Goal: Complete application form

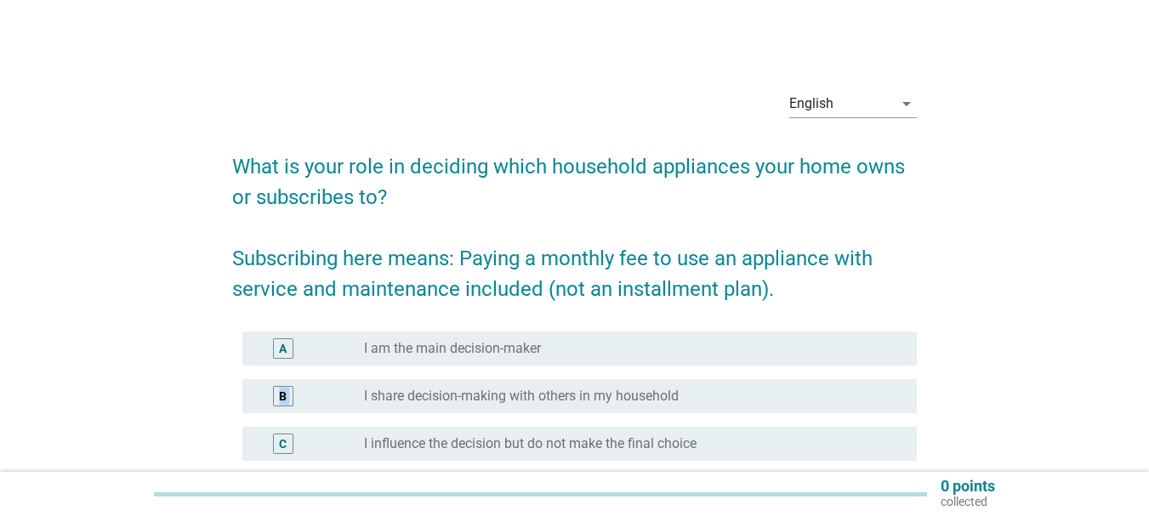
drag, startPoint x: 579, startPoint y: 378, endPoint x: 579, endPoint y: 359, distance: 18.7
click at [579, 359] on div "A radio_button_unchecked I am the main decision-maker B radio_button_unchecked …" at bounding box center [574, 420] width 685 height 191
click at [579, 359] on div "A radio_button_unchecked I am the main decision-maker" at bounding box center [579, 349] width 674 height 34
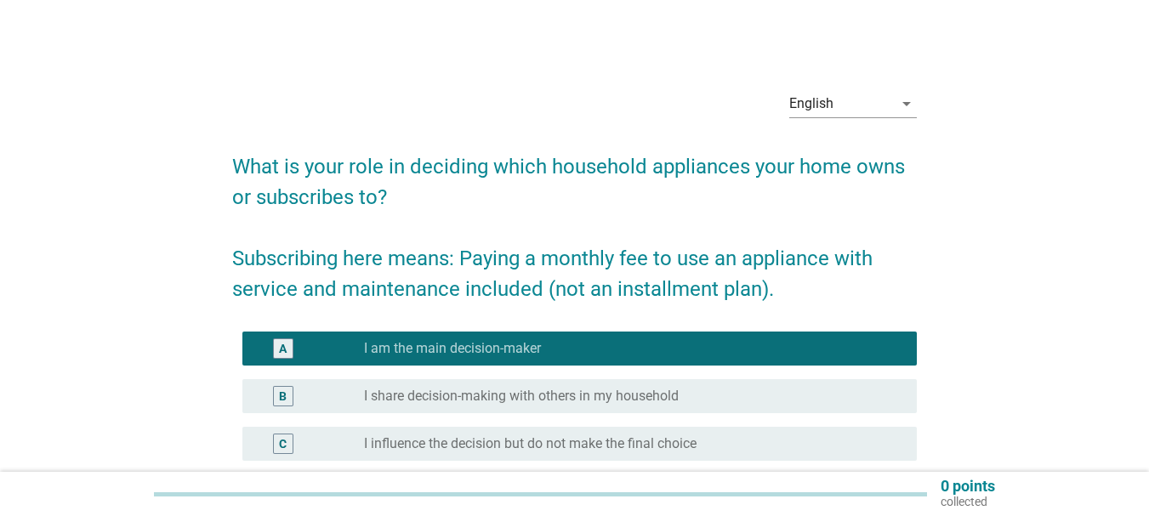
scroll to position [170, 0]
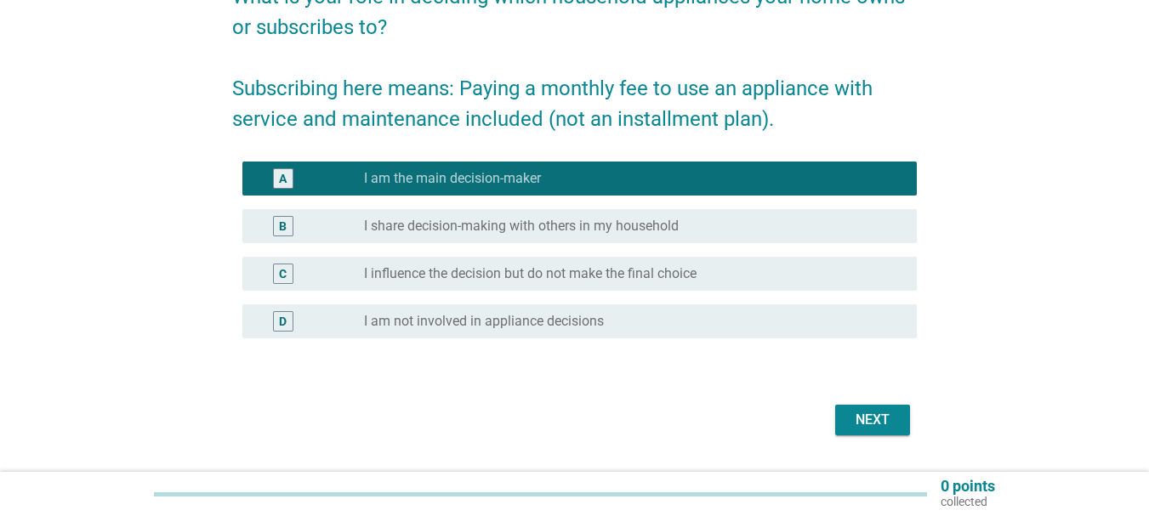
click at [833, 424] on div "Next" at bounding box center [574, 420] width 685 height 41
click at [846, 424] on button "Next" at bounding box center [872, 420] width 75 height 31
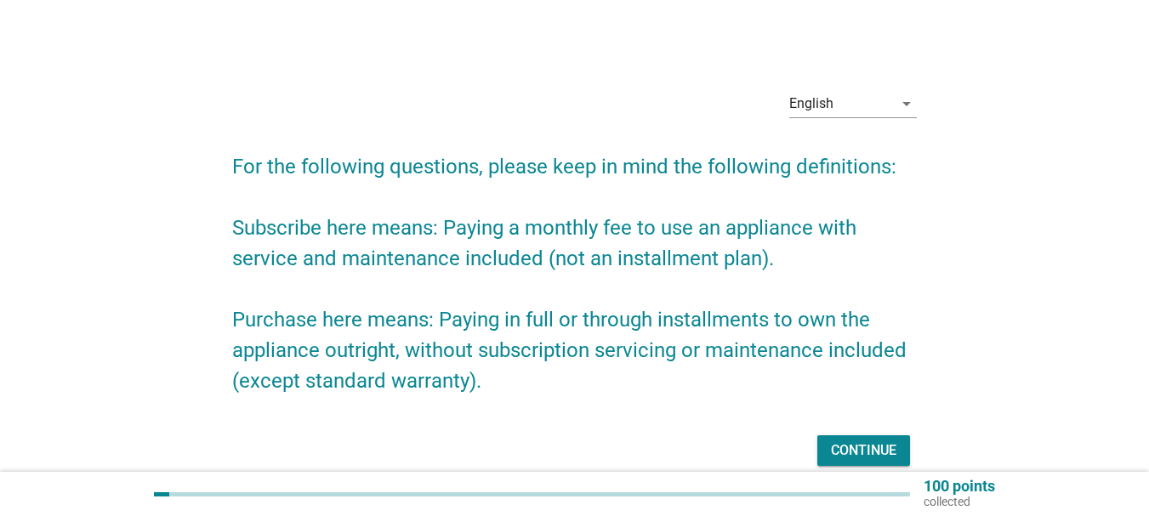
scroll to position [76, 0]
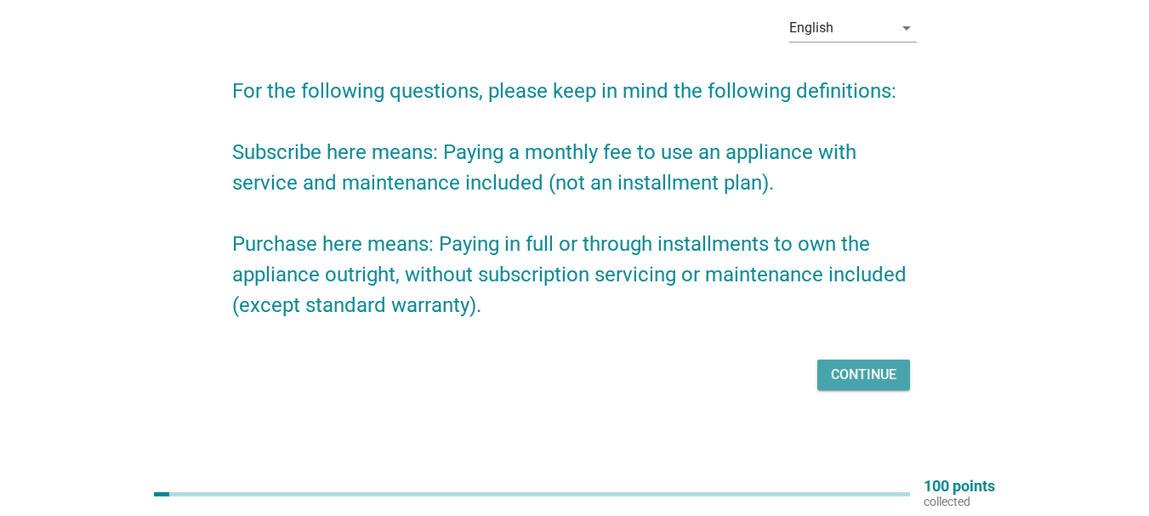
click at [864, 373] on div "Continue" at bounding box center [863, 375] width 65 height 20
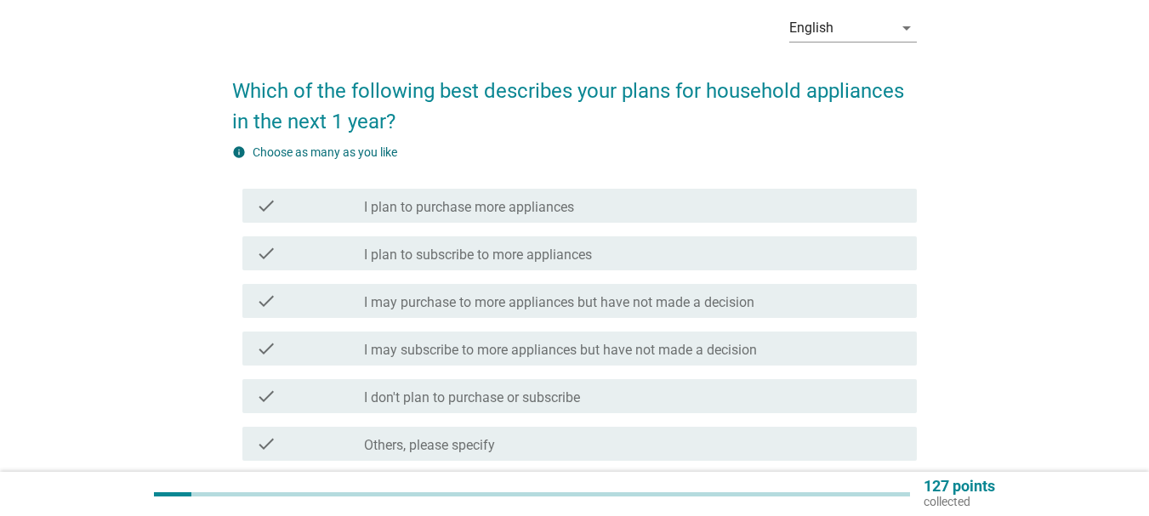
scroll to position [0, 0]
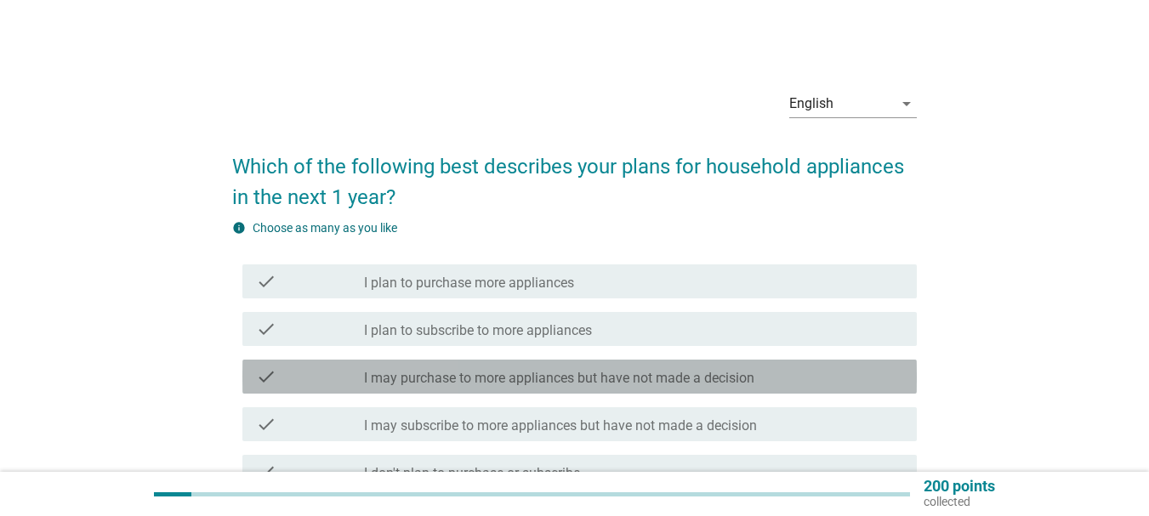
click at [492, 388] on div "check check_box_outline_blank I may purchase to more appliances but have not ma…" at bounding box center [579, 377] width 674 height 34
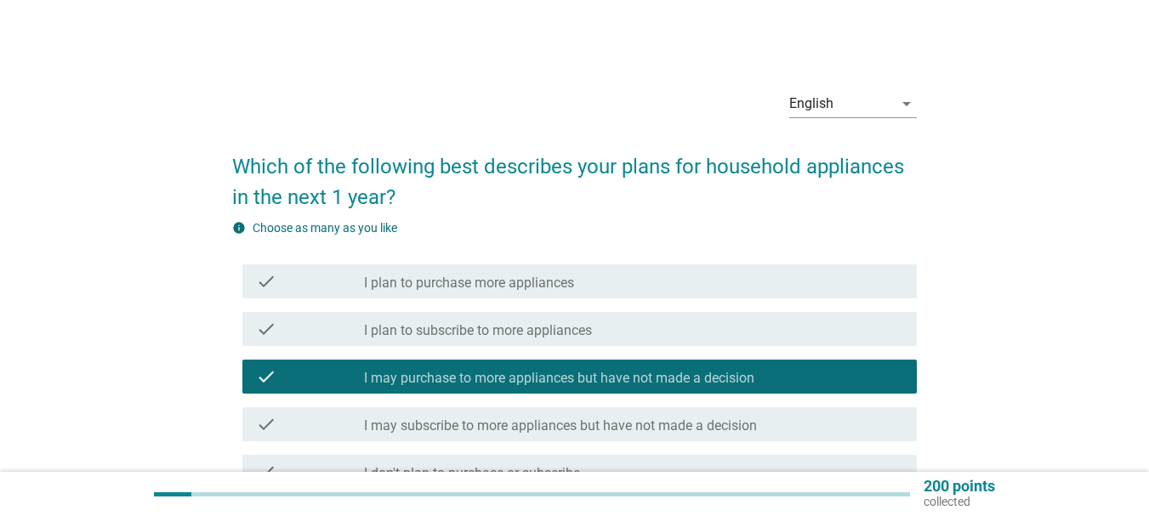
scroll to position [223, 0]
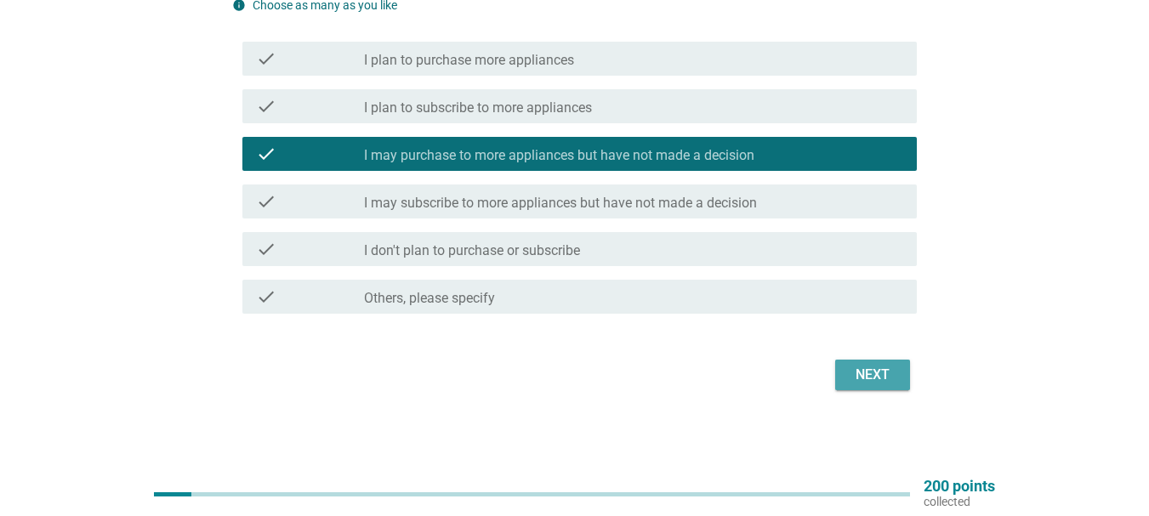
click at [890, 374] on div "Next" at bounding box center [873, 375] width 48 height 20
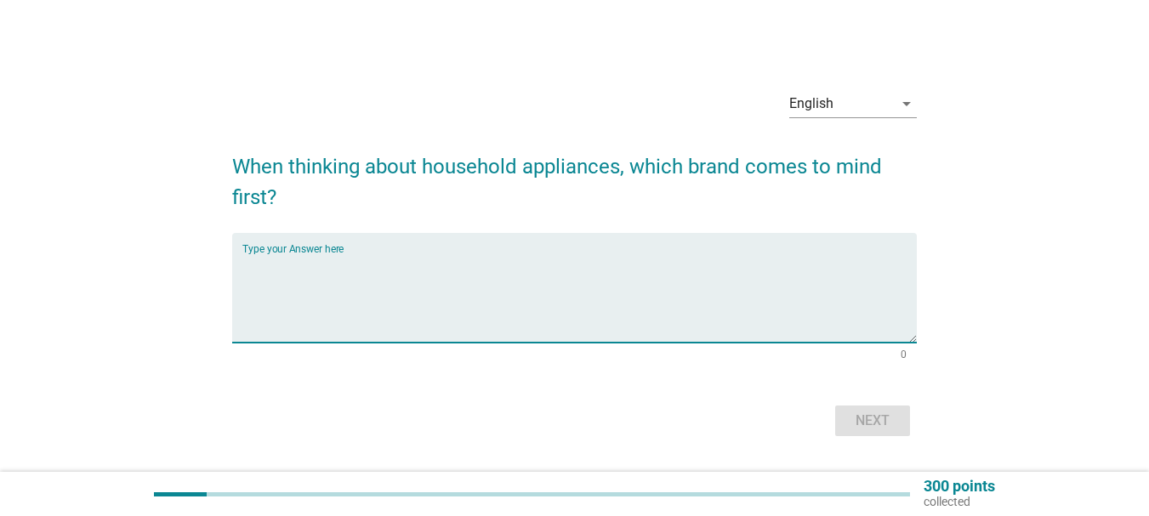
click at [464, 299] on textarea "Type your Answer here" at bounding box center [579, 297] width 674 height 89
type textarea "PHILIPS"
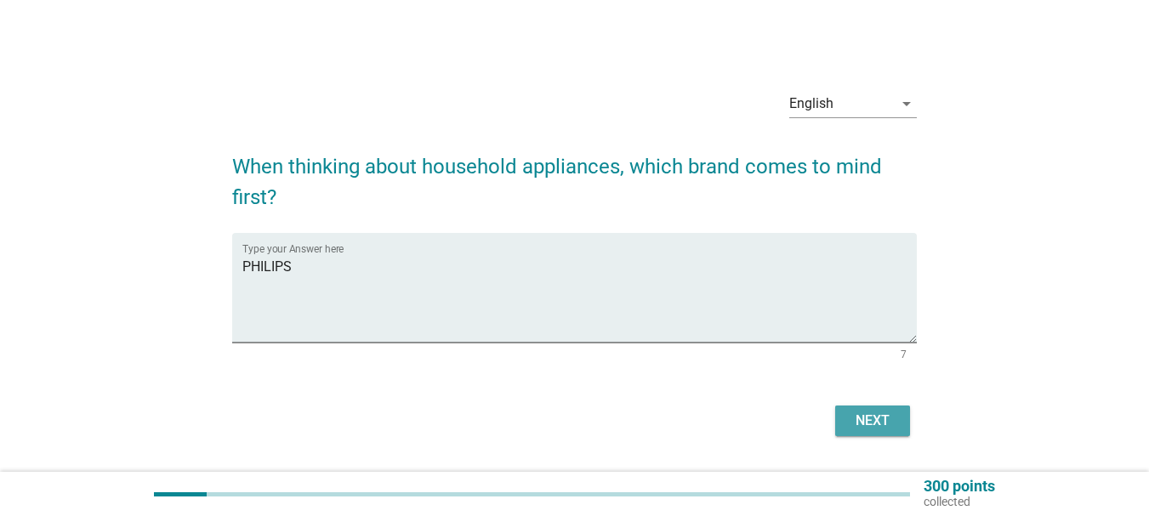
click at [869, 421] on div "Next" at bounding box center [873, 421] width 48 height 20
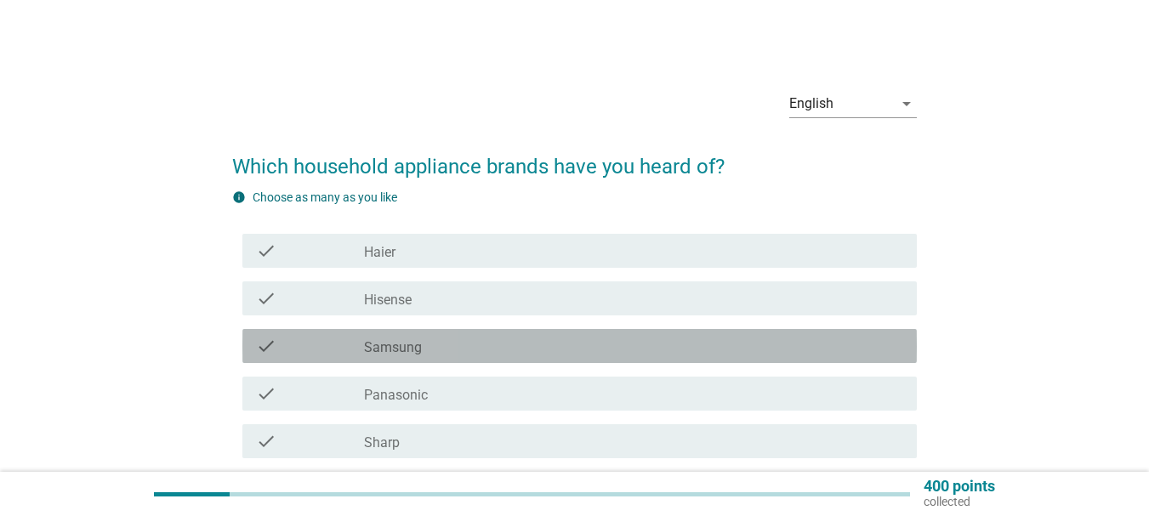
click at [594, 343] on div "check_box_outline_blank Samsung" at bounding box center [633, 346] width 539 height 20
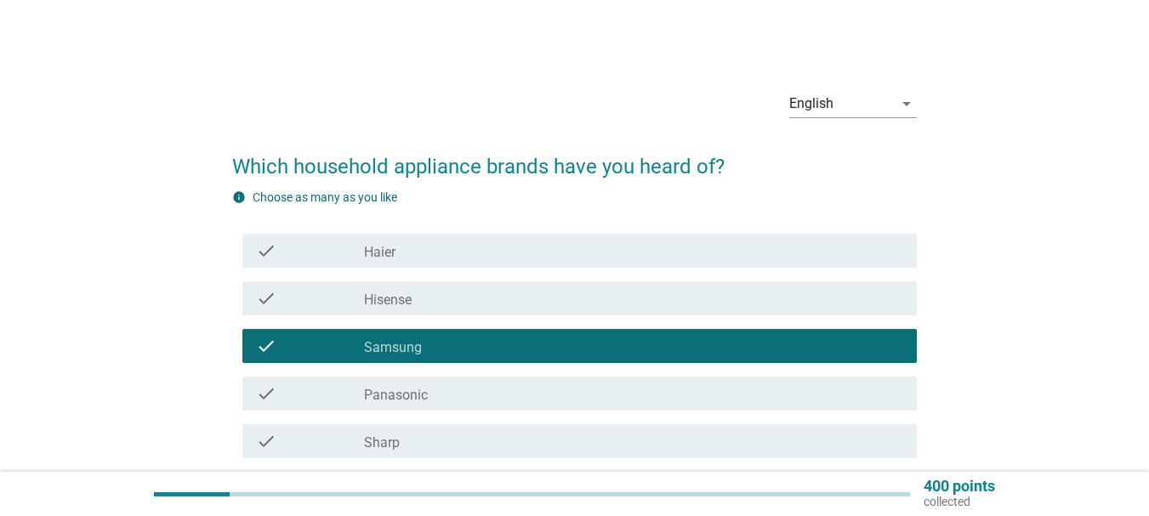
click at [575, 397] on div "check_box_outline_blank Panasonic" at bounding box center [633, 394] width 539 height 20
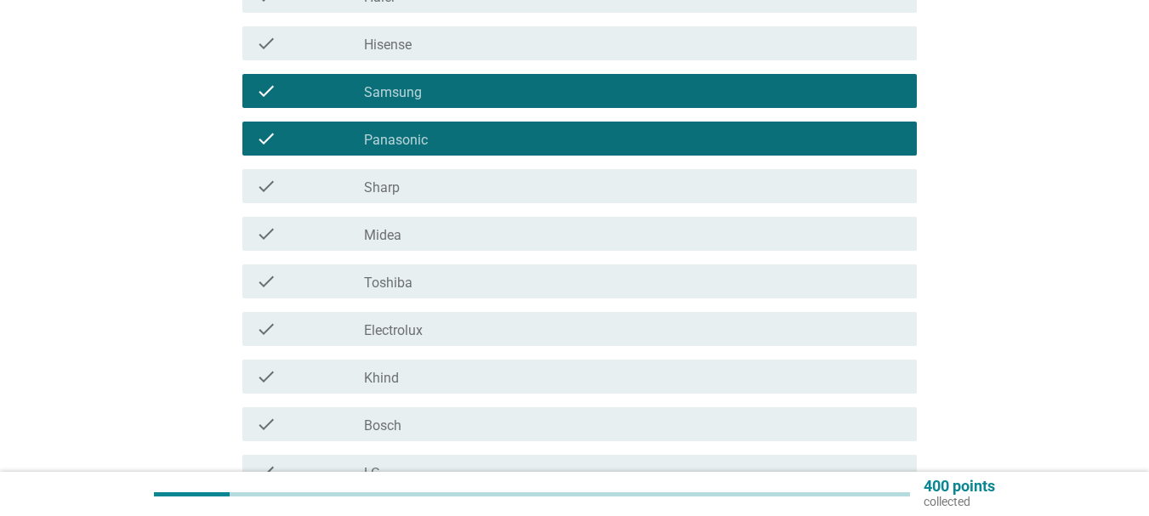
scroll to position [340, 0]
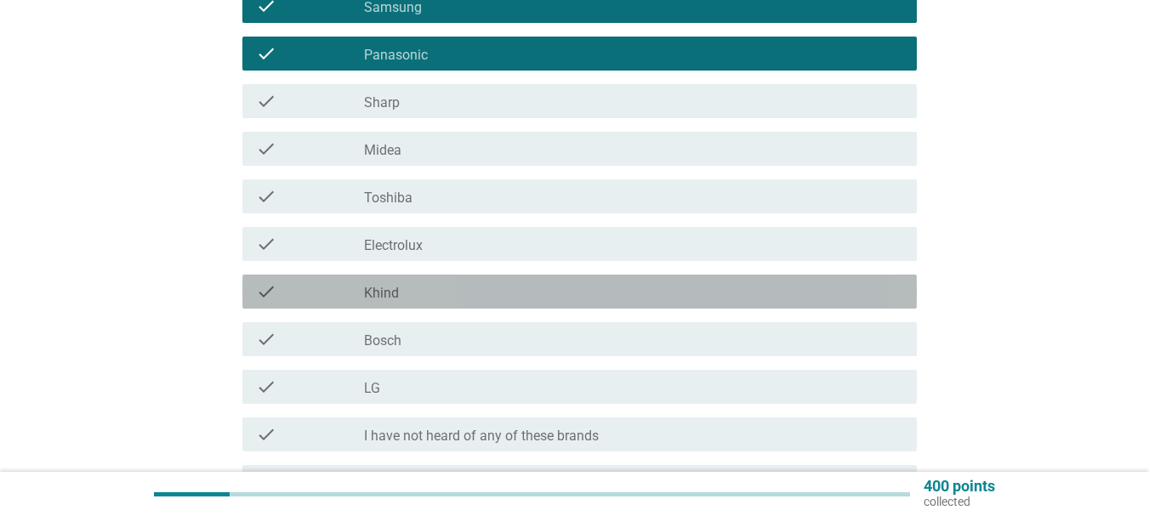
click at [594, 303] on div "check check_box_outline_blank Khind" at bounding box center [579, 292] width 674 height 34
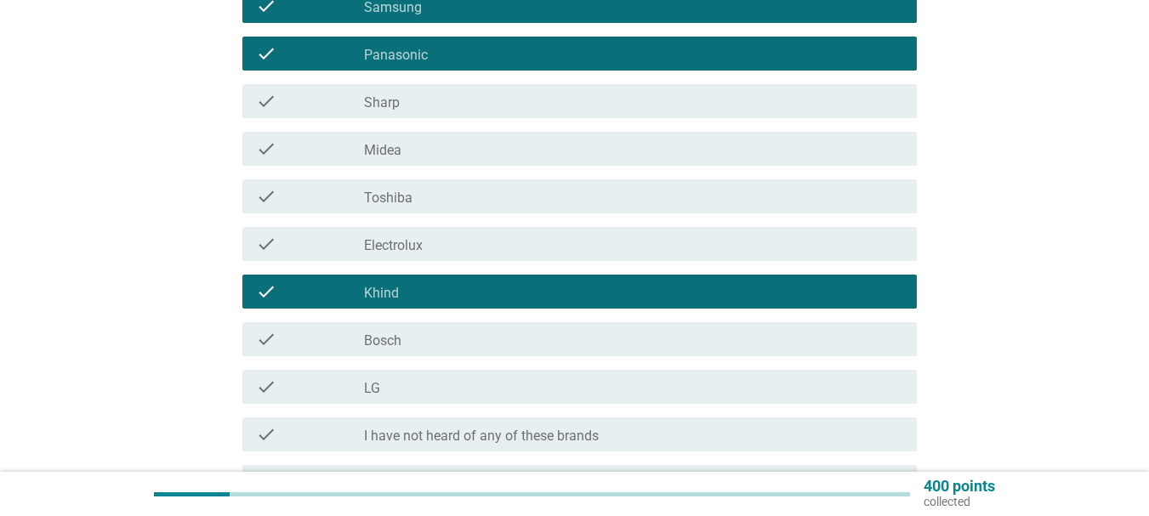
click at [582, 388] on div "check_box_outline_blank LG" at bounding box center [633, 387] width 539 height 20
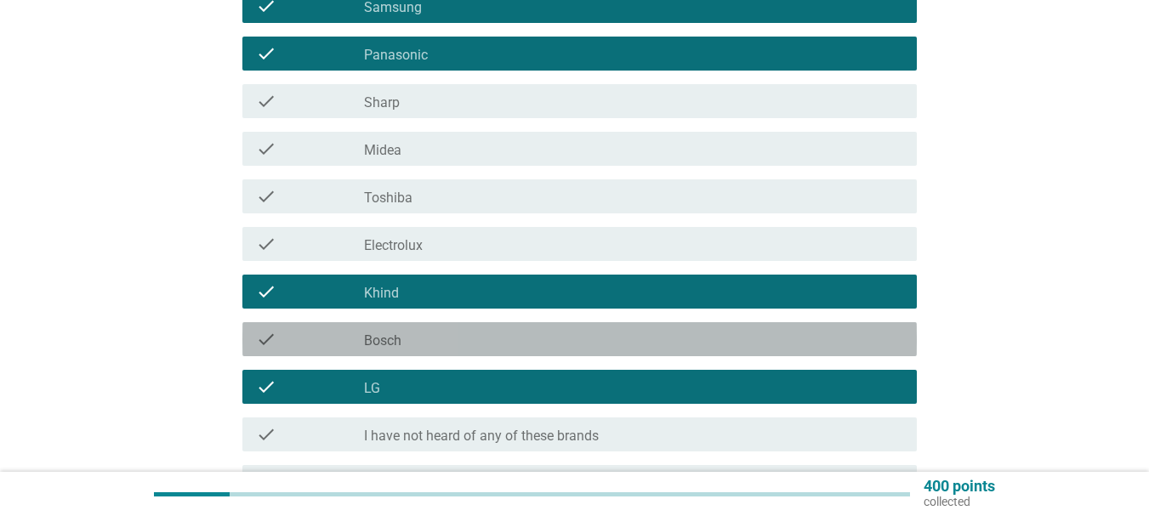
click at [588, 352] on div "check check_box_outline_blank Bosch" at bounding box center [579, 339] width 674 height 34
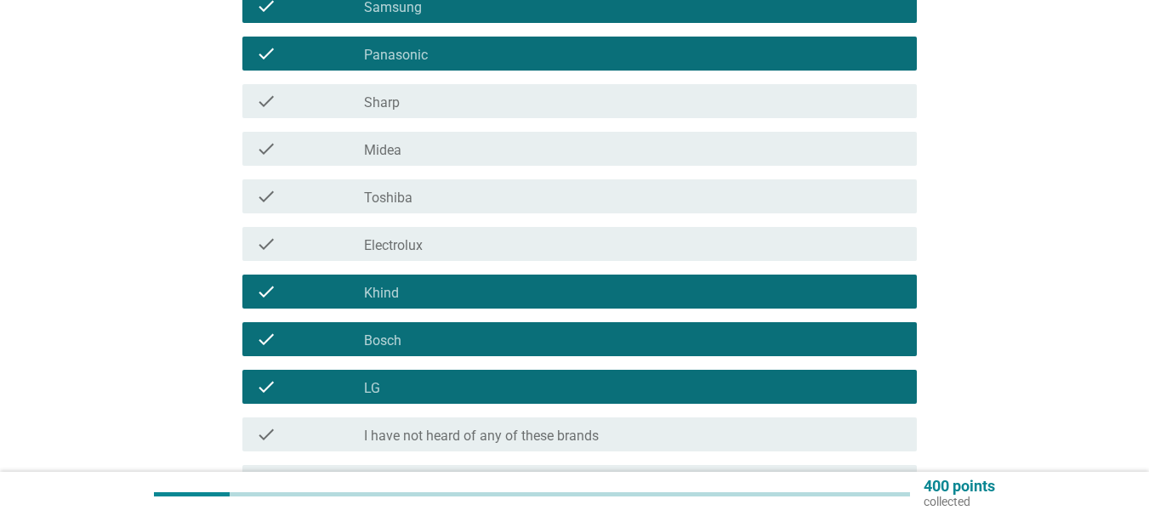
click at [602, 261] on div "check check_box_outline_blank Electrolux" at bounding box center [574, 244] width 685 height 48
click at [618, 208] on div "check check_box_outline_blank Toshiba" at bounding box center [579, 196] width 674 height 34
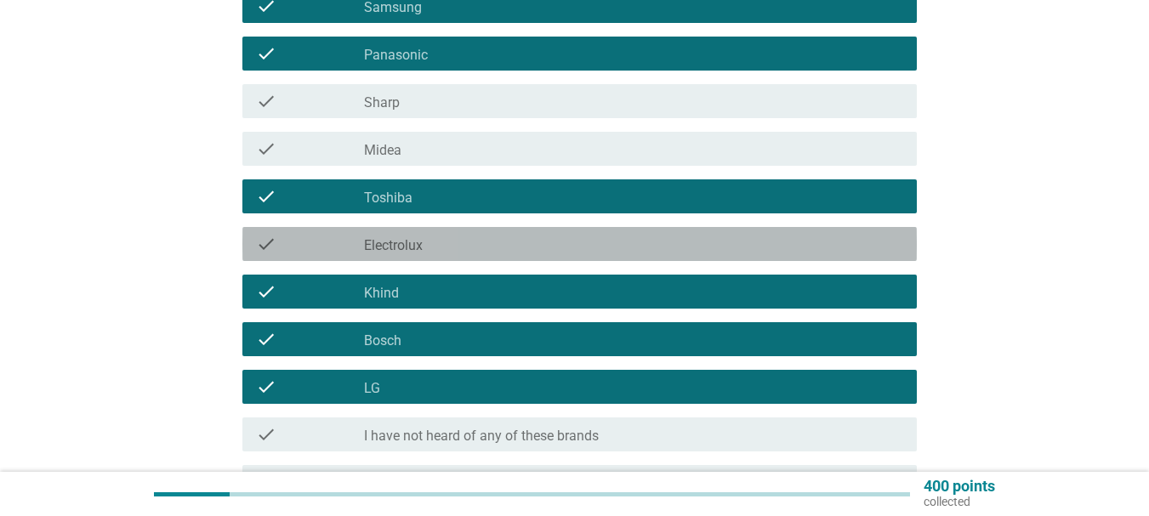
click at [618, 238] on div "check_box_outline_blank Electrolux" at bounding box center [633, 244] width 539 height 20
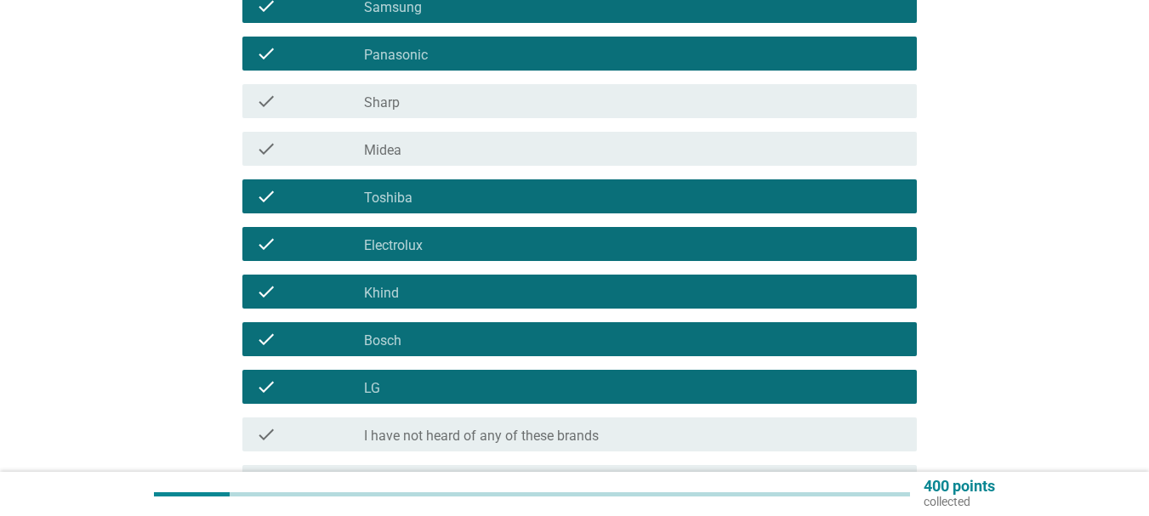
click at [633, 143] on div "check_box_outline_blank Midea" at bounding box center [633, 149] width 539 height 20
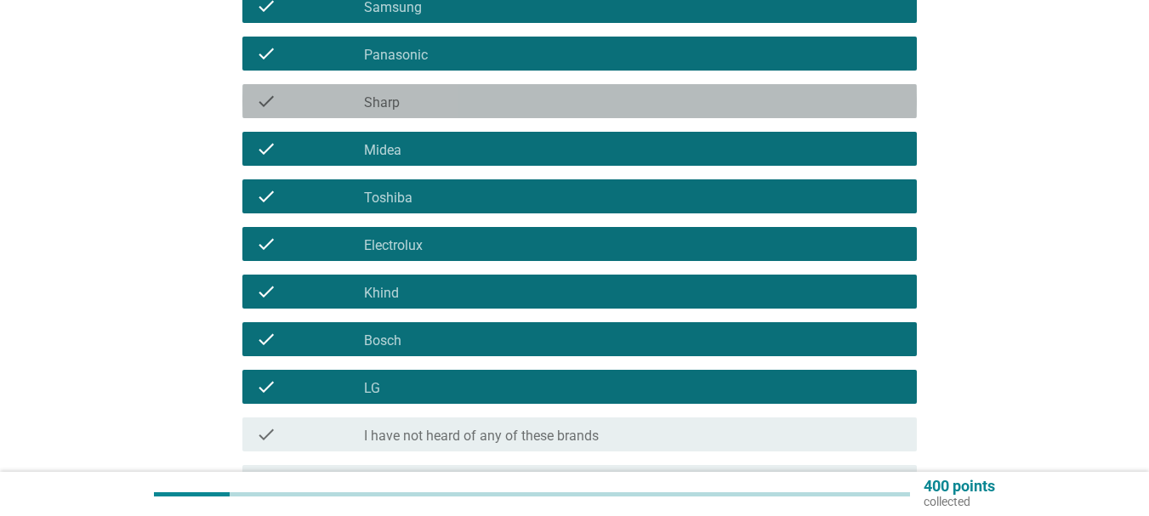
click at [644, 100] on div "check_box_outline_blank Sharp" at bounding box center [633, 101] width 539 height 20
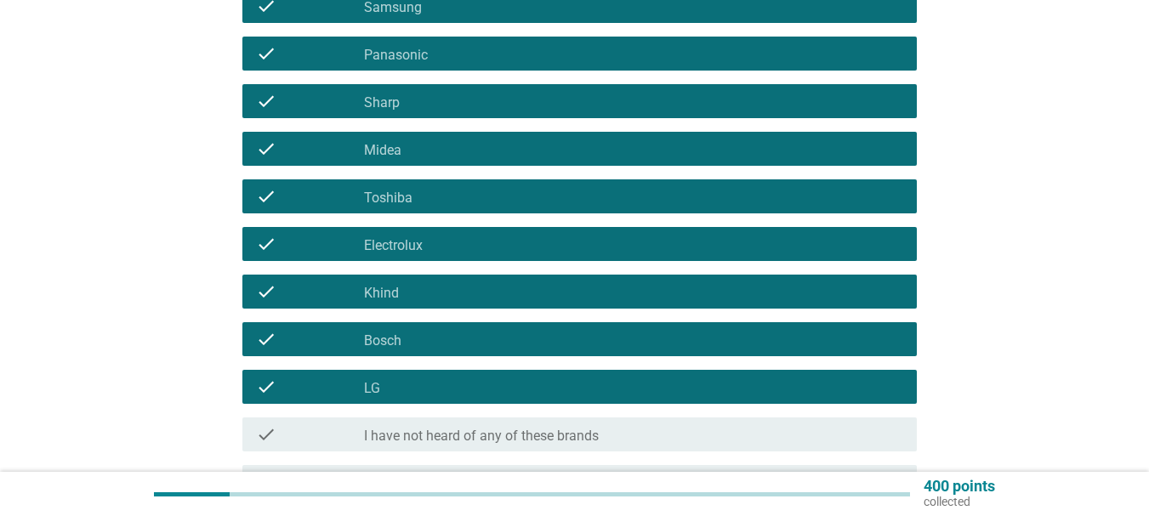
scroll to position [85, 0]
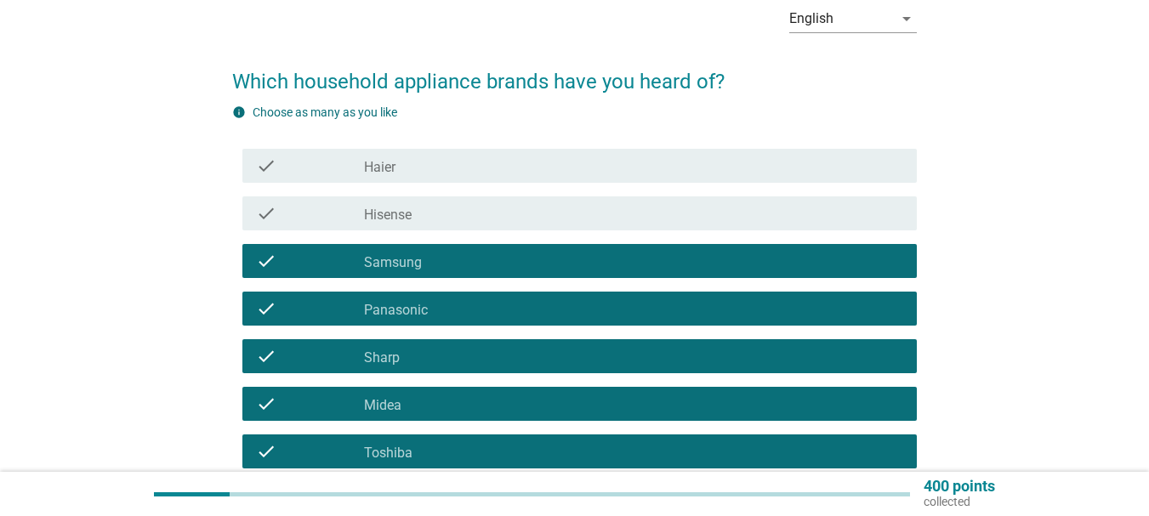
click at [666, 178] on div "check check_box_outline_blank Haier" at bounding box center [579, 166] width 674 height 34
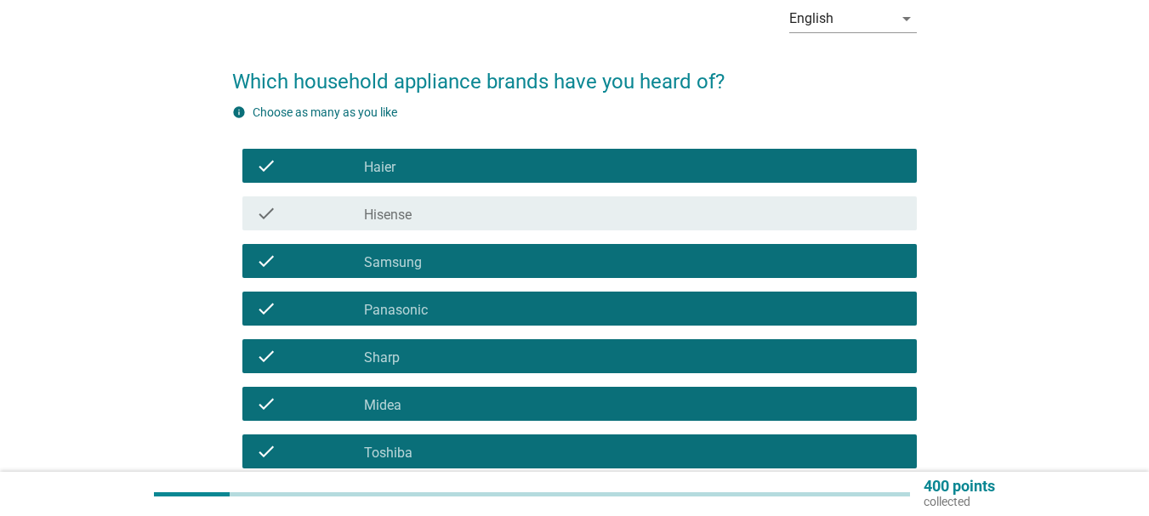
click at [669, 221] on div "check_box_outline_blank Hisense" at bounding box center [633, 213] width 539 height 20
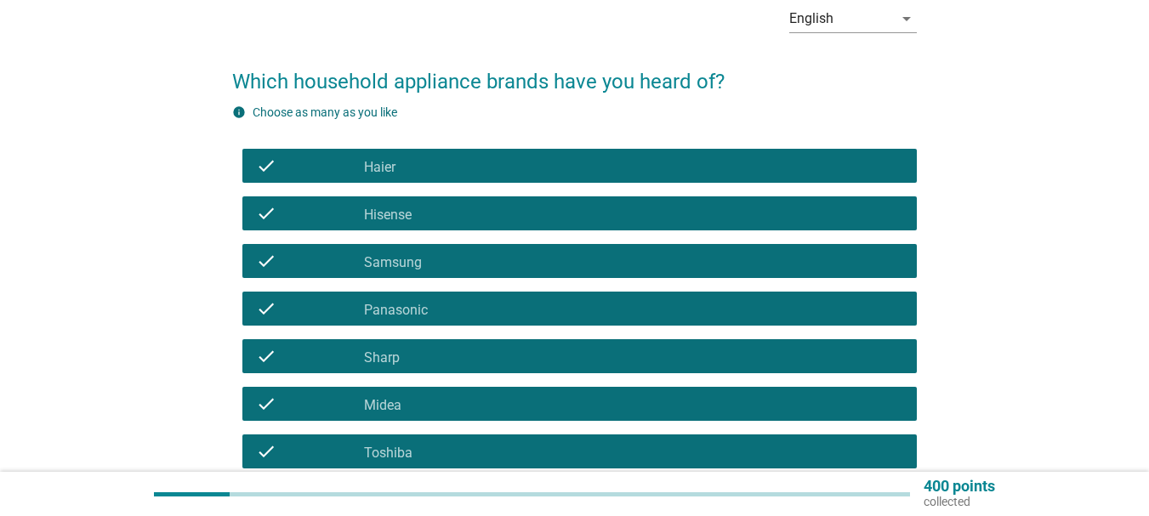
scroll to position [510, 0]
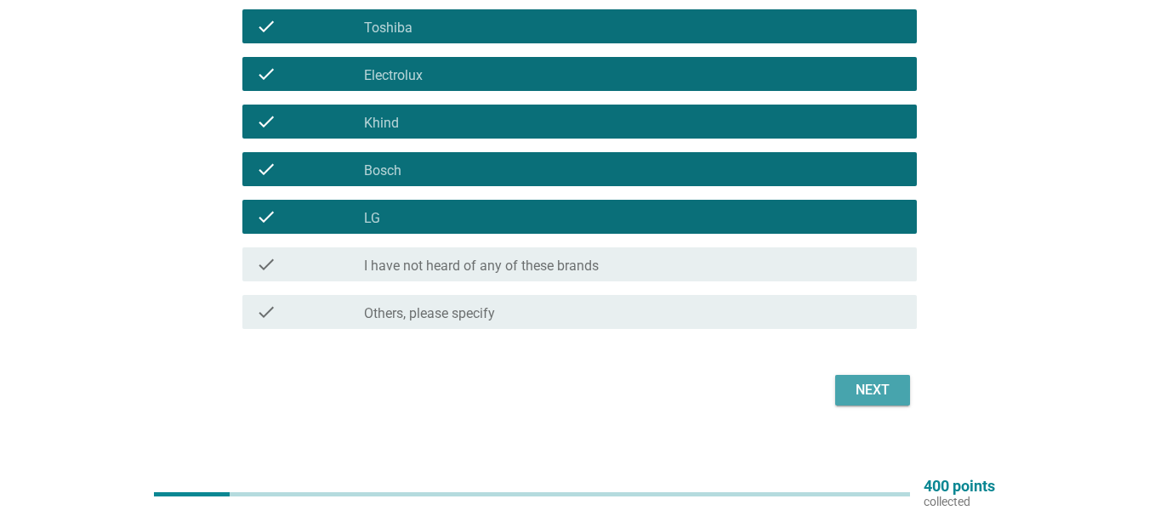
click at [857, 380] on div "Next" at bounding box center [873, 390] width 48 height 20
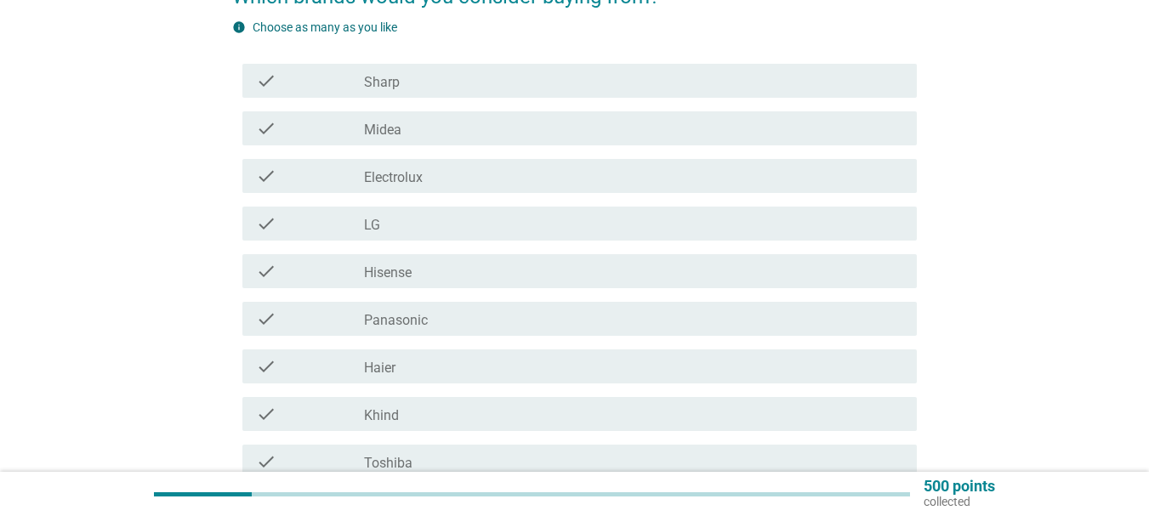
scroll to position [255, 0]
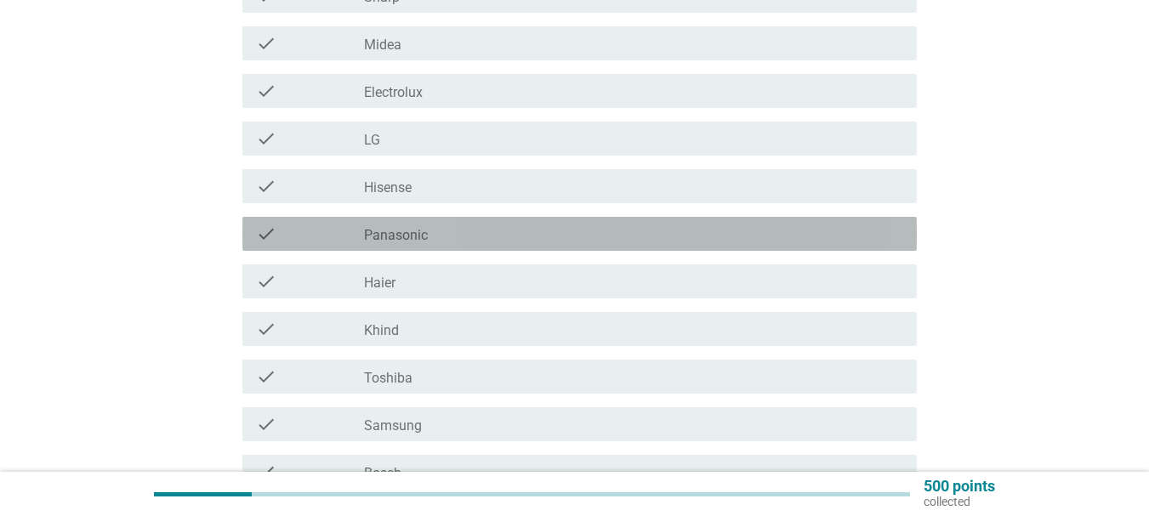
click at [459, 236] on div "check_box_outline_blank Panasonic" at bounding box center [633, 234] width 539 height 20
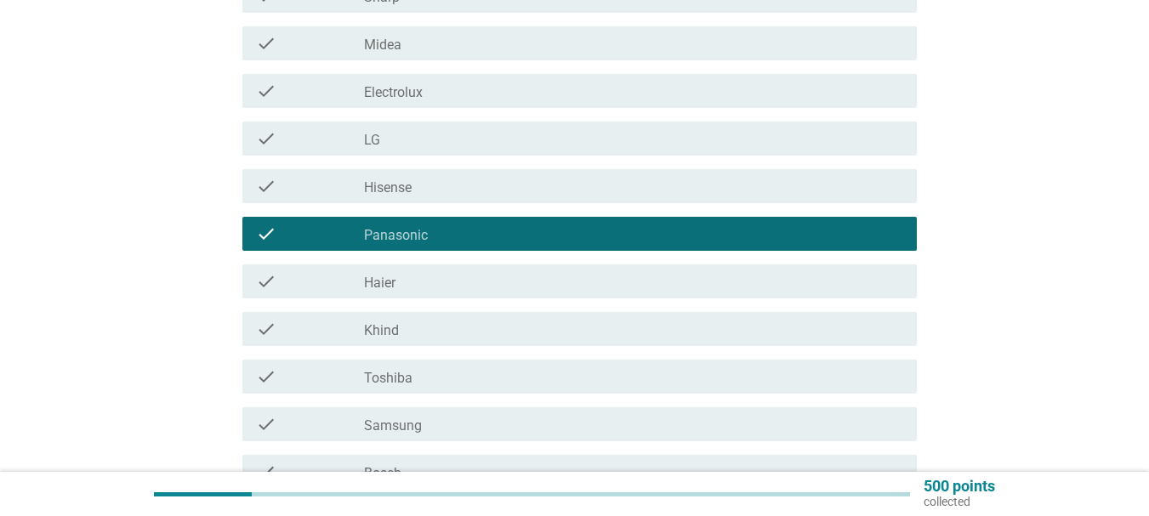
scroll to position [526, 0]
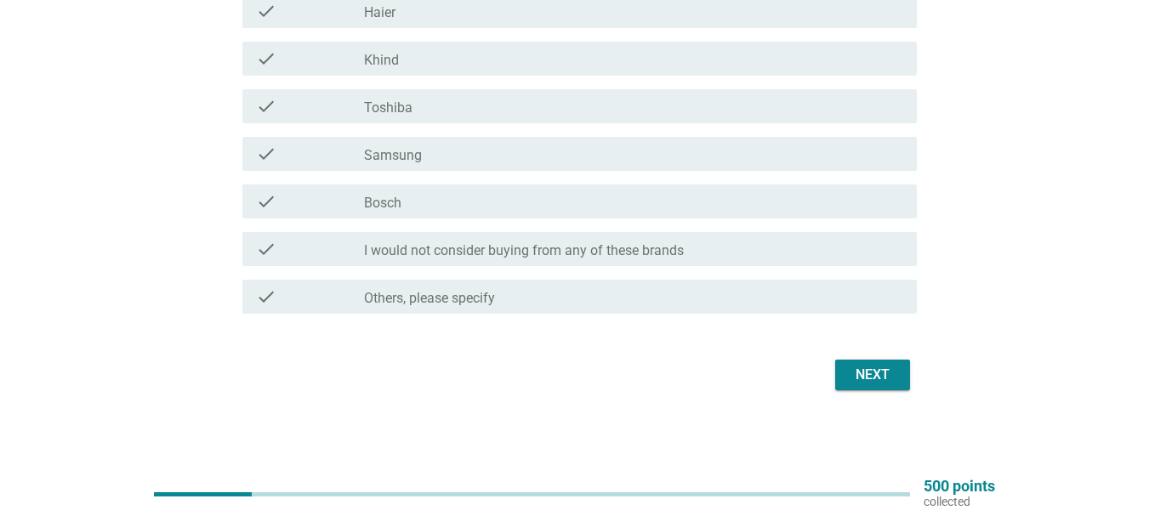
click at [873, 346] on form "Which brands would you consider buying from? info Choose as many as you like ch…" at bounding box center [574, 2] width 685 height 787
click at [874, 368] on div "Next" at bounding box center [873, 375] width 48 height 20
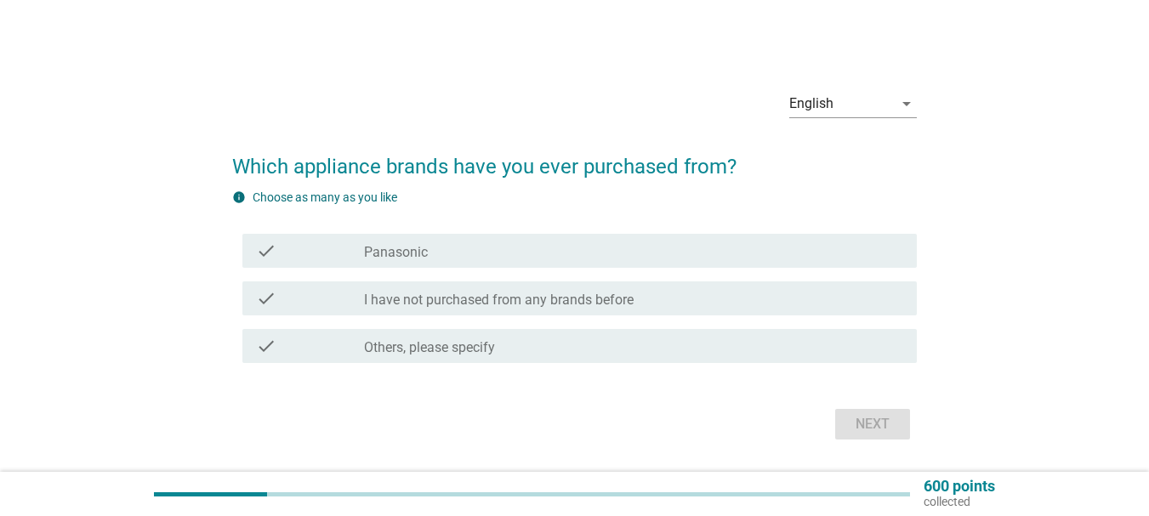
click at [435, 259] on div "check_box Panasonic" at bounding box center [633, 251] width 539 height 20
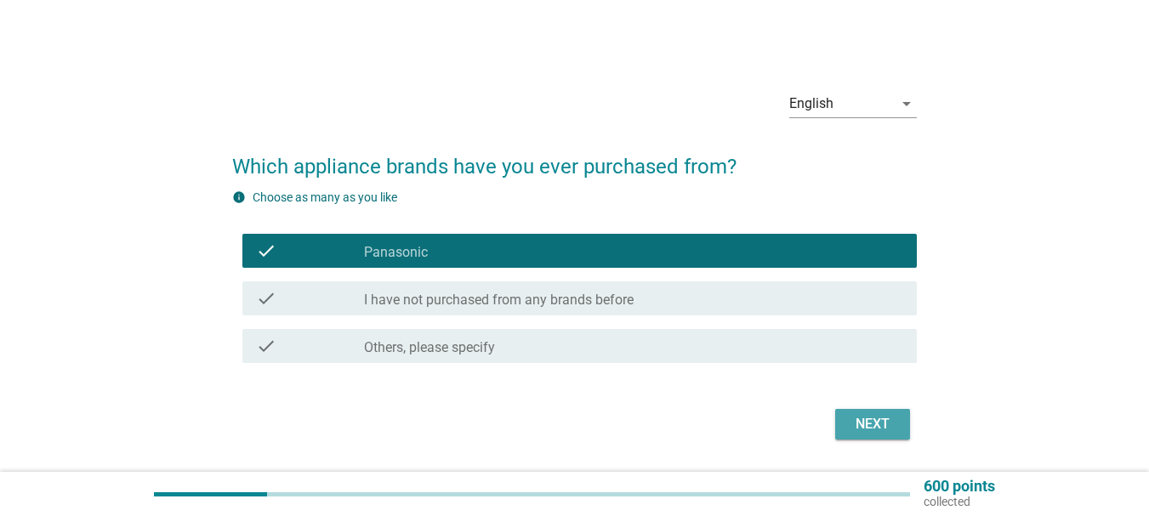
click at [849, 424] on div "Next" at bounding box center [873, 424] width 48 height 20
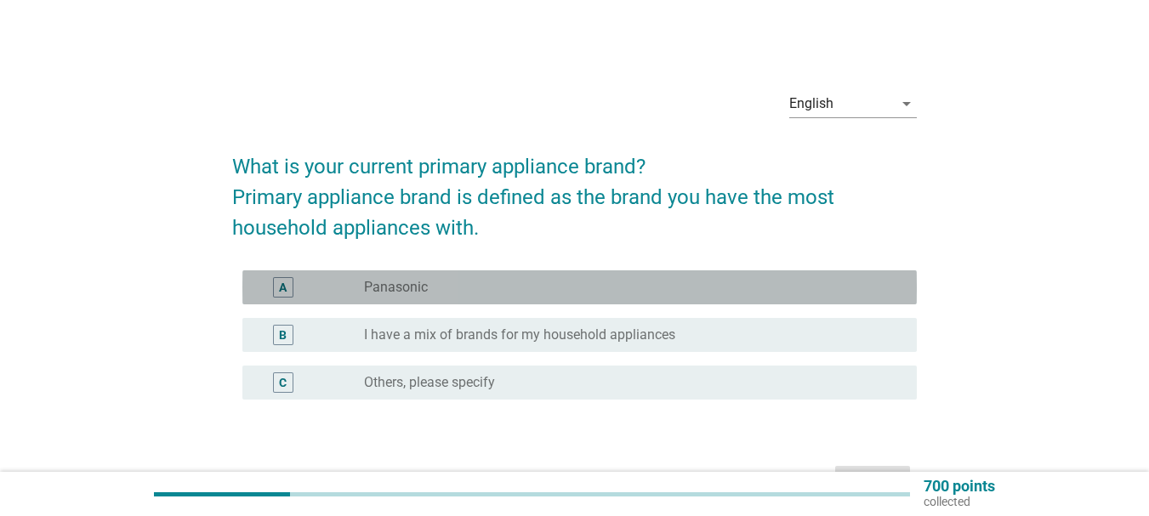
click at [528, 301] on div "A radio_button_unchecked Panasonic" at bounding box center [579, 287] width 674 height 34
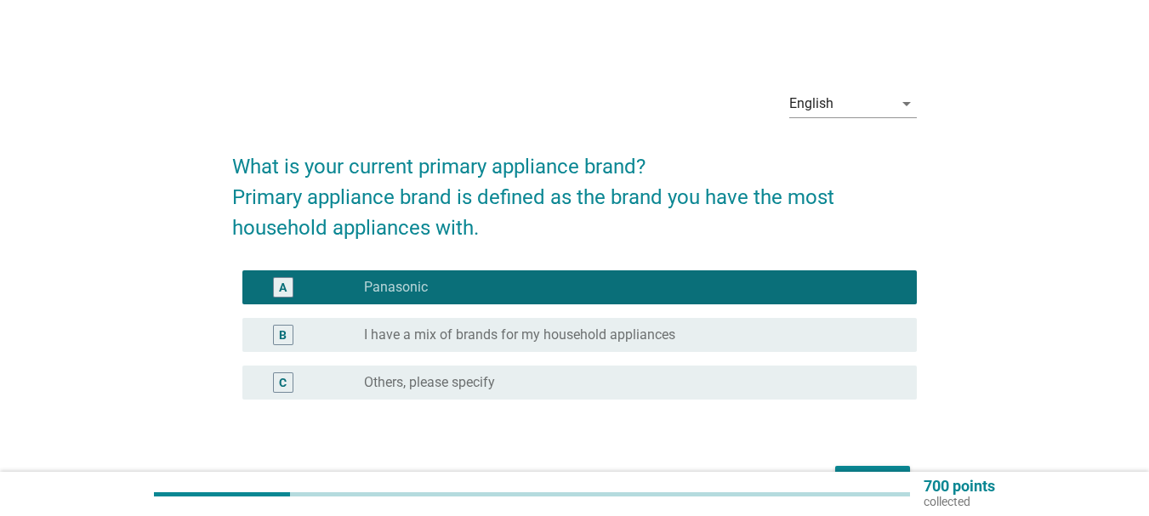
scroll to position [85, 0]
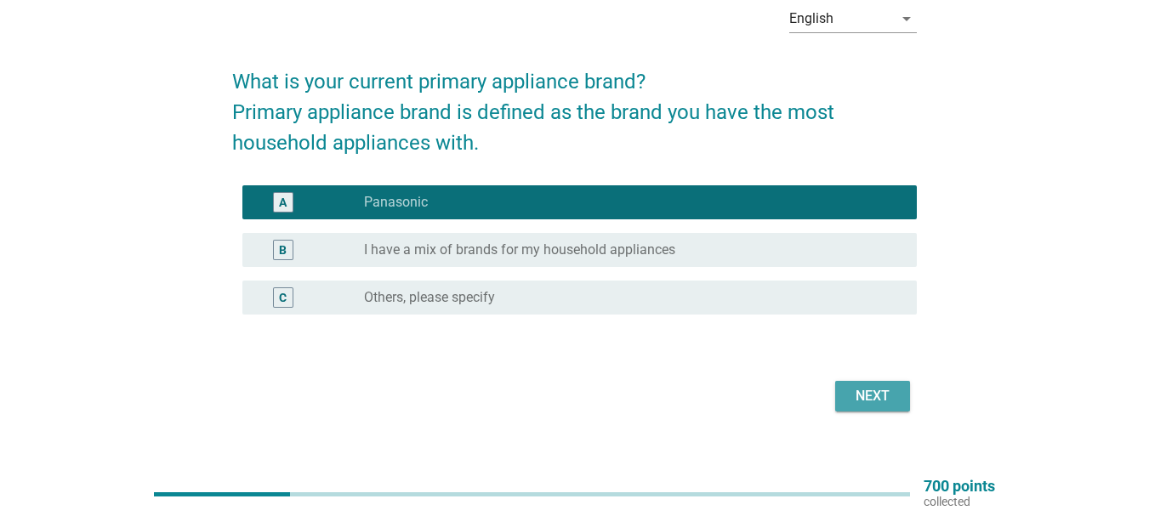
click at [869, 393] on div "Next" at bounding box center [873, 396] width 48 height 20
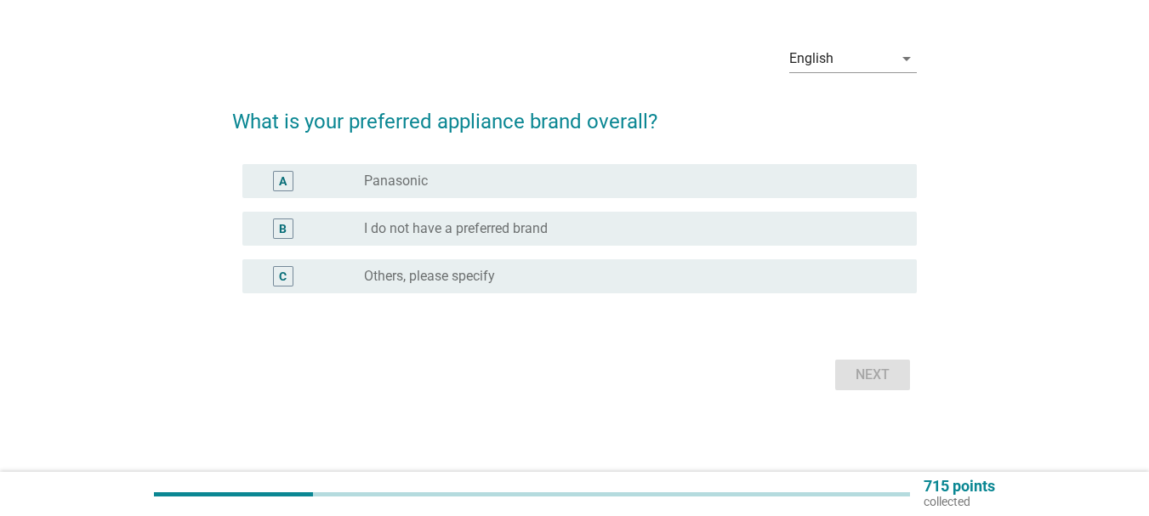
scroll to position [0, 0]
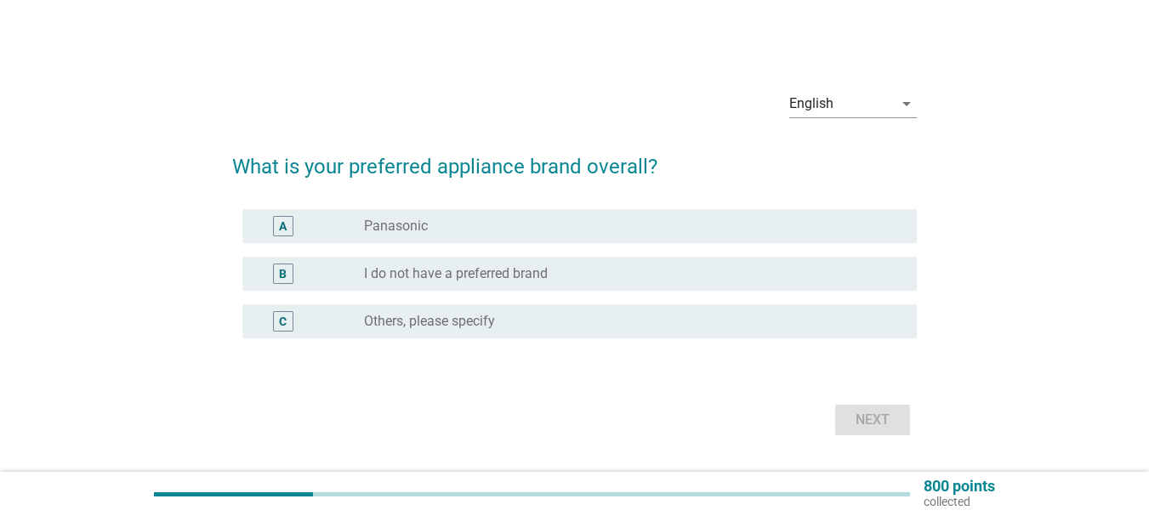
click at [631, 233] on div "radio_button_unchecked Panasonic" at bounding box center [627, 226] width 526 height 17
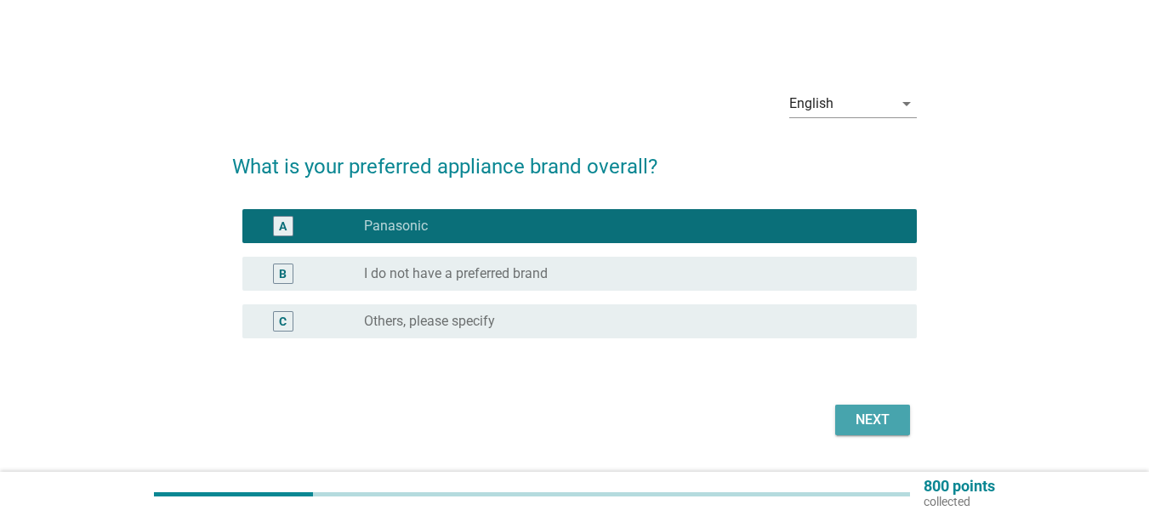
click at [905, 410] on button "Next" at bounding box center [872, 420] width 75 height 31
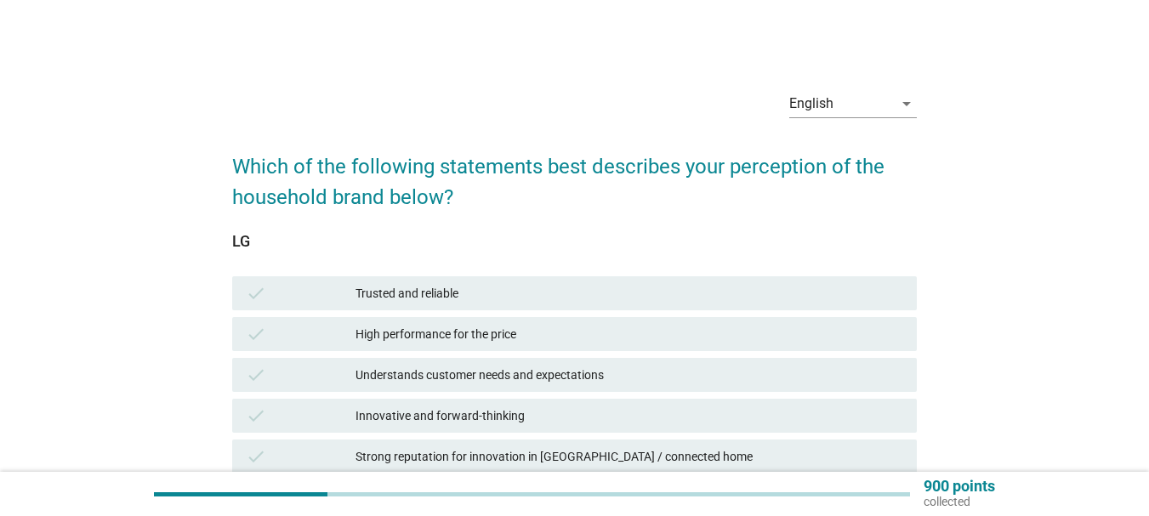
scroll to position [85, 0]
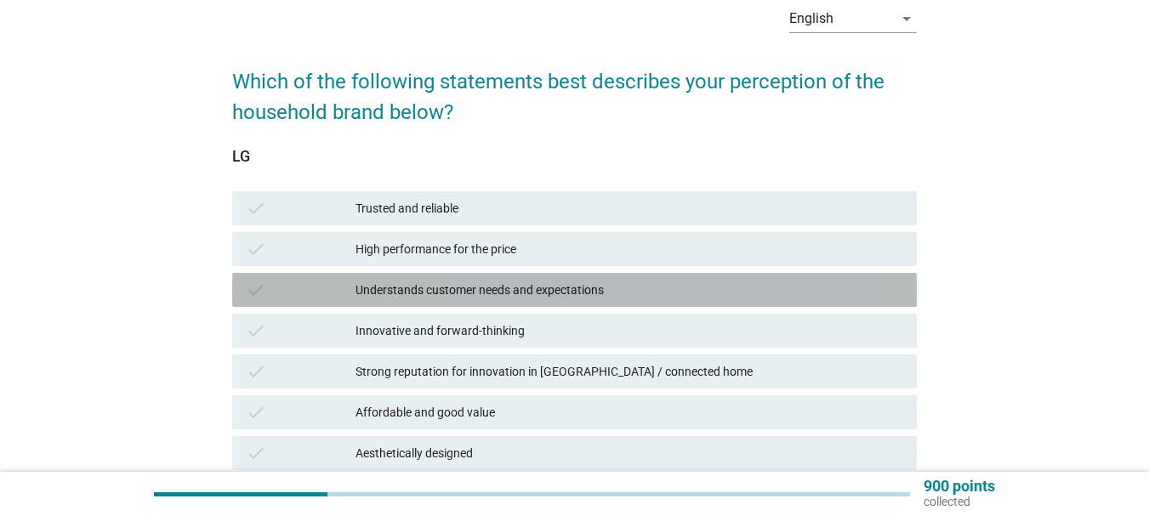
click at [745, 300] on div "check Understands customer needs and expectations" at bounding box center [574, 290] width 685 height 34
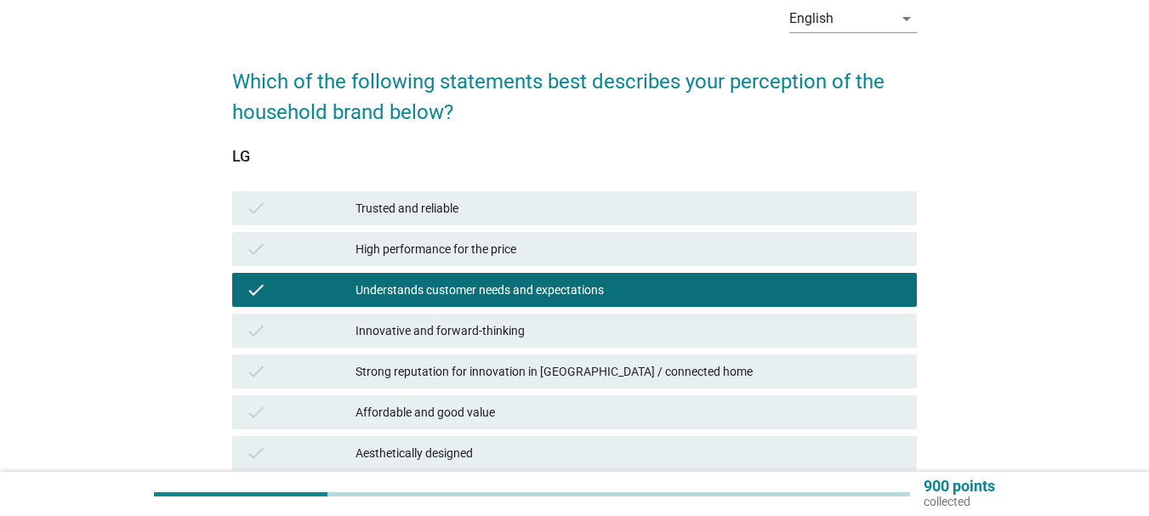
scroll to position [425, 0]
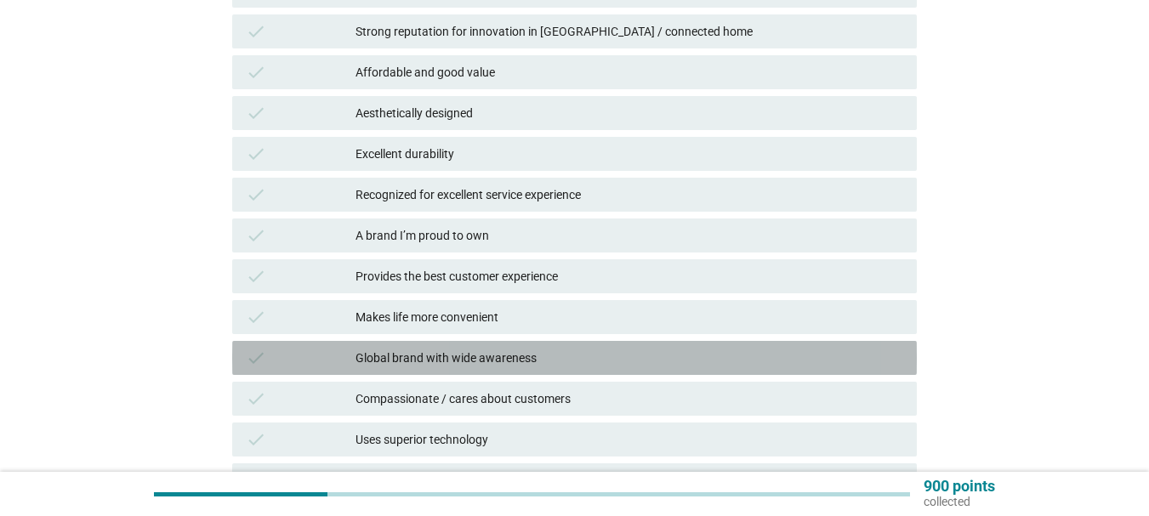
click at [741, 351] on div "Global brand with wide awareness" at bounding box center [630, 358] width 548 height 20
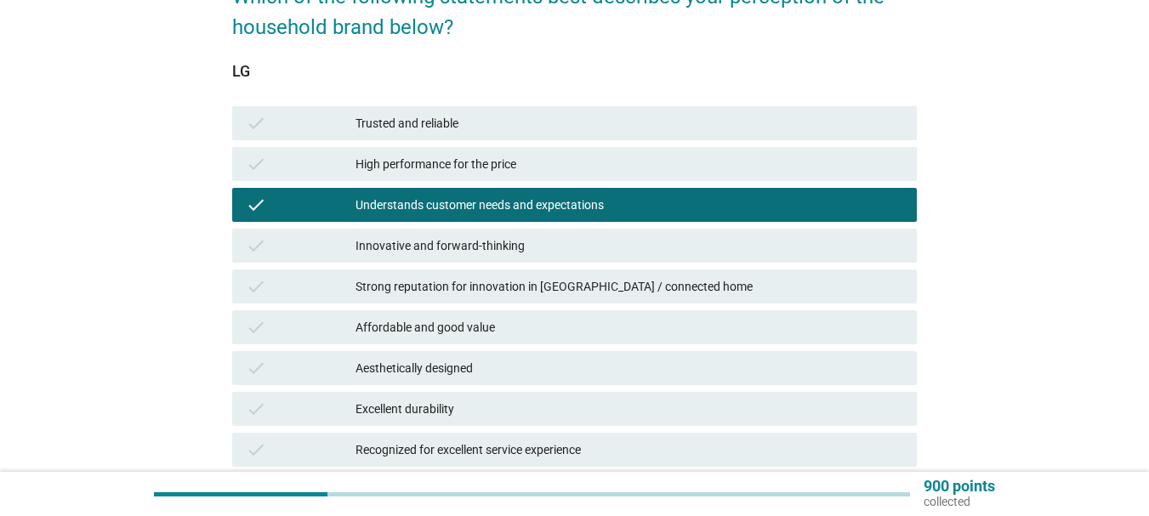
scroll to position [595, 0]
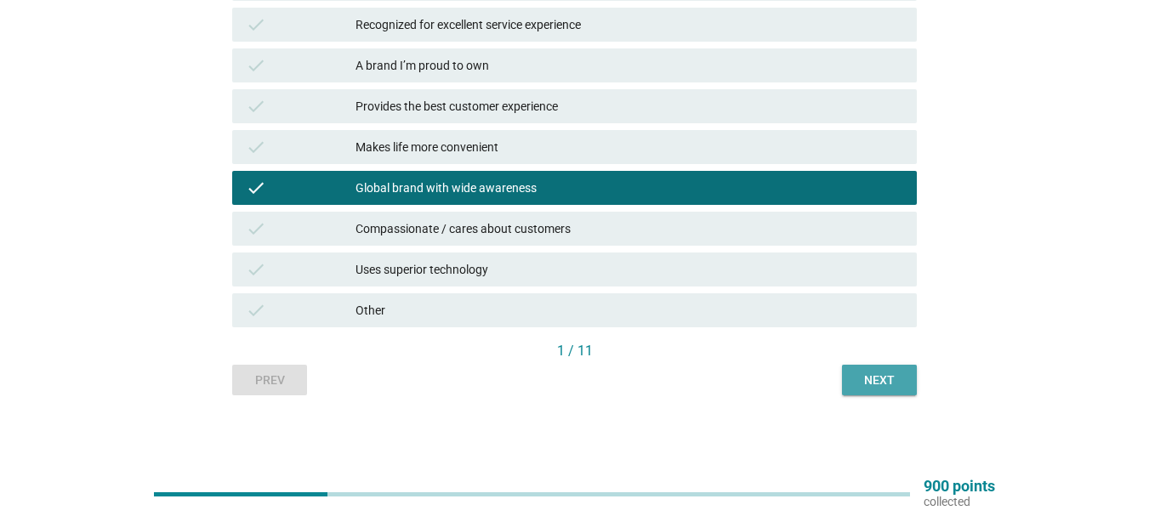
click at [901, 370] on button "Next" at bounding box center [879, 380] width 75 height 31
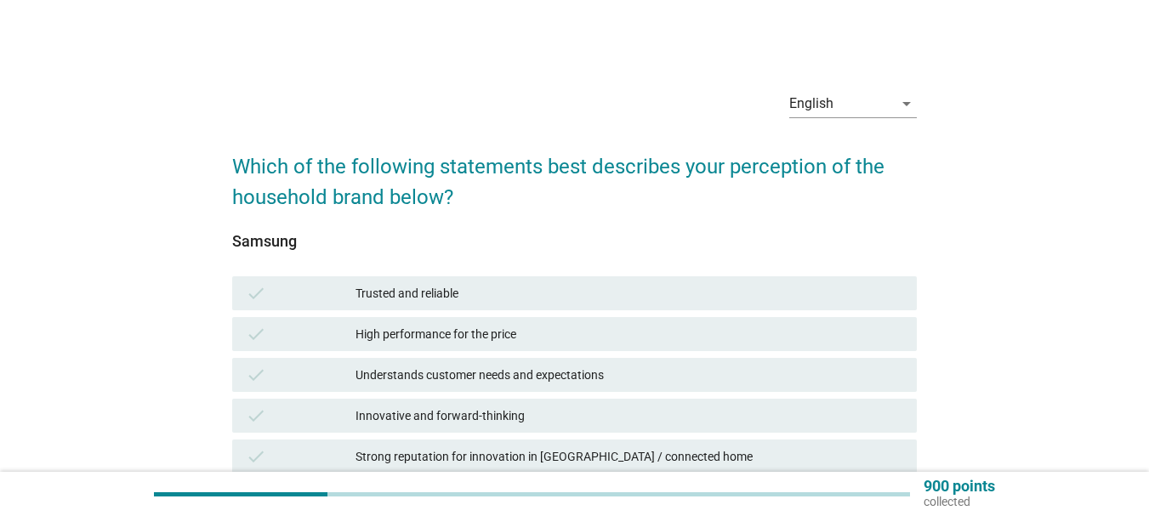
scroll to position [425, 0]
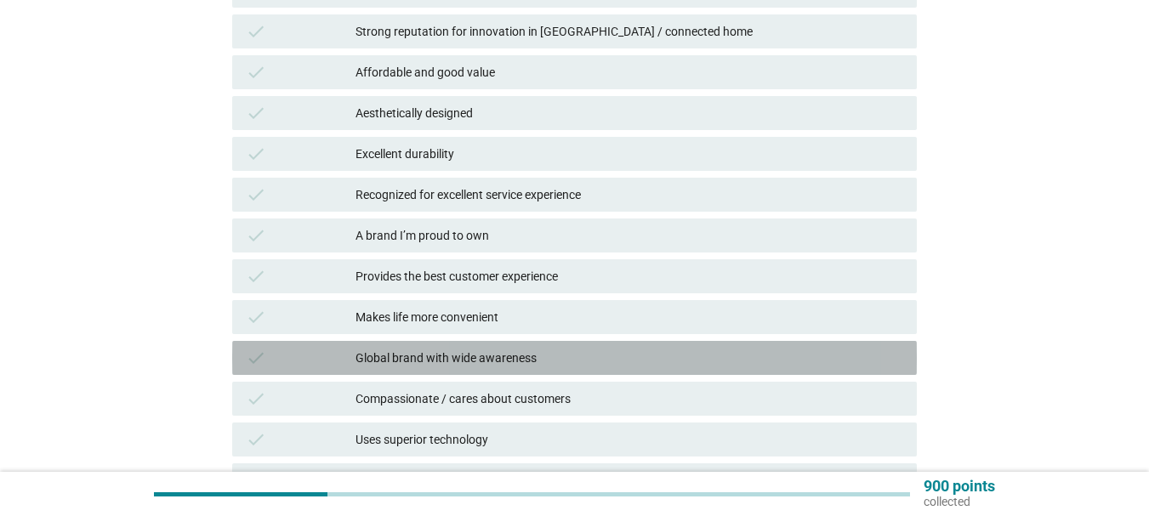
click at [755, 347] on div "check Global brand with wide awareness" at bounding box center [574, 358] width 685 height 34
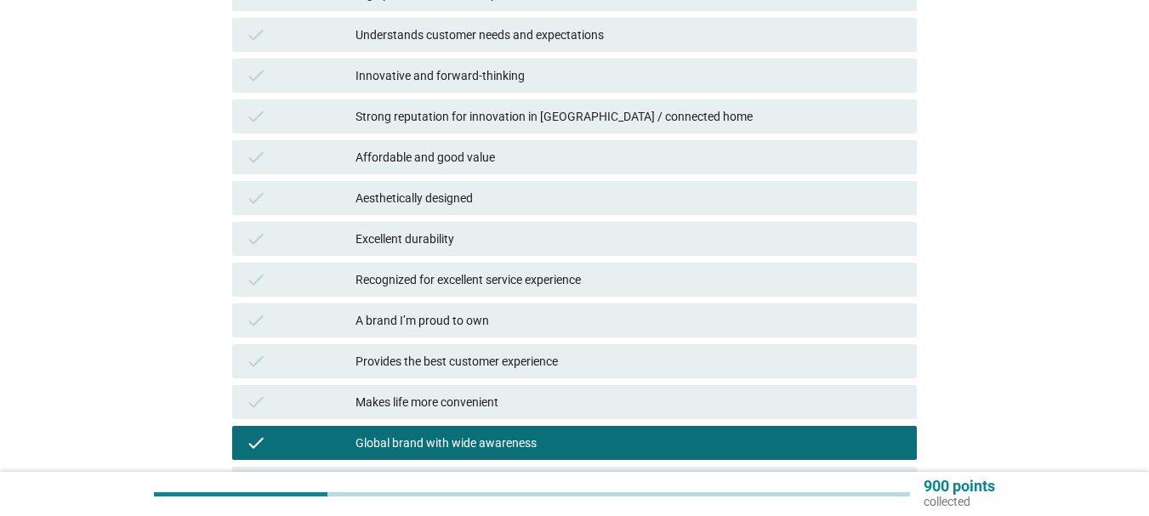
scroll to position [170, 0]
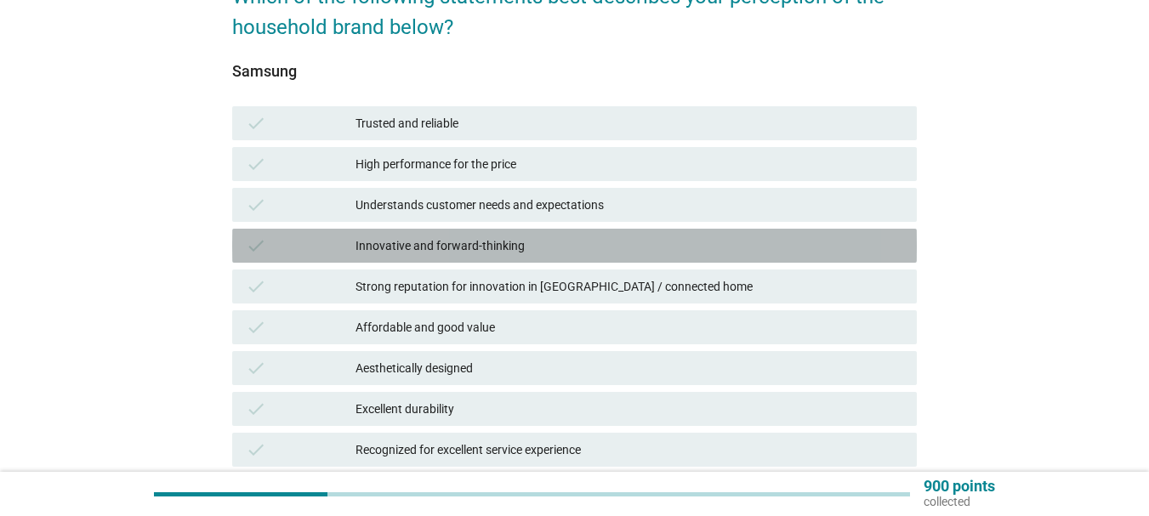
click at [746, 257] on div "check Innovative and forward-thinking" at bounding box center [574, 246] width 685 height 34
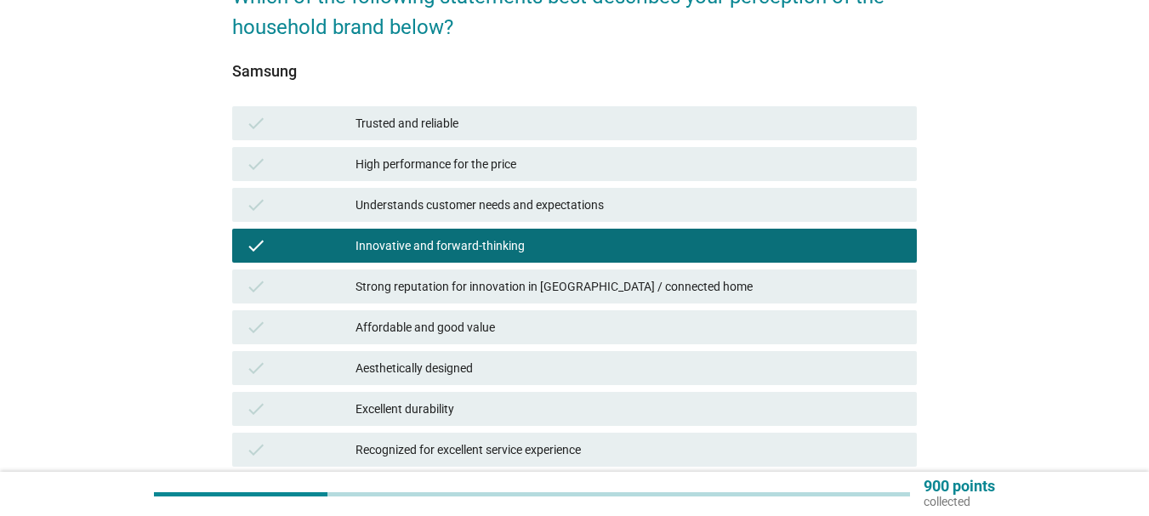
scroll to position [595, 0]
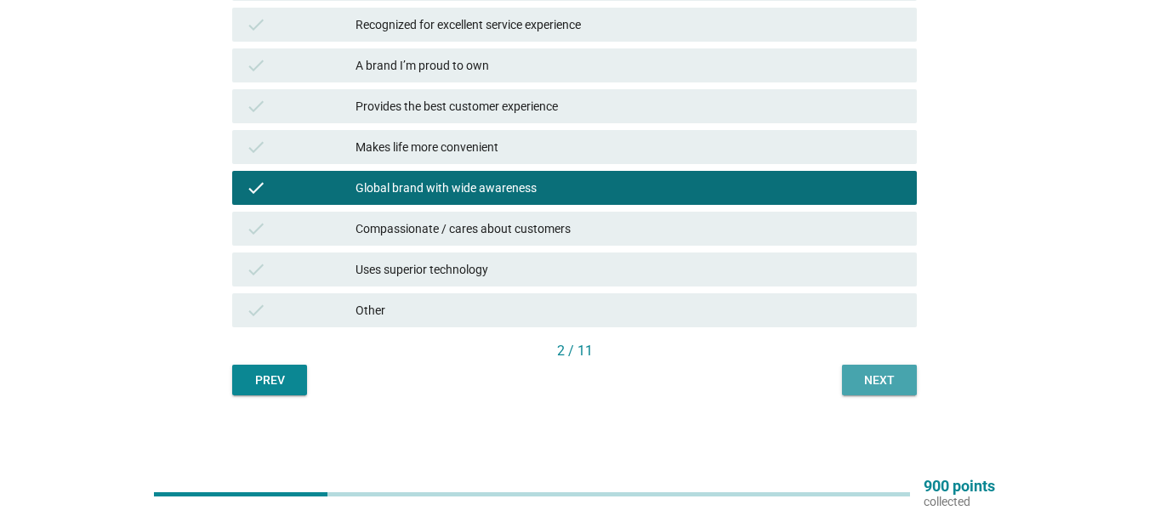
click at [873, 380] on div "Next" at bounding box center [880, 381] width 48 height 18
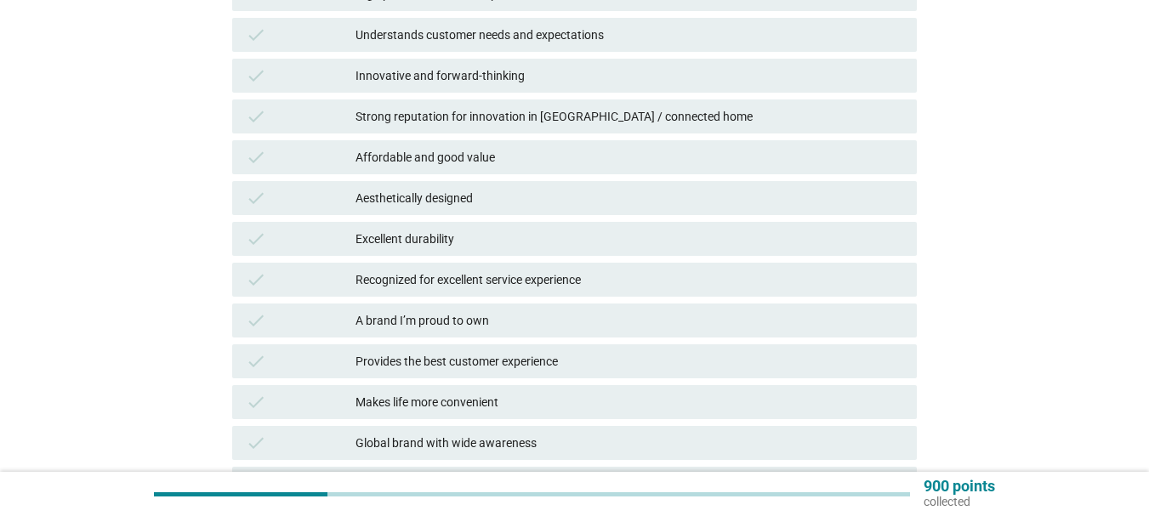
scroll to position [85, 0]
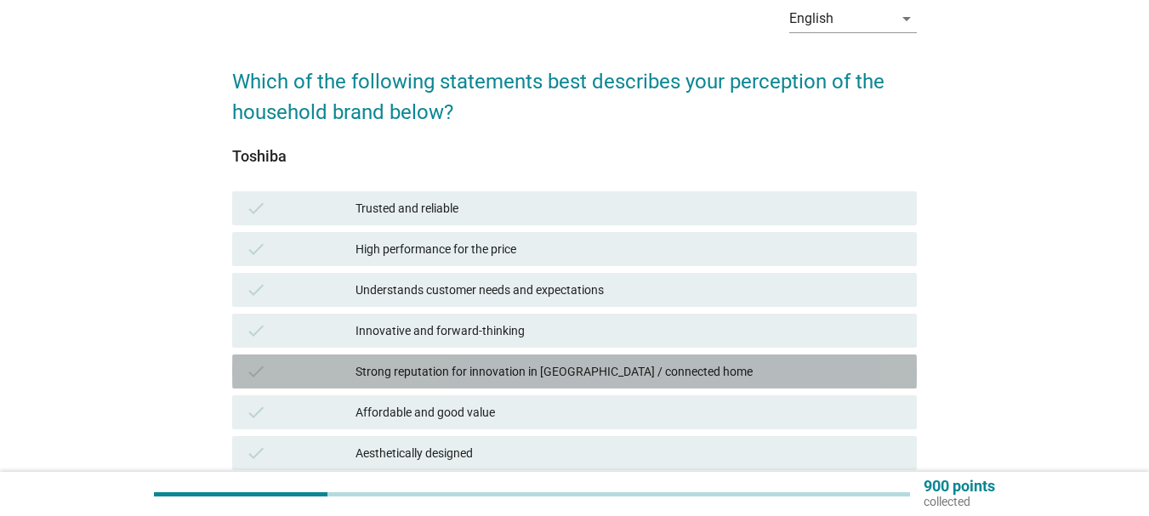
click at [502, 356] on div "check Strong reputation for innovation in [GEOGRAPHIC_DATA] / connected home" at bounding box center [574, 372] width 685 height 34
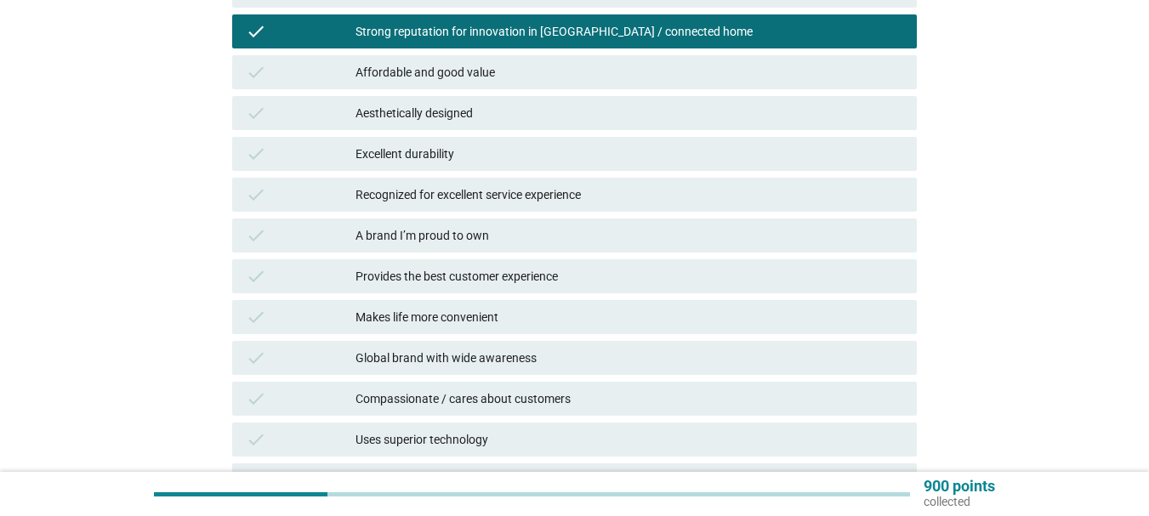
scroll to position [595, 0]
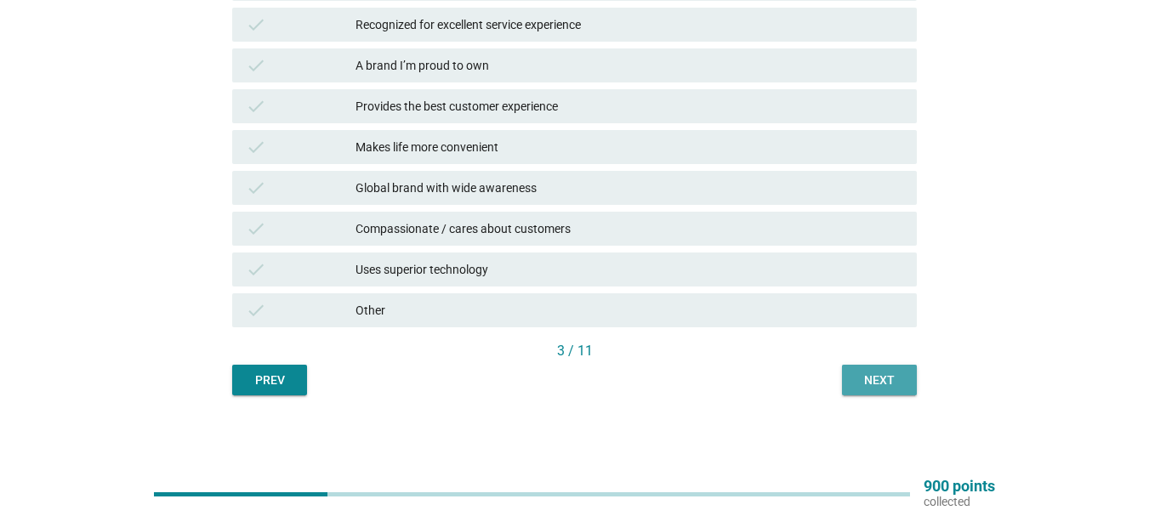
click at [864, 372] on div "Next" at bounding box center [880, 381] width 48 height 18
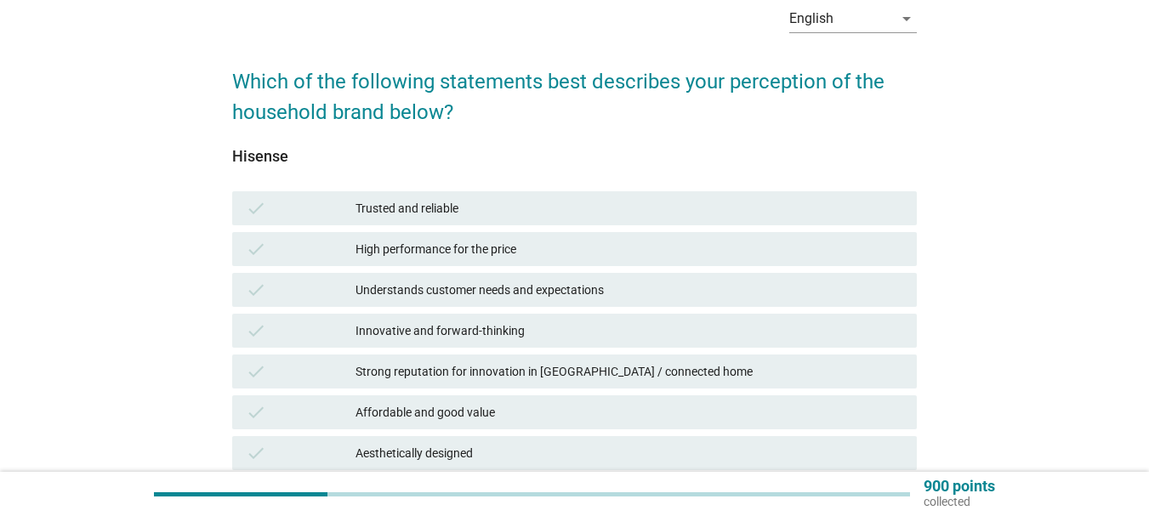
scroll to position [255, 0]
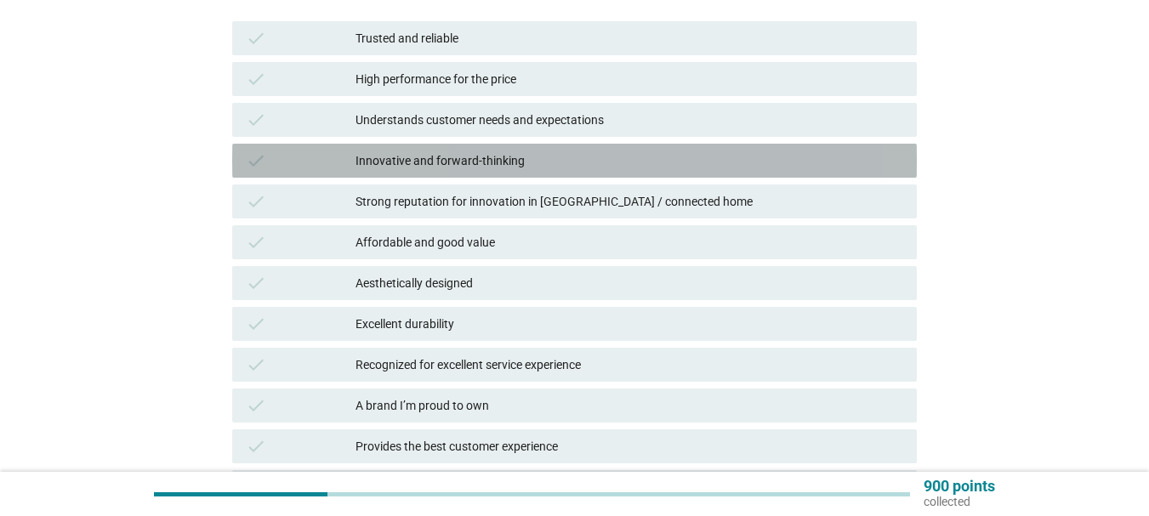
click at [794, 157] on div "Innovative and forward-thinking" at bounding box center [630, 161] width 548 height 20
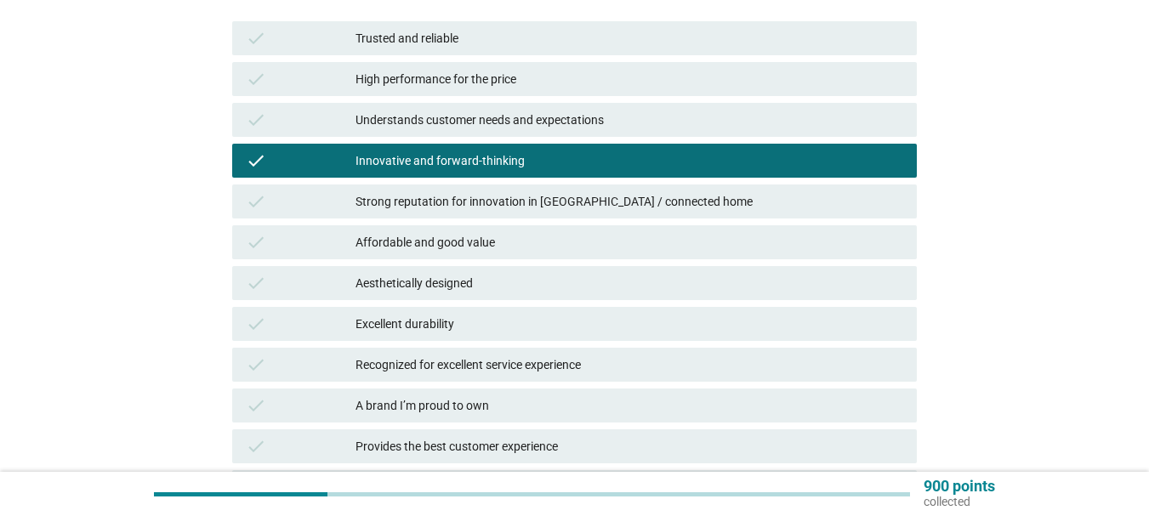
scroll to position [595, 0]
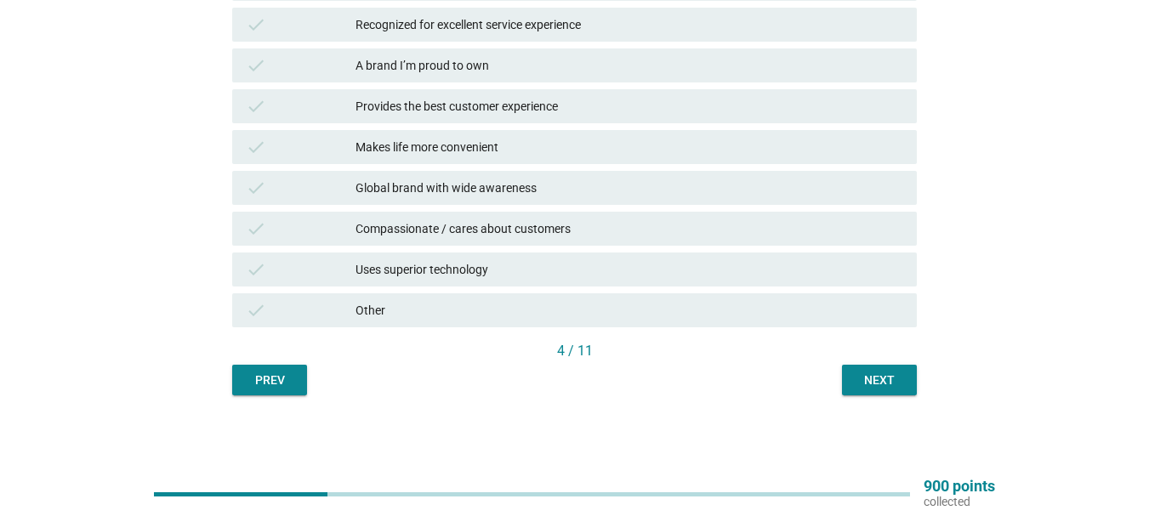
click at [892, 374] on div "Next" at bounding box center [880, 381] width 48 height 18
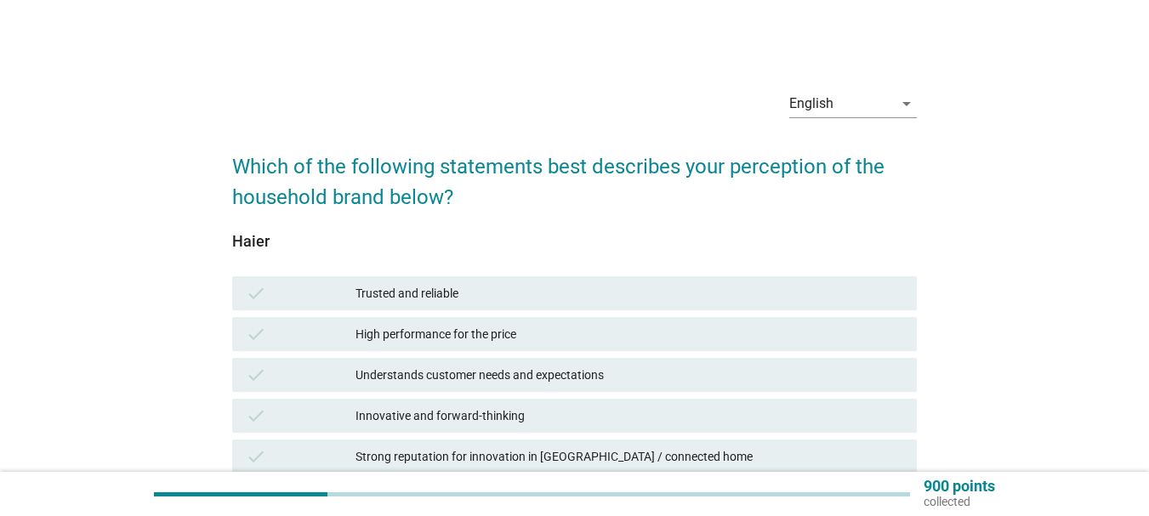
scroll to position [170, 0]
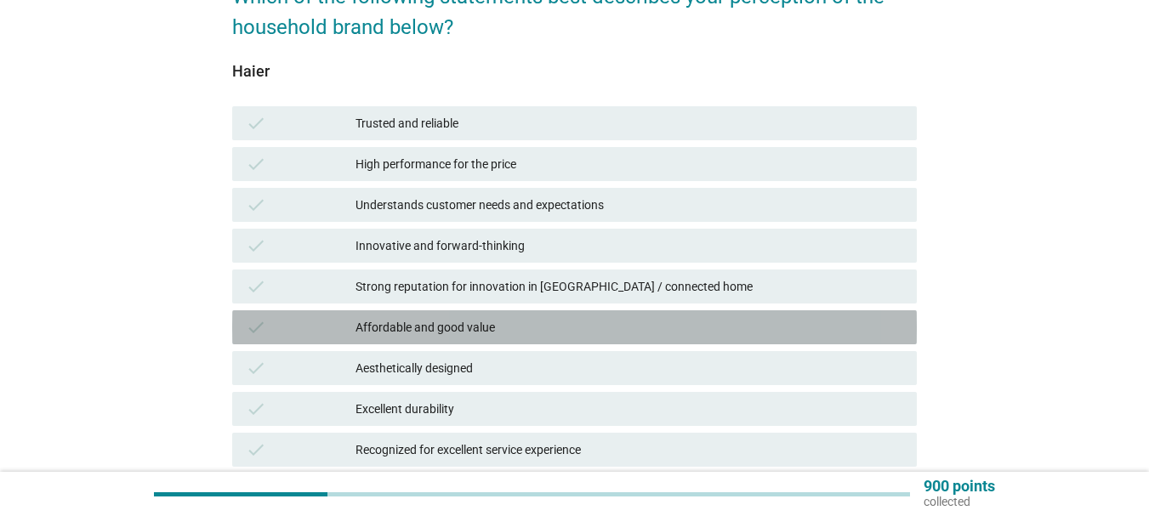
click at [863, 333] on div "Affordable and good value" at bounding box center [630, 327] width 548 height 20
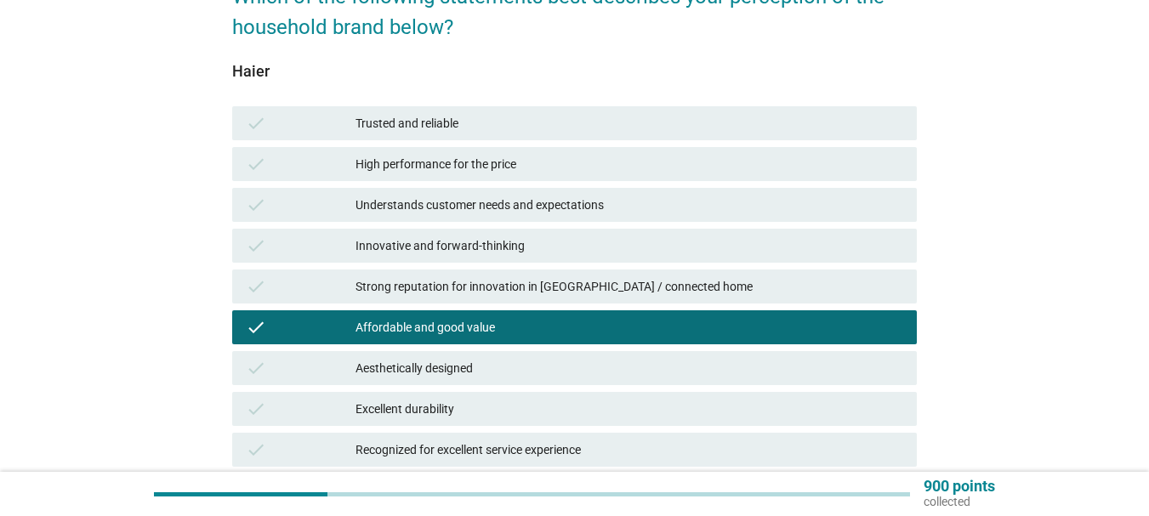
scroll to position [510, 0]
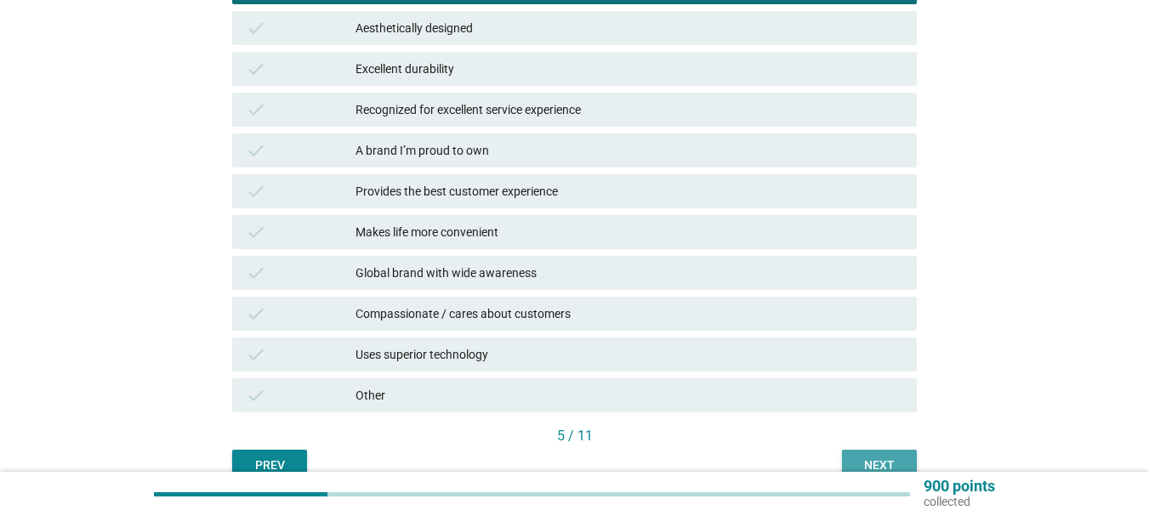
click at [901, 452] on button "Next" at bounding box center [879, 465] width 75 height 31
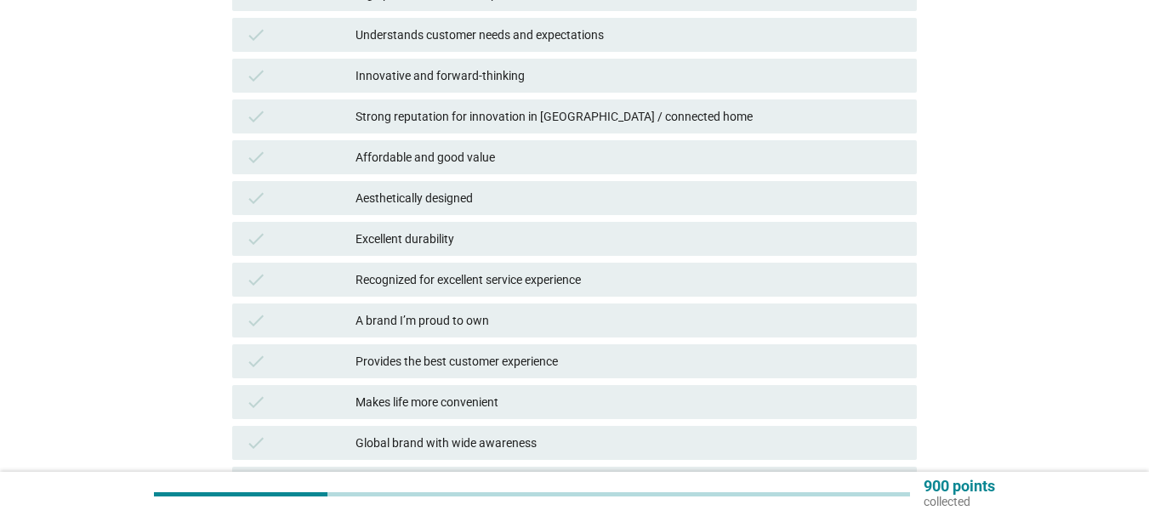
scroll to position [425, 0]
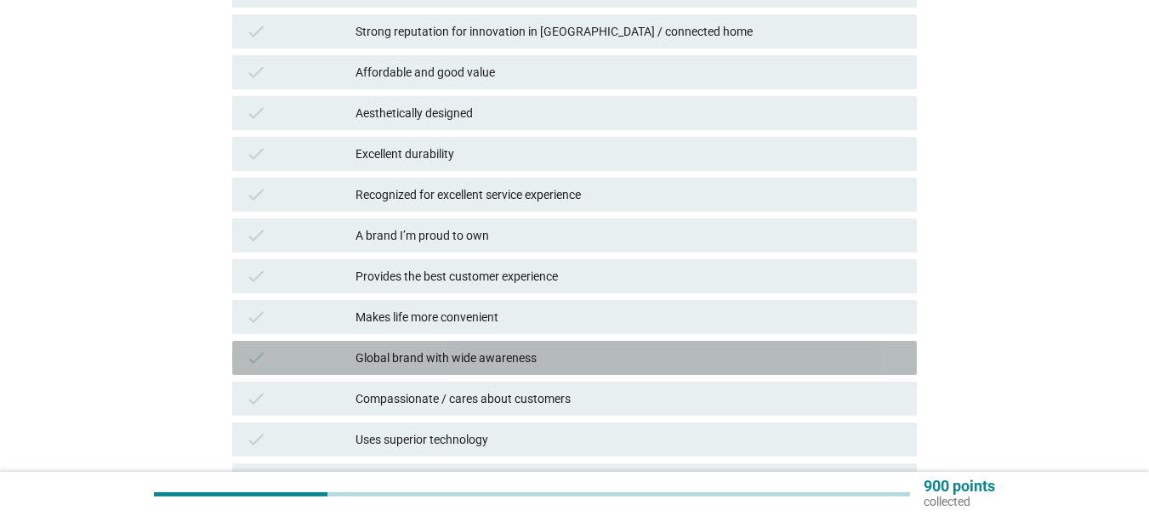
click at [503, 357] on div "Global brand with wide awareness" at bounding box center [630, 358] width 548 height 20
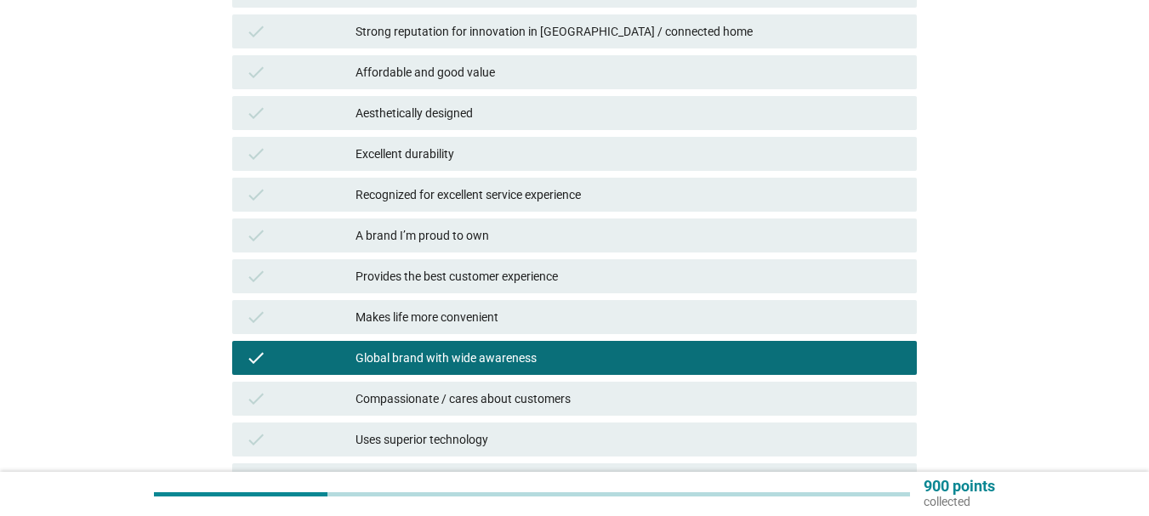
scroll to position [595, 0]
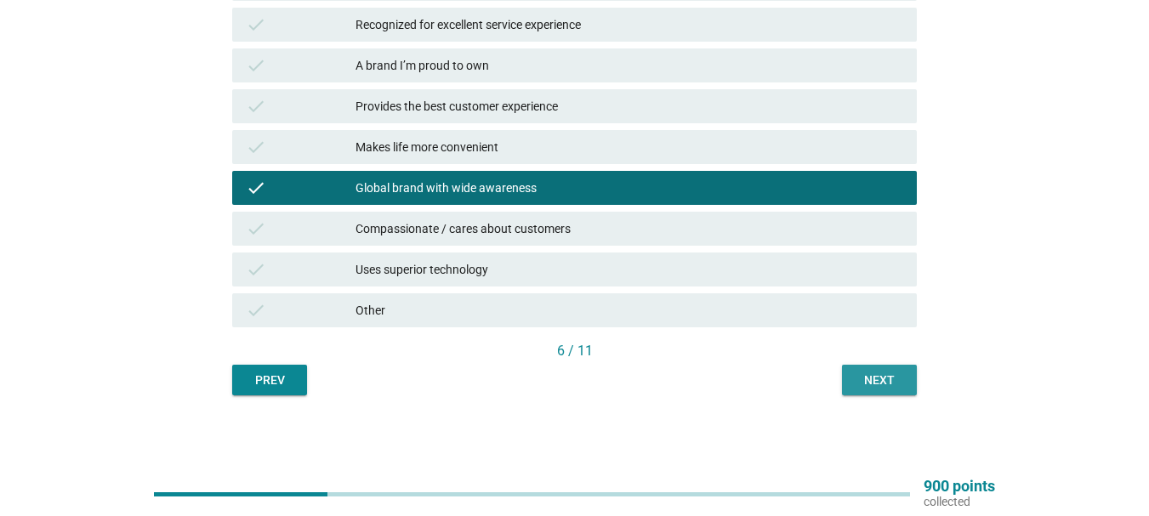
click at [865, 385] on div "Next" at bounding box center [880, 381] width 48 height 18
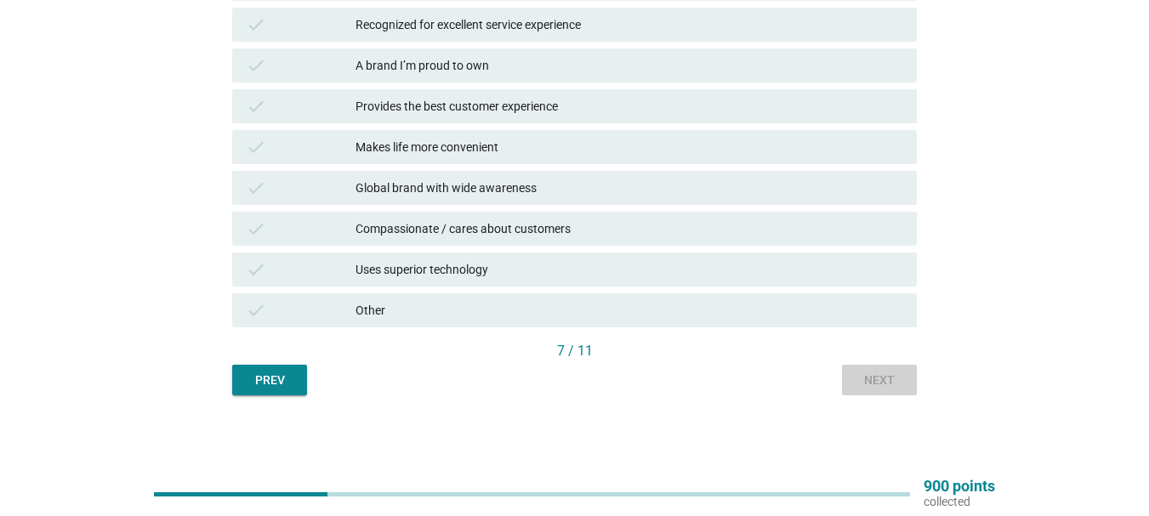
scroll to position [0, 0]
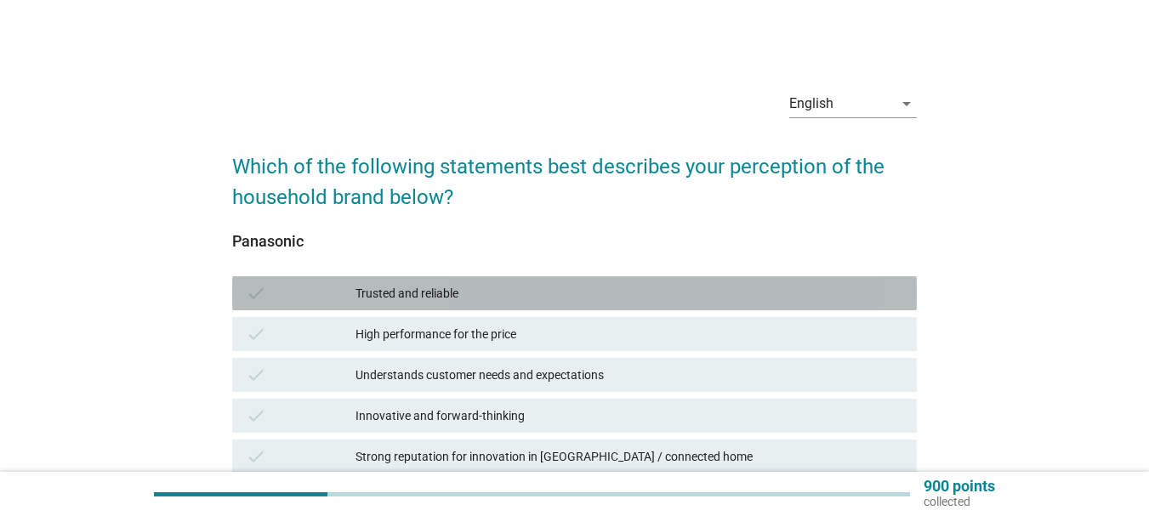
click at [611, 293] on div "Trusted and reliable" at bounding box center [630, 293] width 548 height 20
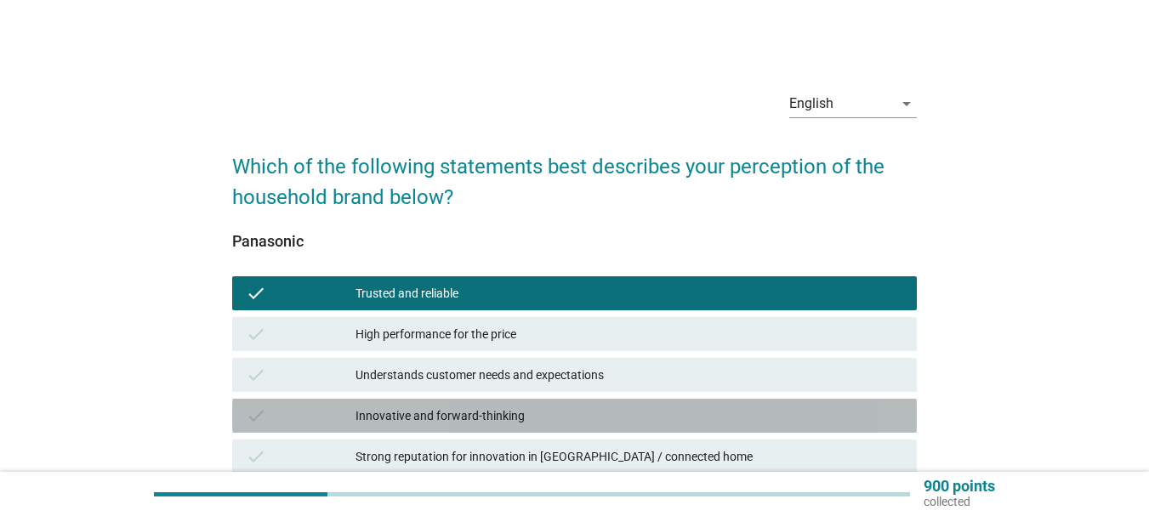
click at [583, 410] on div "Innovative and forward-thinking" at bounding box center [630, 416] width 548 height 20
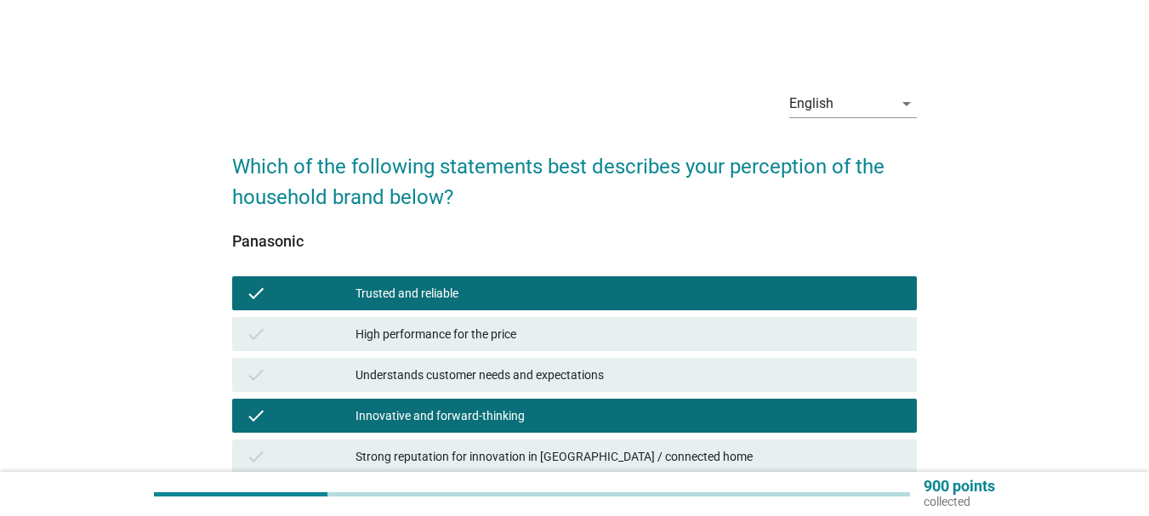
scroll to position [170, 0]
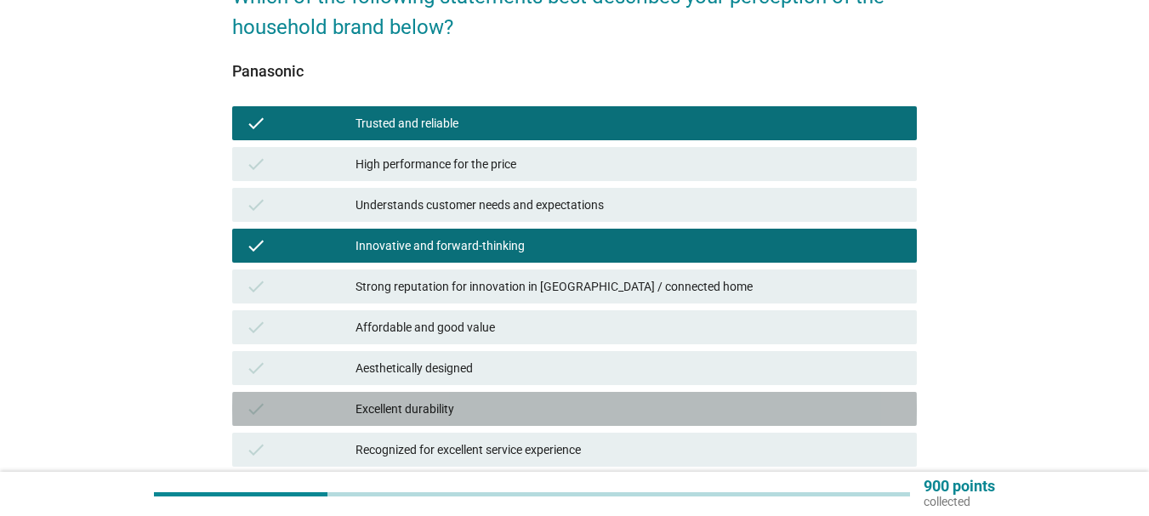
click at [575, 409] on div "Excellent durability" at bounding box center [630, 409] width 548 height 20
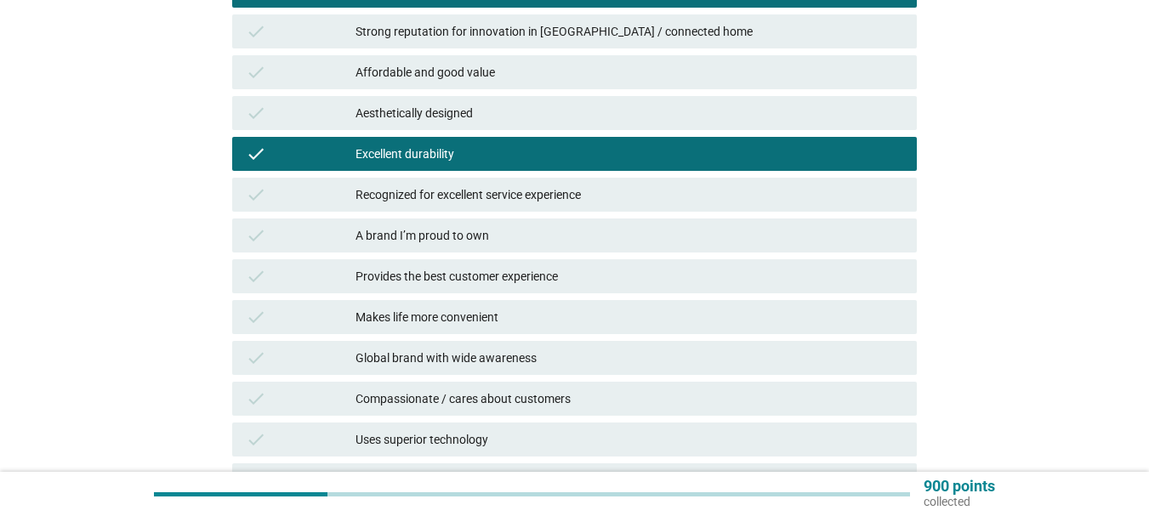
scroll to position [595, 0]
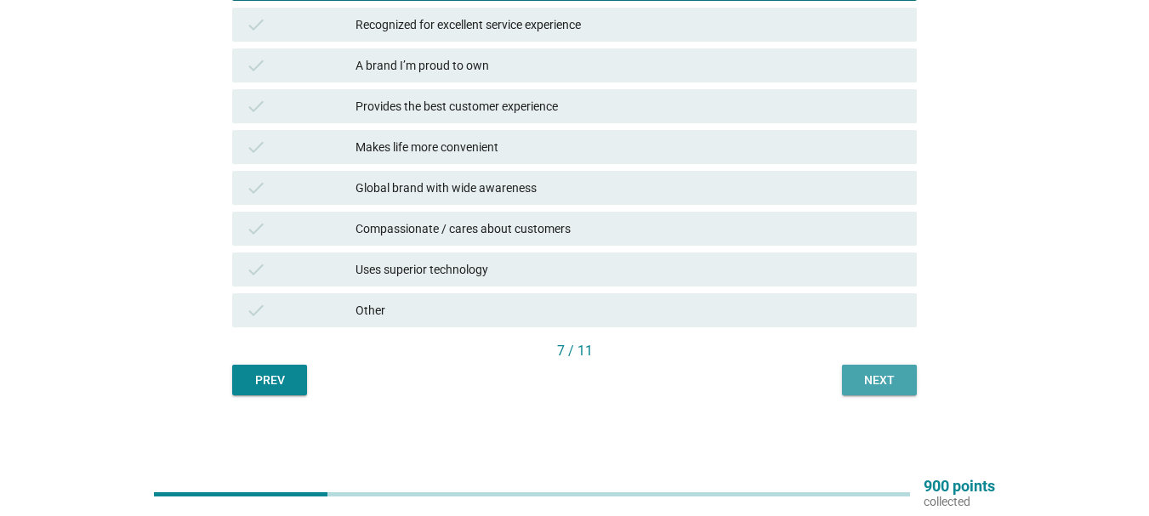
click at [890, 385] on div "Next" at bounding box center [880, 381] width 48 height 18
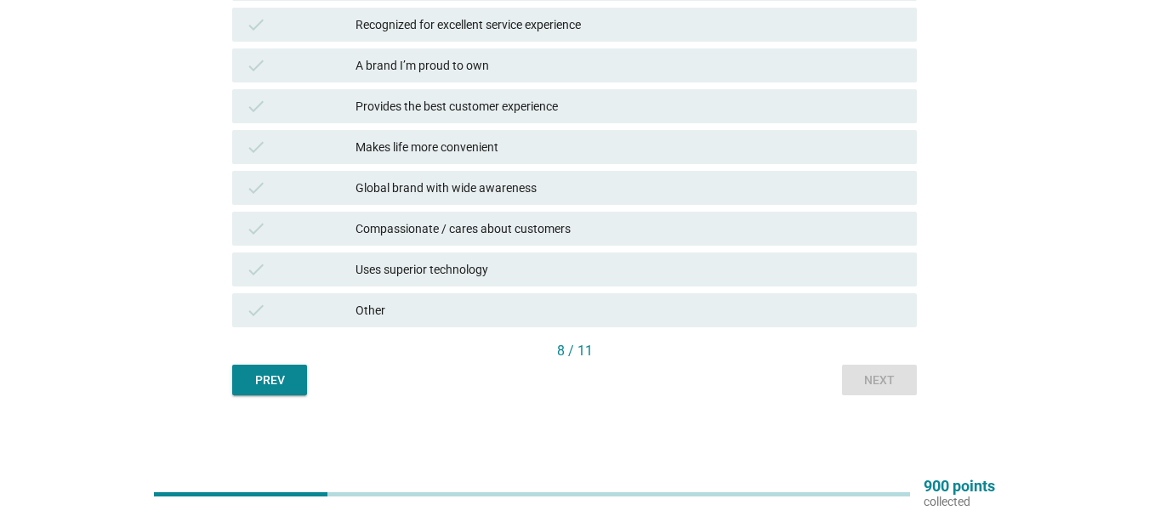
scroll to position [0, 0]
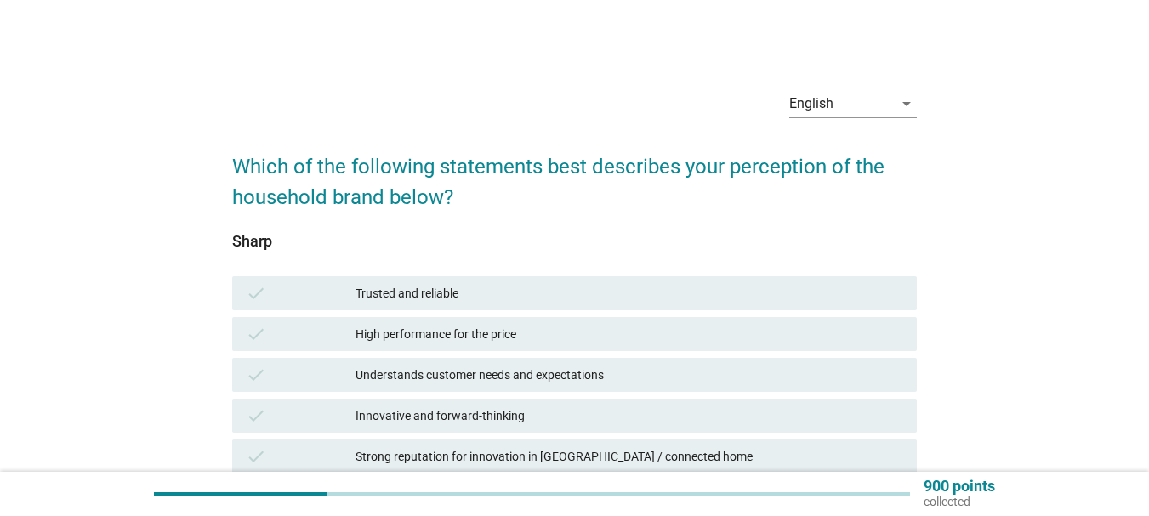
click at [469, 378] on div "Understands customer needs and expectations" at bounding box center [630, 375] width 548 height 20
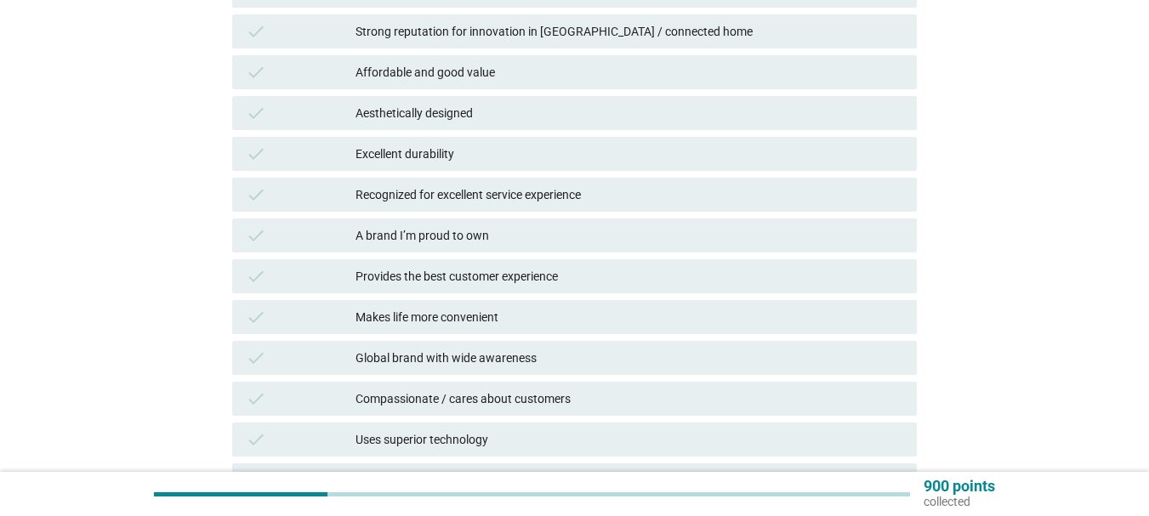
scroll to position [595, 0]
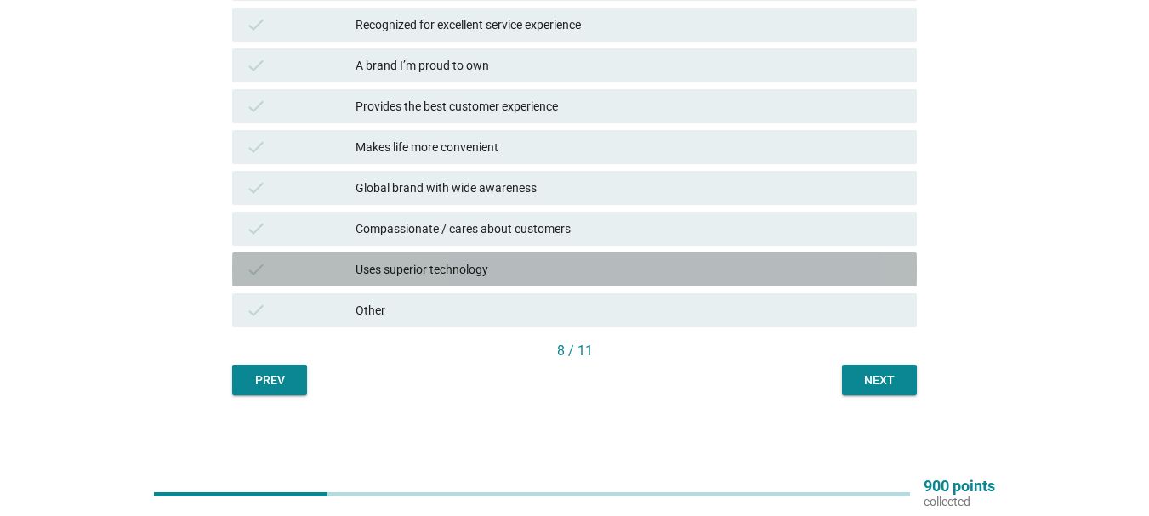
click at [777, 283] on div "check Uses superior technology" at bounding box center [574, 270] width 685 height 34
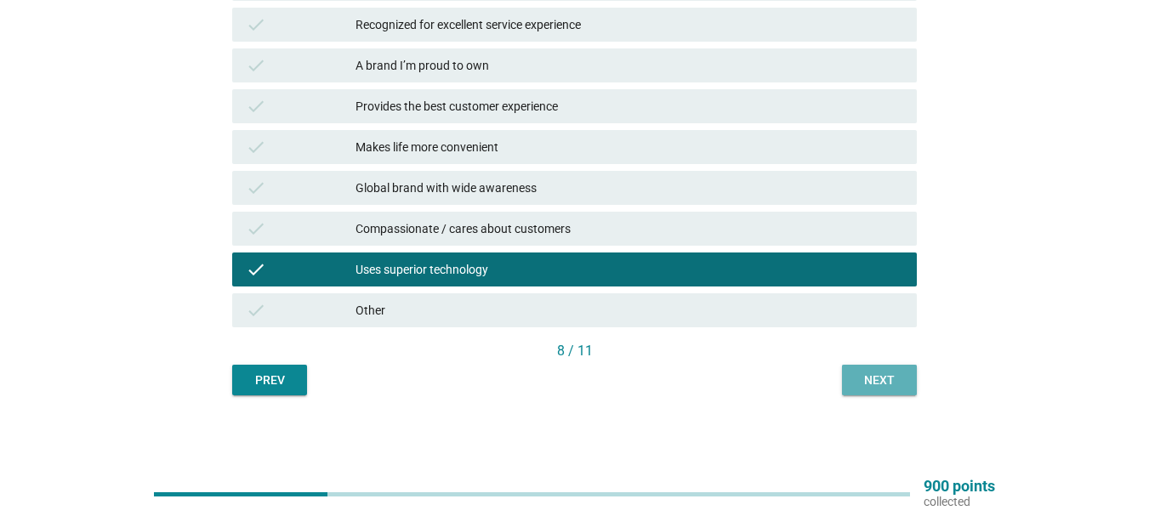
click at [879, 390] on button "Next" at bounding box center [879, 380] width 75 height 31
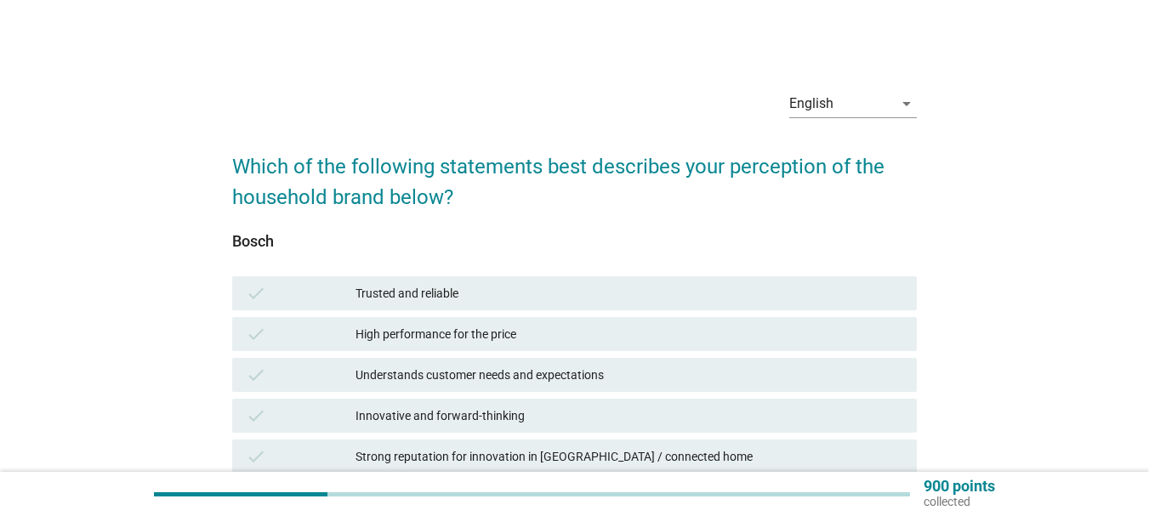
scroll to position [340, 0]
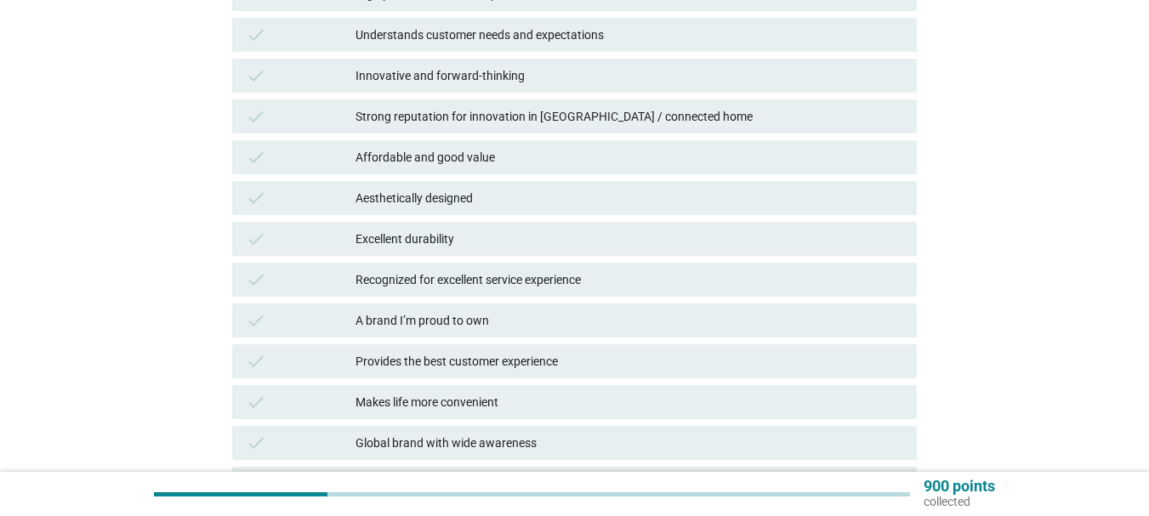
click at [606, 261] on div "check Recognized for excellent service experience" at bounding box center [574, 279] width 691 height 41
click at [606, 236] on div "Excellent durability" at bounding box center [630, 239] width 548 height 20
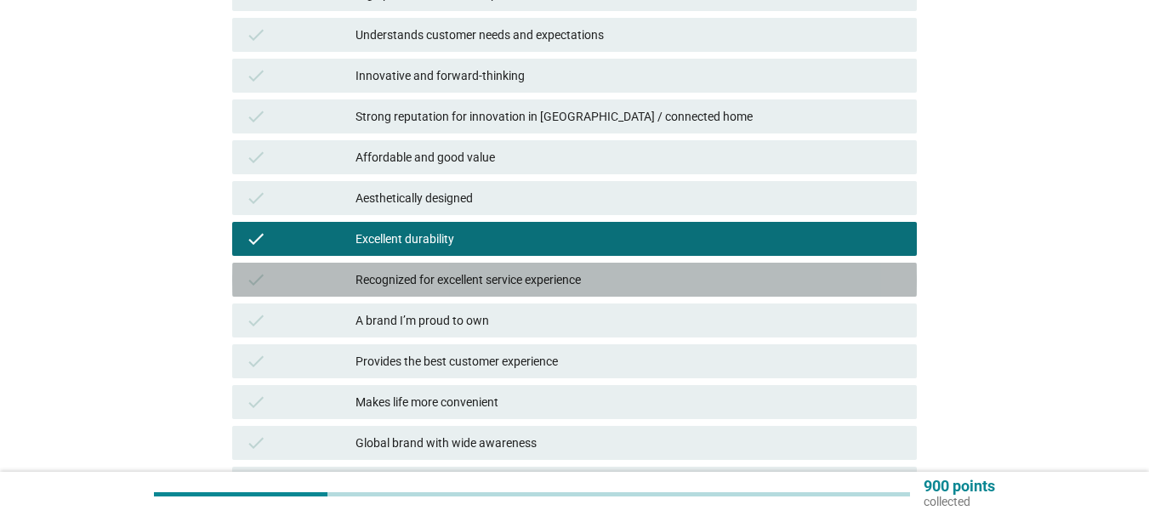
click at [603, 291] on div "check Recognized for excellent service experience" at bounding box center [574, 280] width 685 height 34
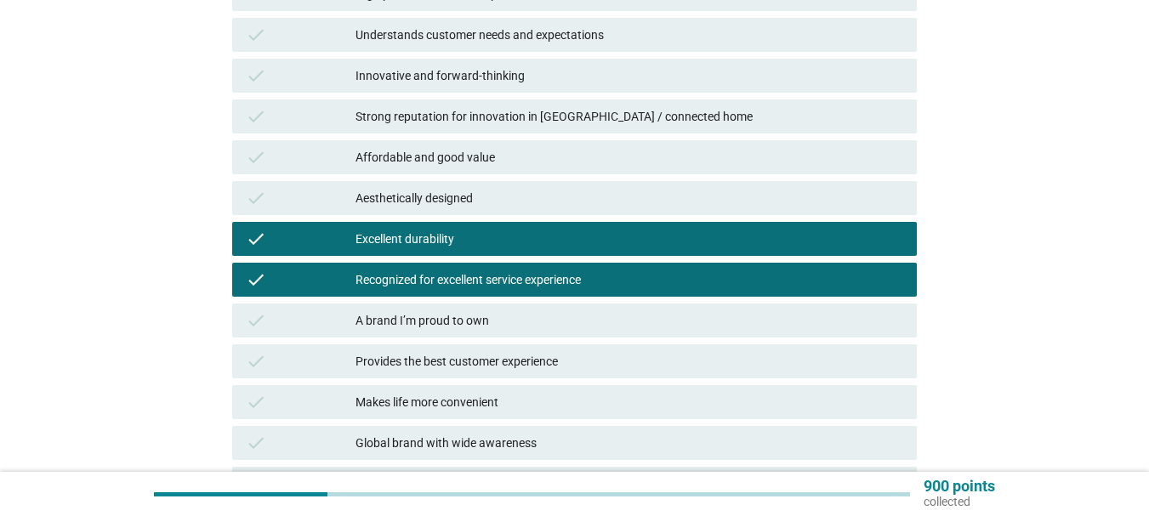
scroll to position [595, 0]
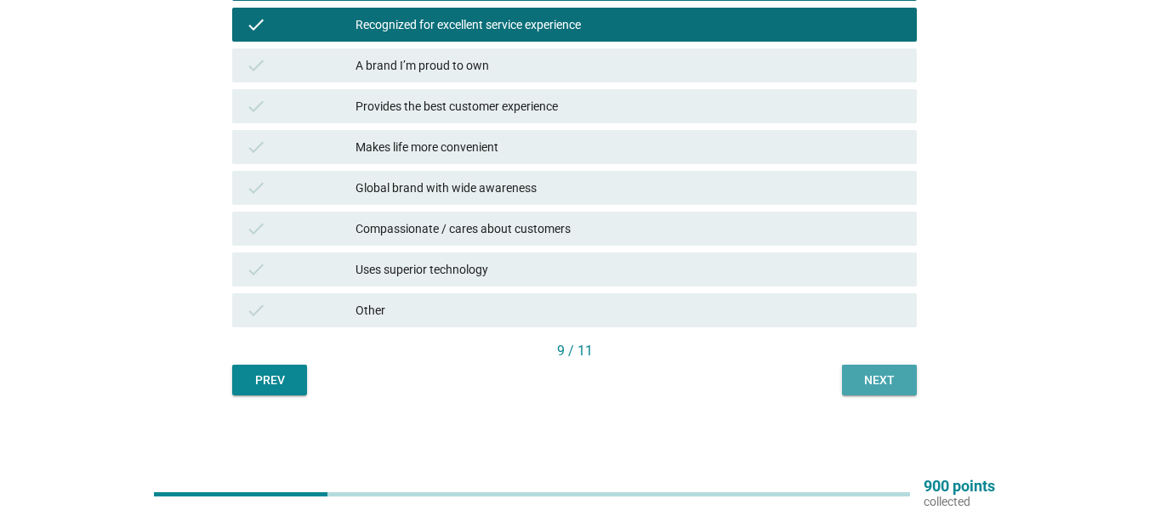
click at [893, 379] on div "Next" at bounding box center [880, 381] width 48 height 18
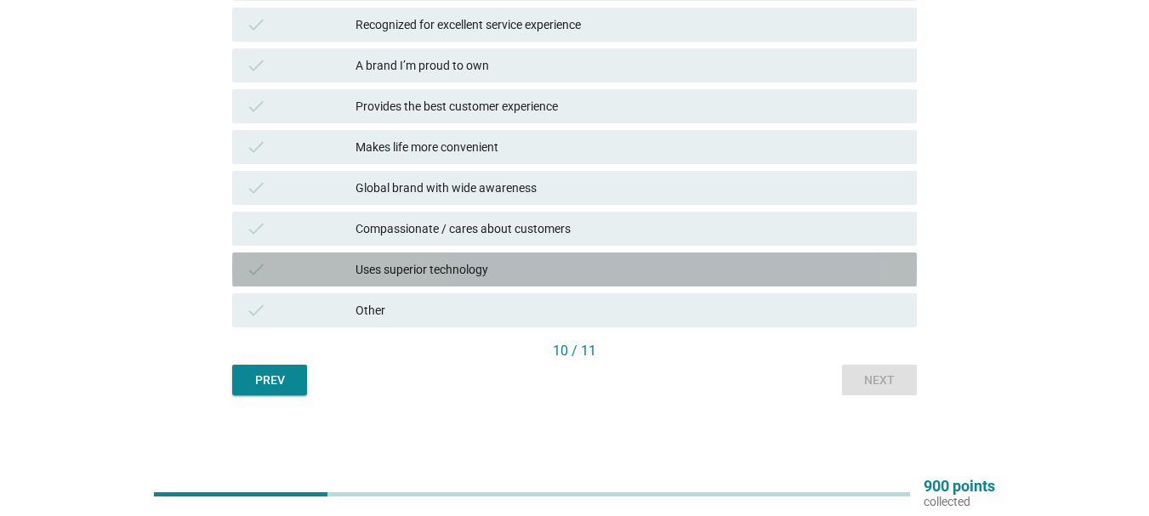
click at [600, 267] on div "Uses superior technology" at bounding box center [630, 269] width 548 height 20
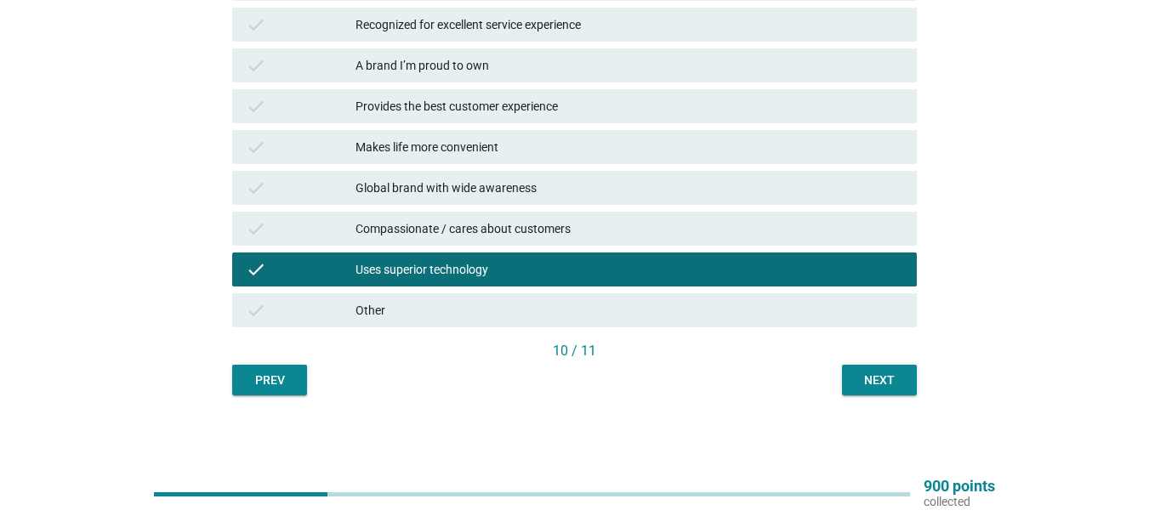
click at [600, 267] on div "Uses superior technology" at bounding box center [630, 269] width 548 height 20
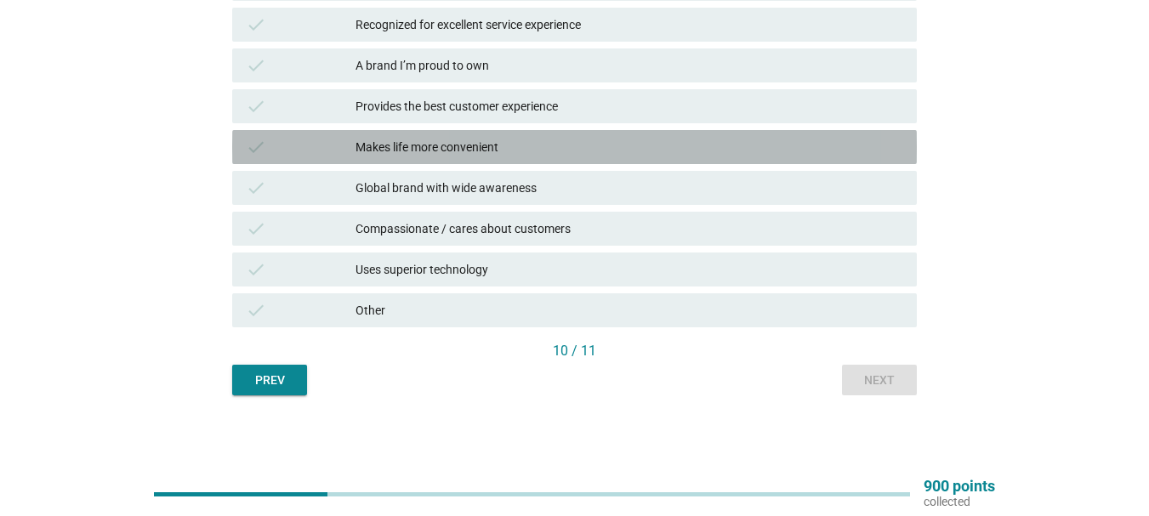
click at [602, 160] on div "check Makes life more convenient" at bounding box center [574, 147] width 685 height 34
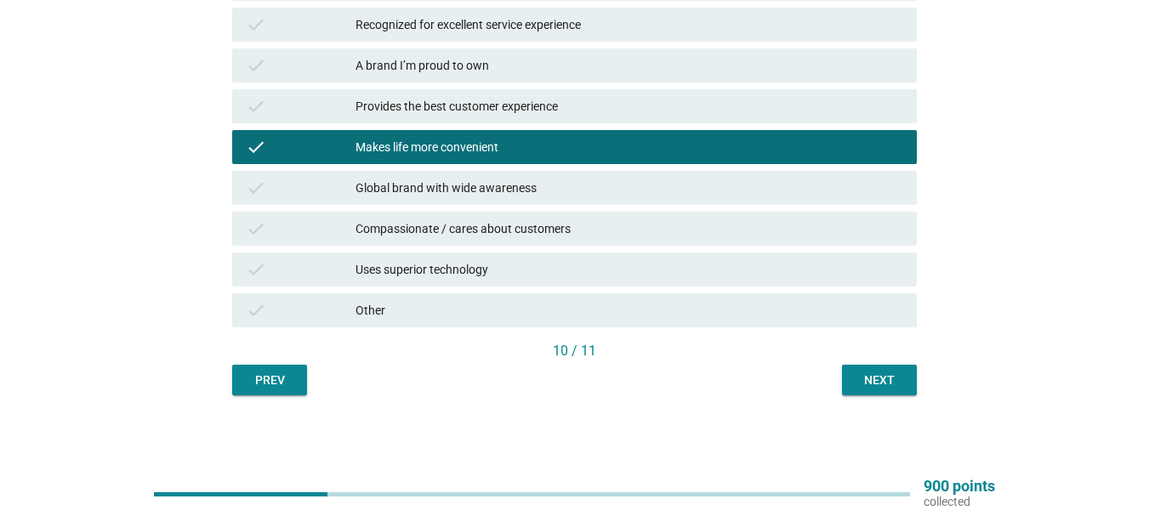
click at [910, 381] on button "Next" at bounding box center [879, 380] width 75 height 31
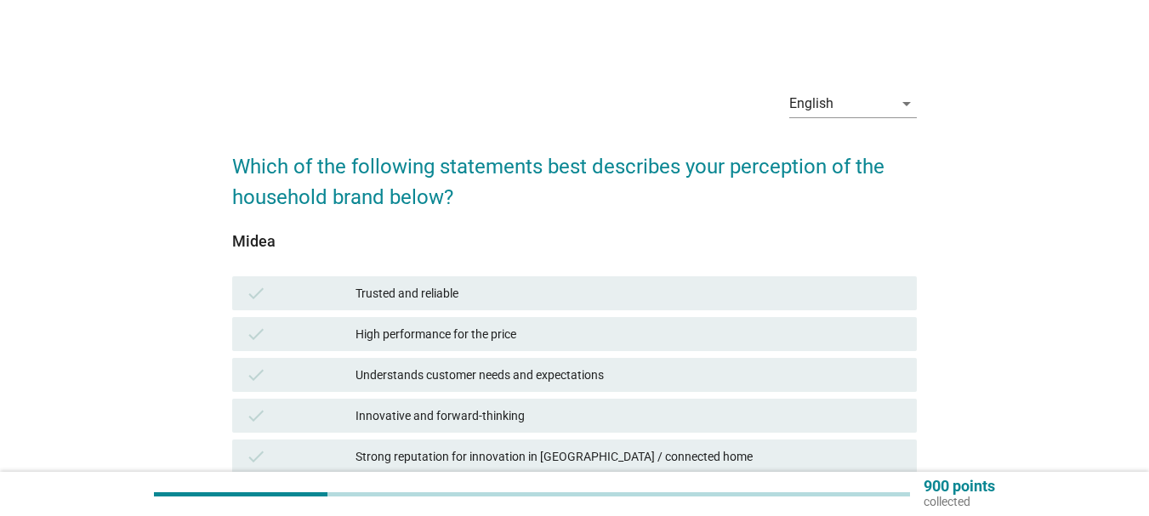
scroll to position [255, 0]
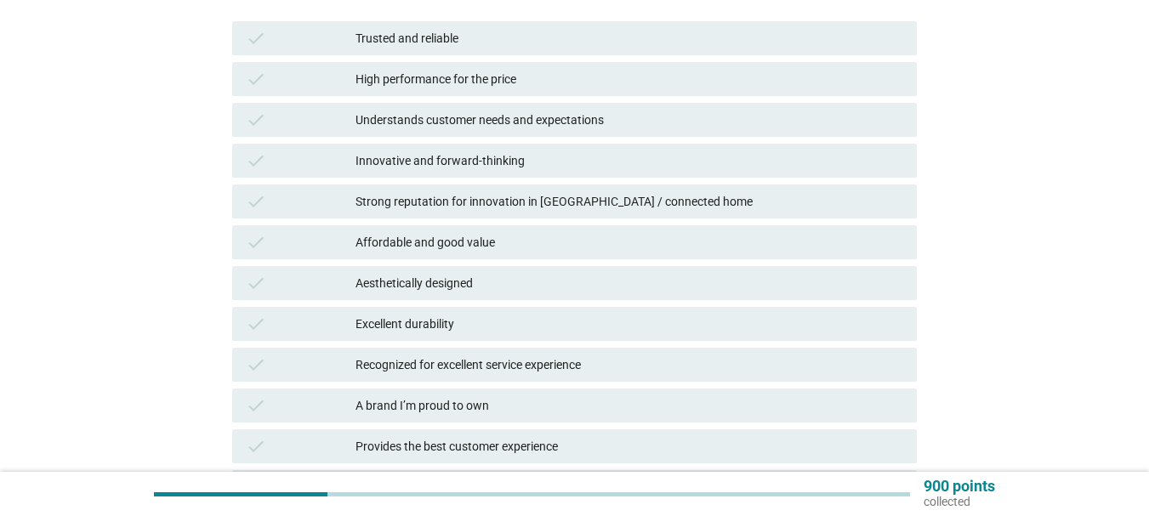
drag, startPoint x: 662, startPoint y: 242, endPoint x: 672, endPoint y: 258, distance: 19.1
click at [662, 240] on div "Affordable and good value" at bounding box center [630, 242] width 548 height 20
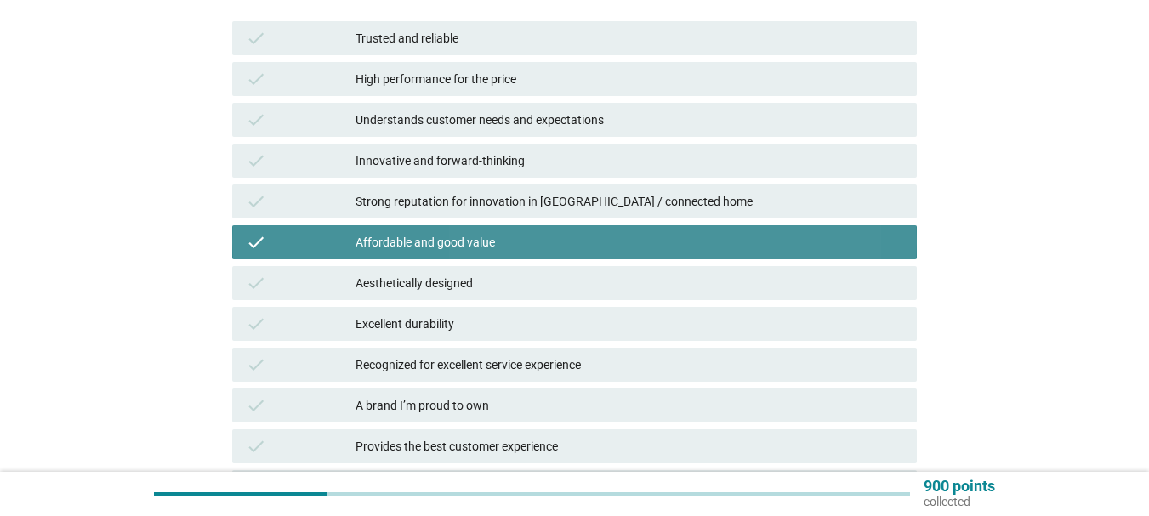
scroll to position [595, 0]
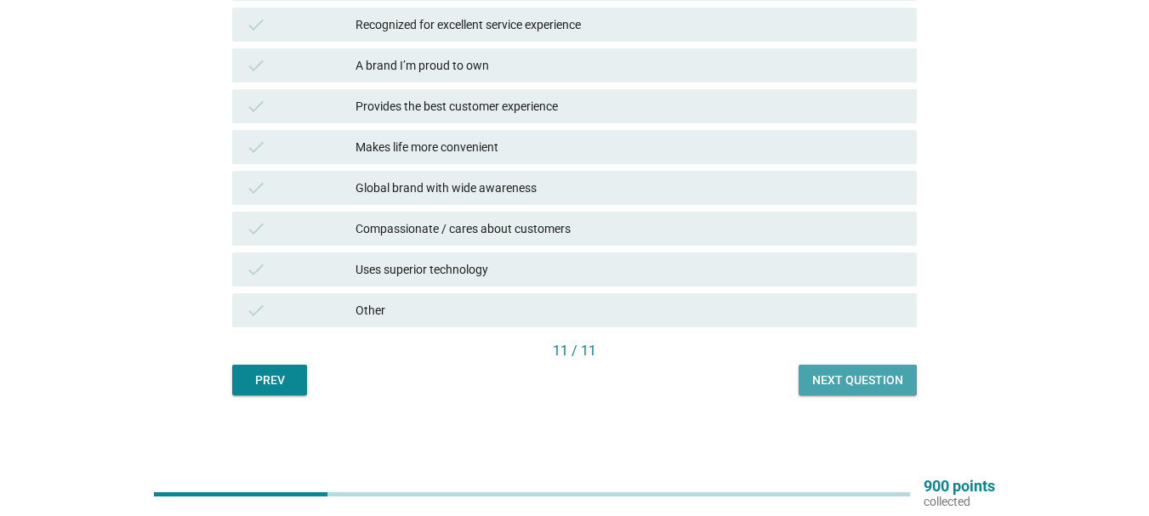
click at [827, 369] on button "Next question" at bounding box center [858, 380] width 118 height 31
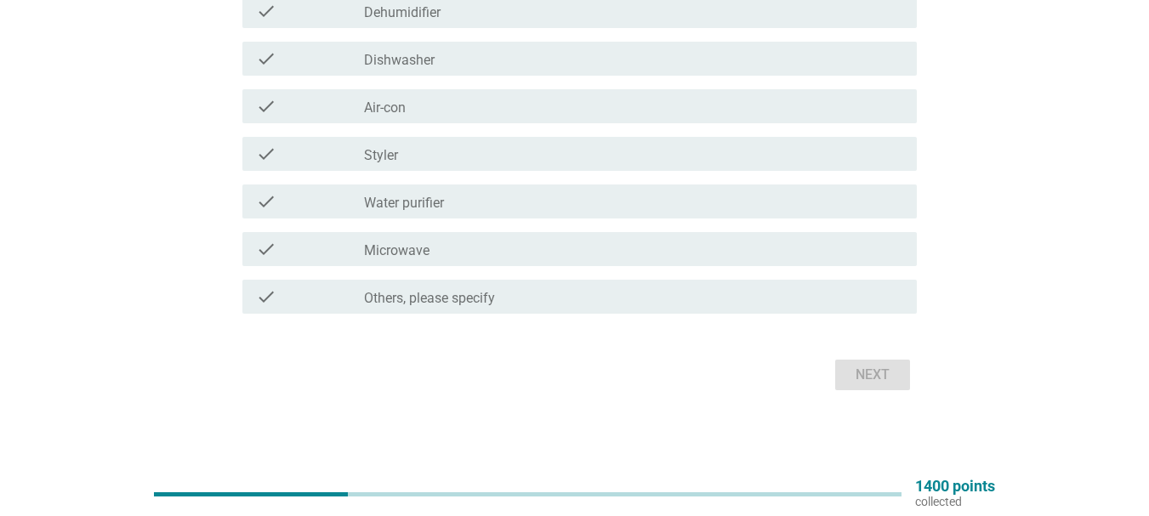
scroll to position [413, 0]
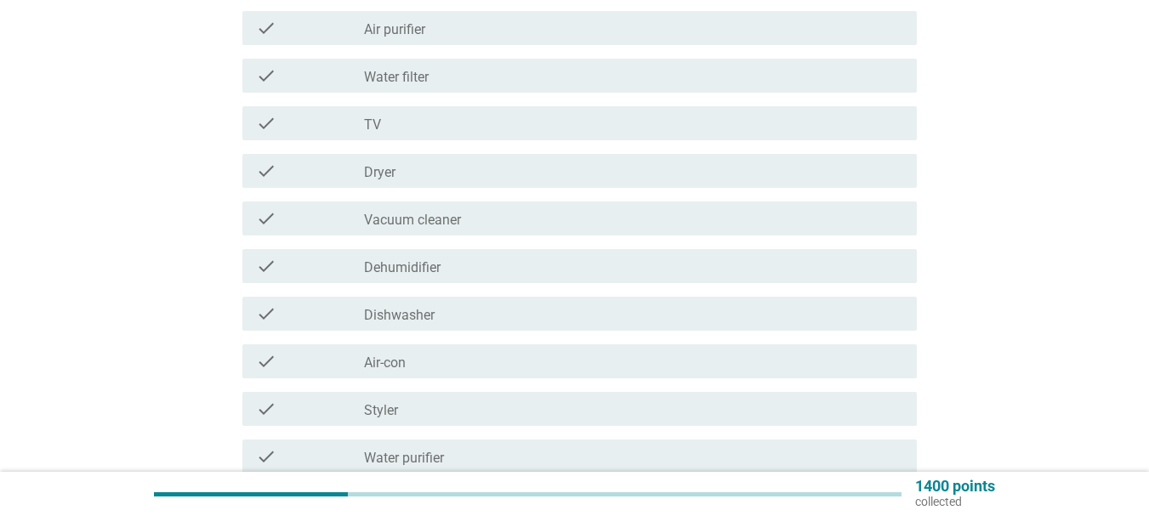
click at [577, 342] on div "check check_box_outline_blank Air-con" at bounding box center [574, 362] width 685 height 48
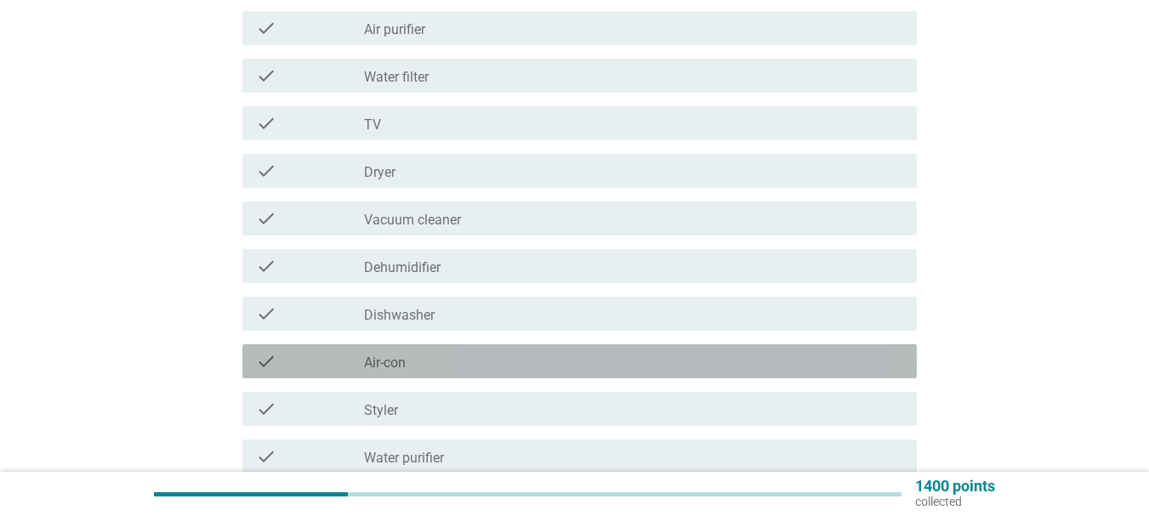
click at [549, 357] on div "check_box_outline_blank Air-con" at bounding box center [633, 361] width 539 height 20
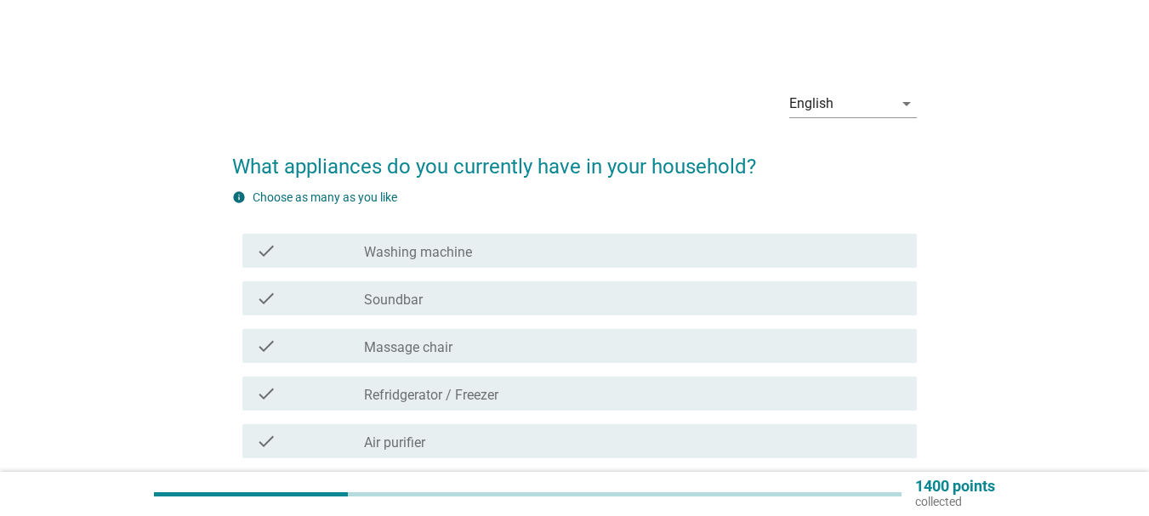
scroll to position [170, 0]
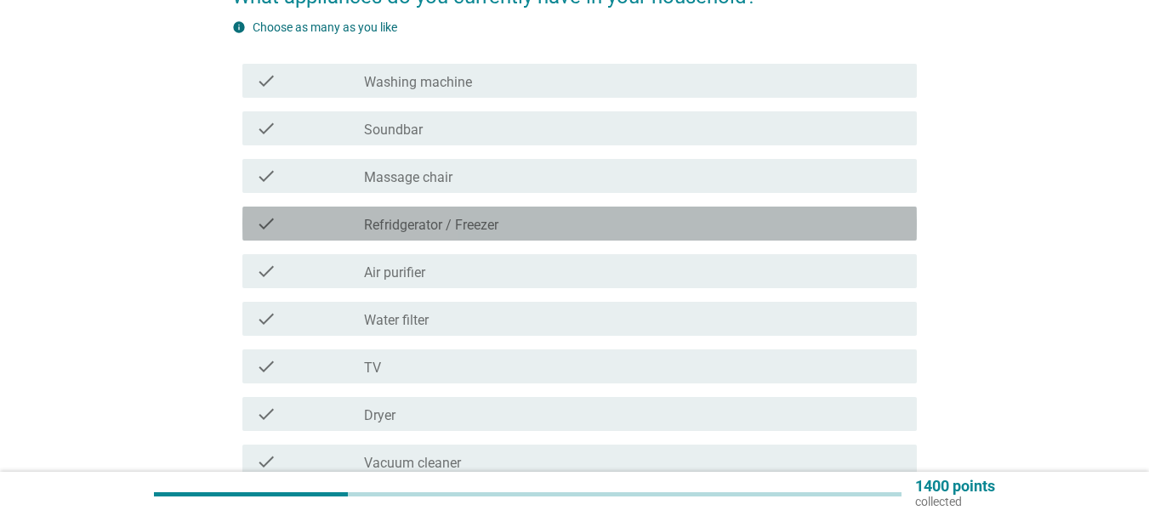
click at [589, 219] on div "check_box_outline_blank Refridgerator / [PERSON_NAME]" at bounding box center [633, 223] width 539 height 20
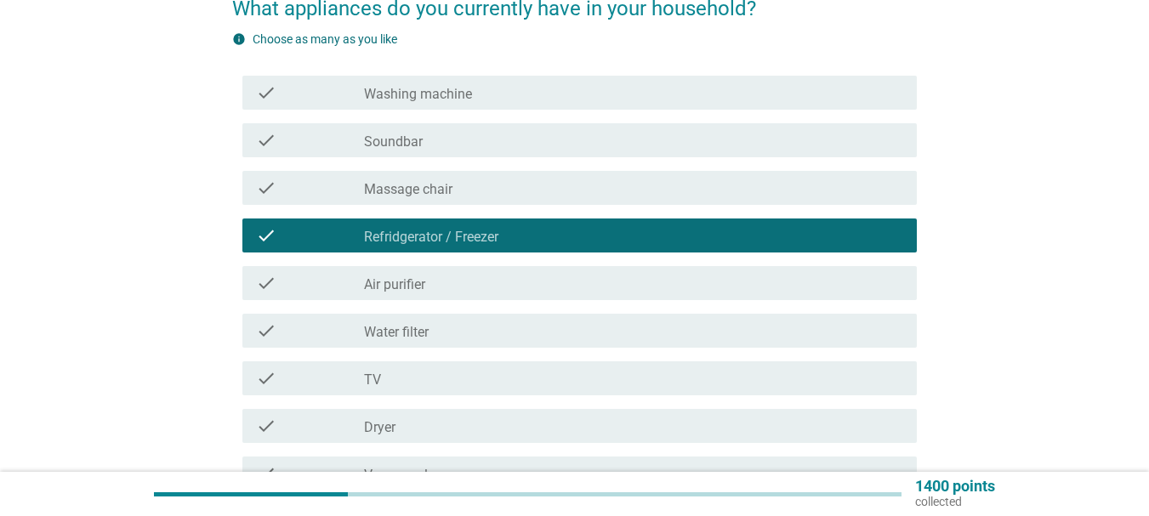
scroll to position [668, 0]
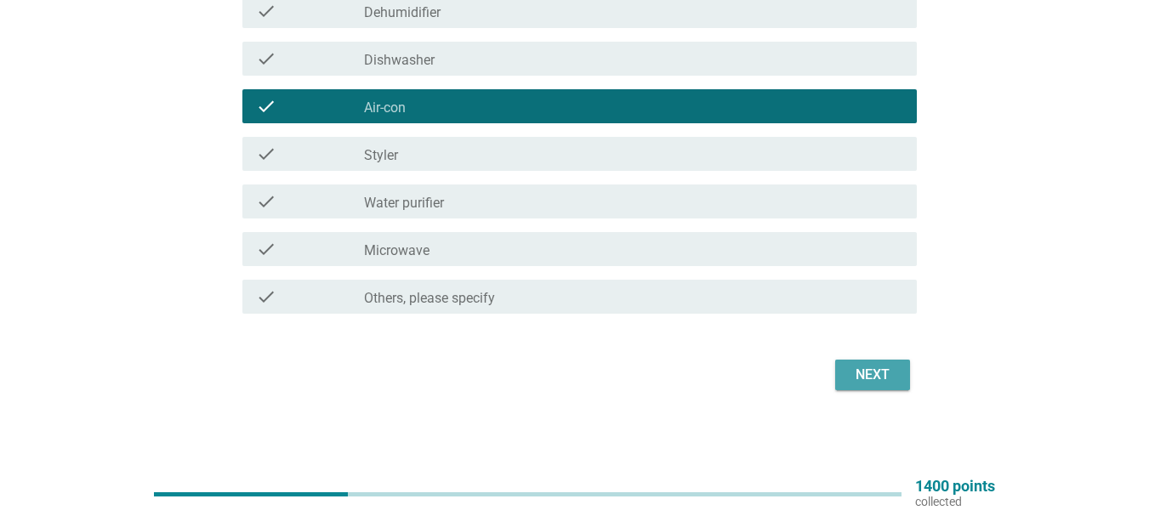
click at [850, 378] on div "Next" at bounding box center [873, 375] width 48 height 20
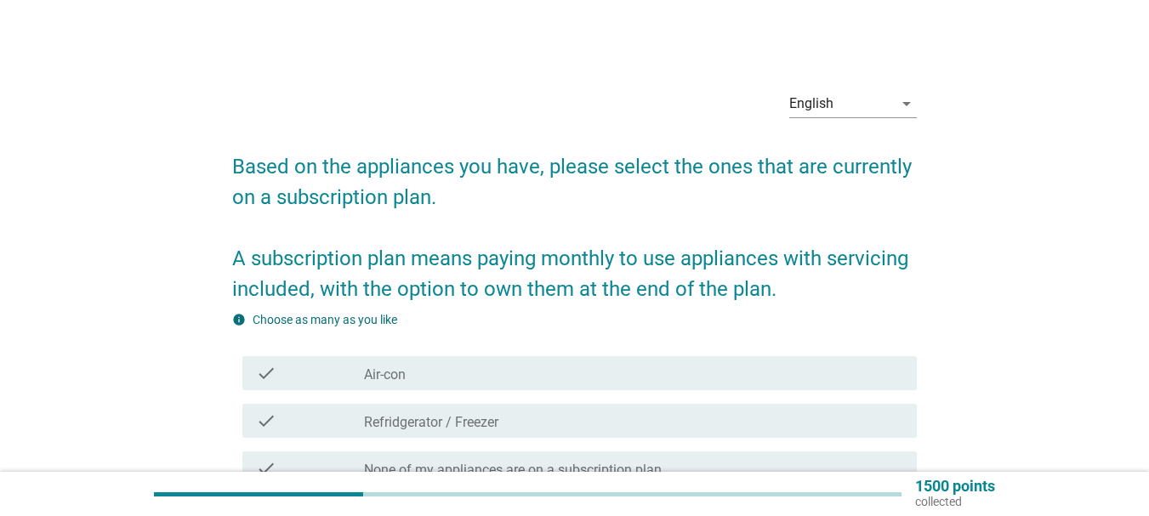
scroll to position [219, 0]
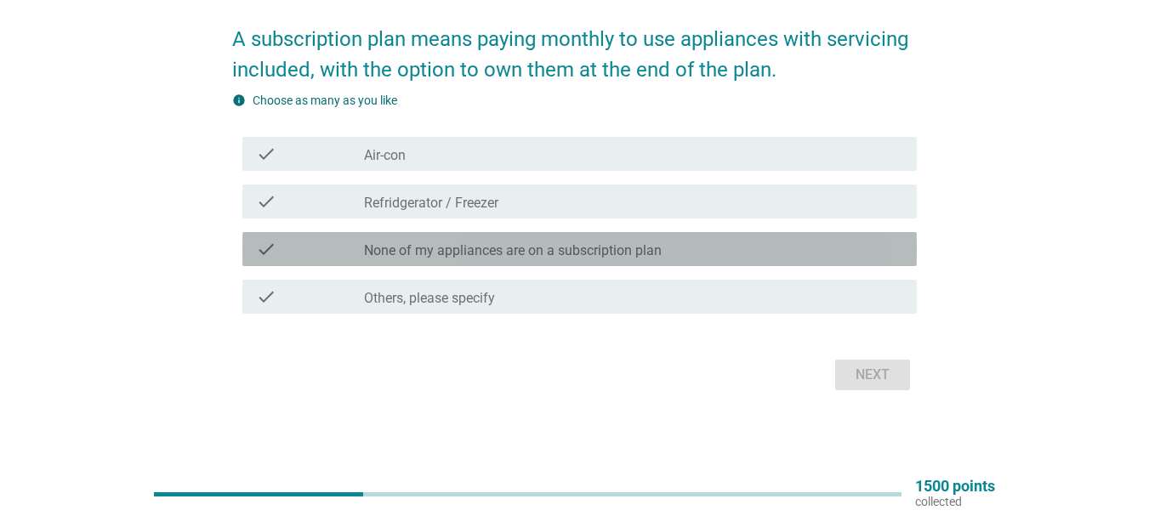
click at [417, 253] on label "None of my appliances are on a subscription plan" at bounding box center [513, 250] width 298 height 17
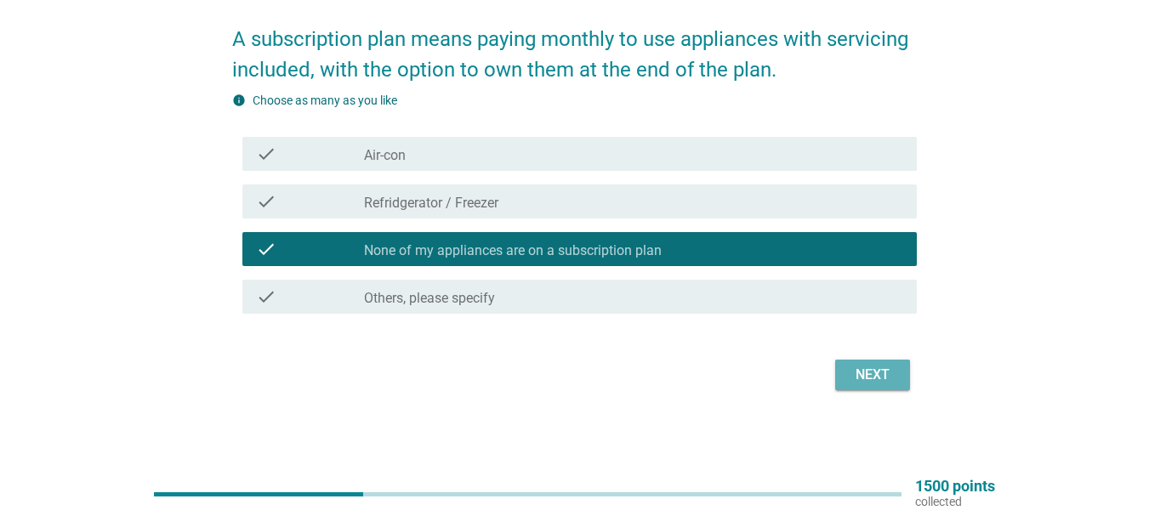
click at [846, 365] on button "Next" at bounding box center [872, 375] width 75 height 31
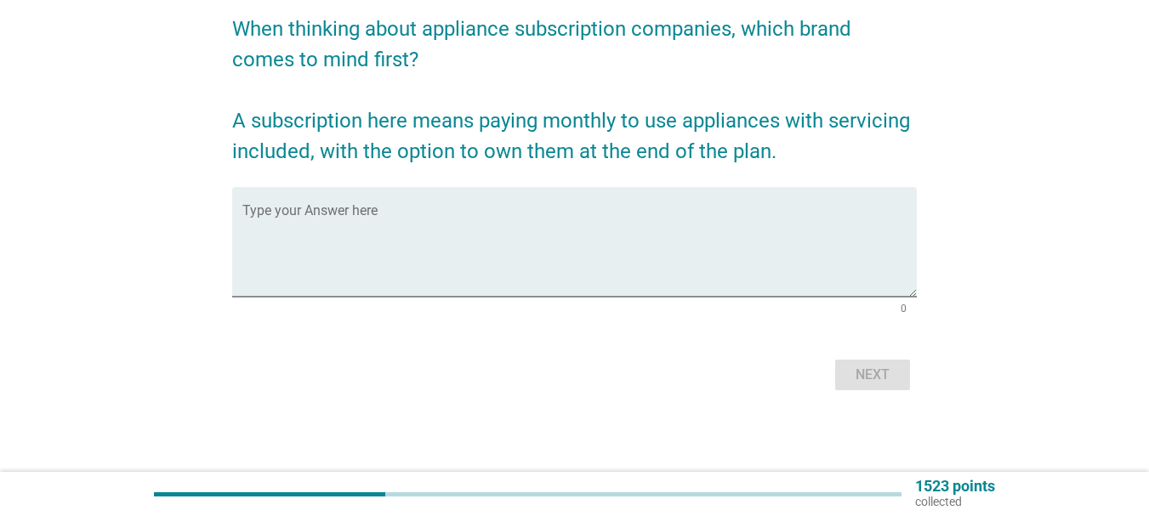
scroll to position [0, 0]
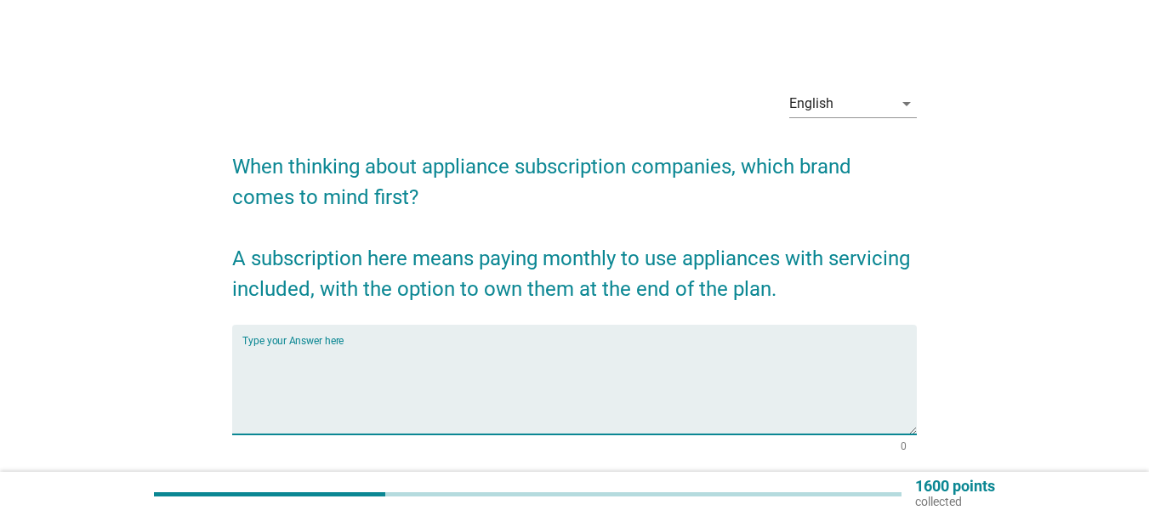
click at [536, 413] on textarea "Type your Answer here" at bounding box center [579, 389] width 674 height 89
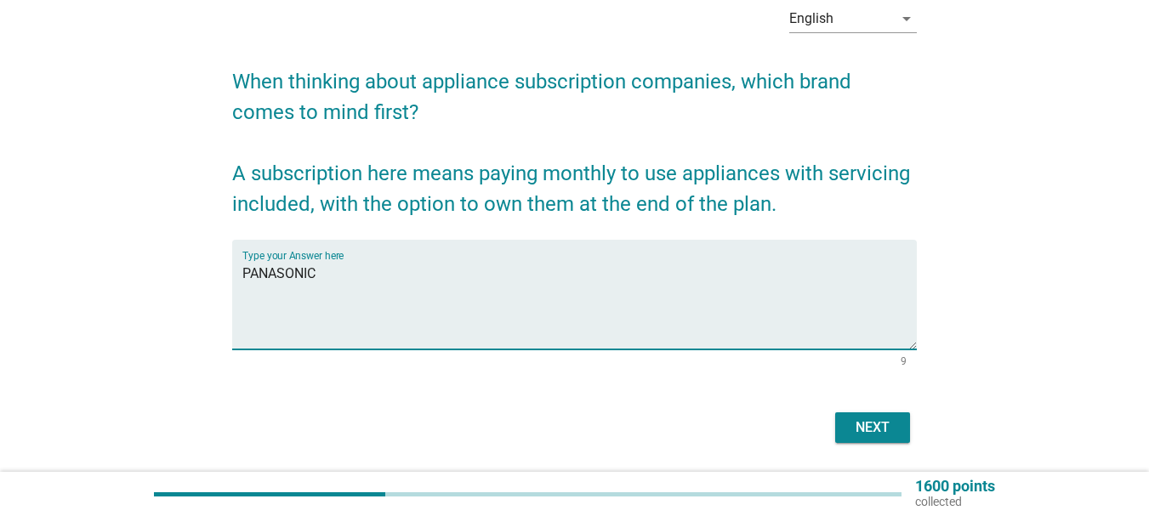
type textarea "PANASONIC"
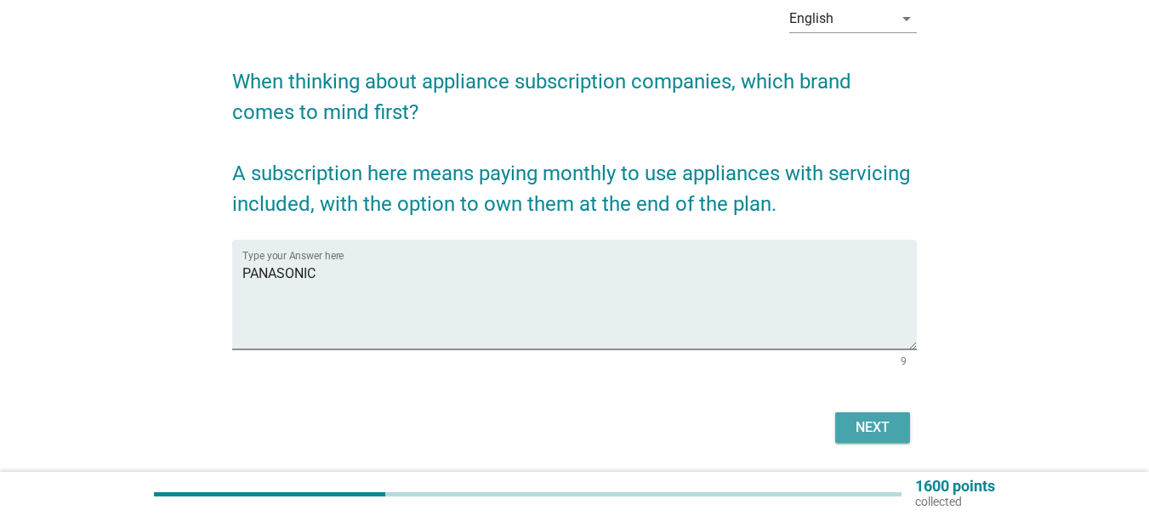
click at [861, 425] on div "Next" at bounding box center [873, 428] width 48 height 20
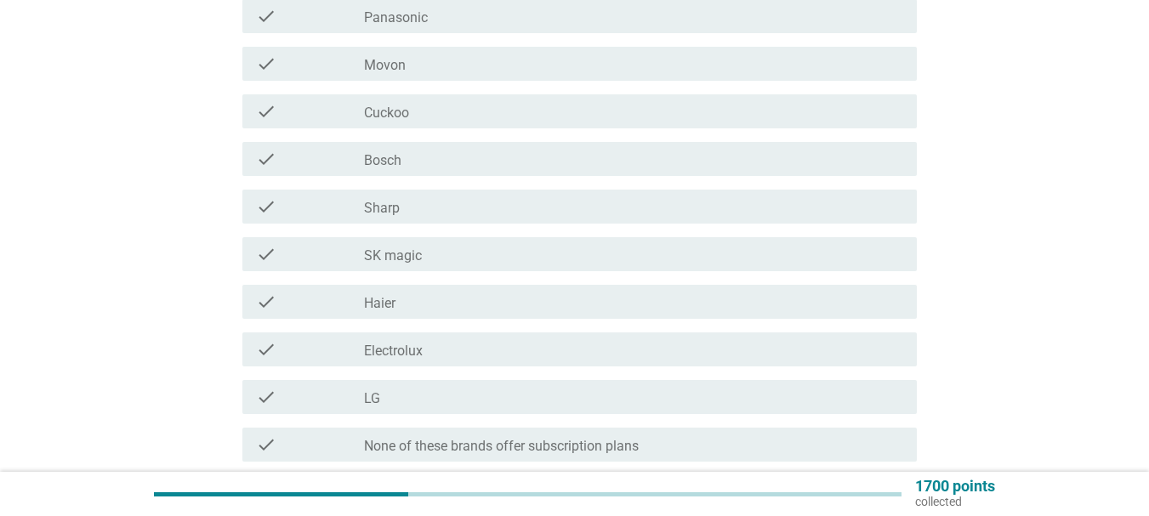
scroll to position [961, 0]
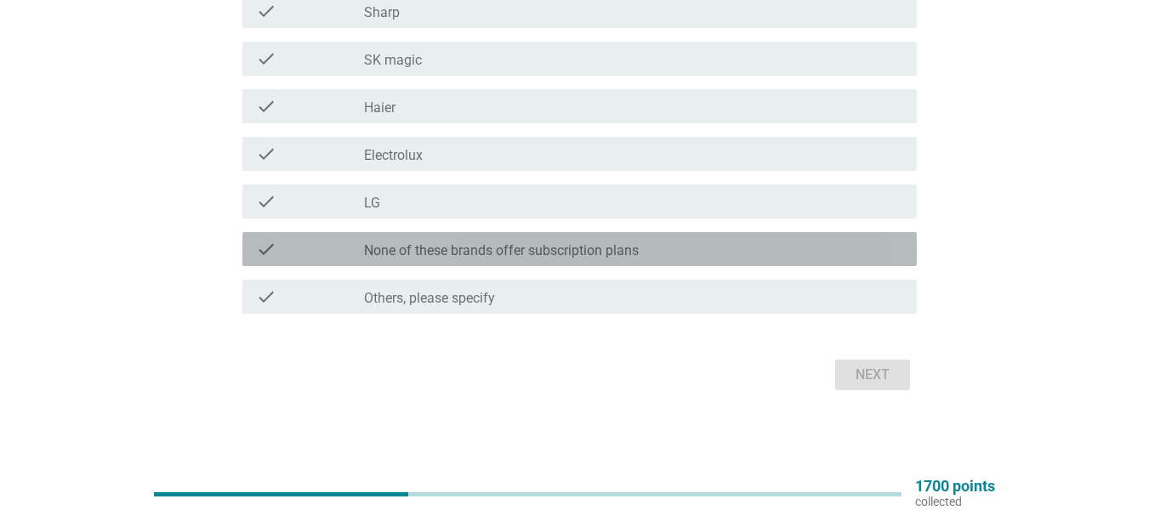
click at [466, 258] on label "None of these brands offer subscription plans" at bounding box center [501, 250] width 275 height 17
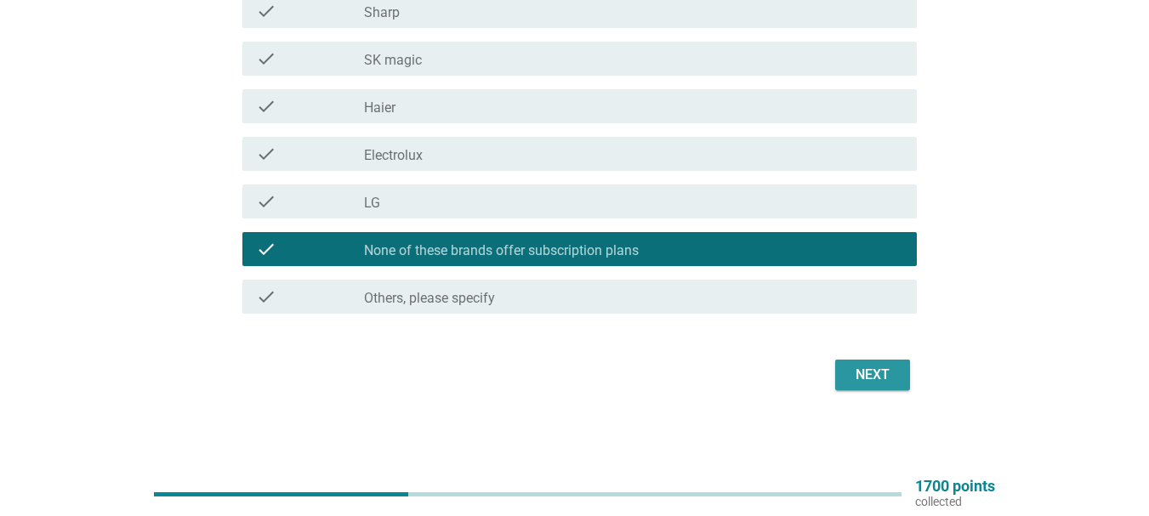
drag, startPoint x: 848, startPoint y: 382, endPoint x: 633, endPoint y: 191, distance: 287.4
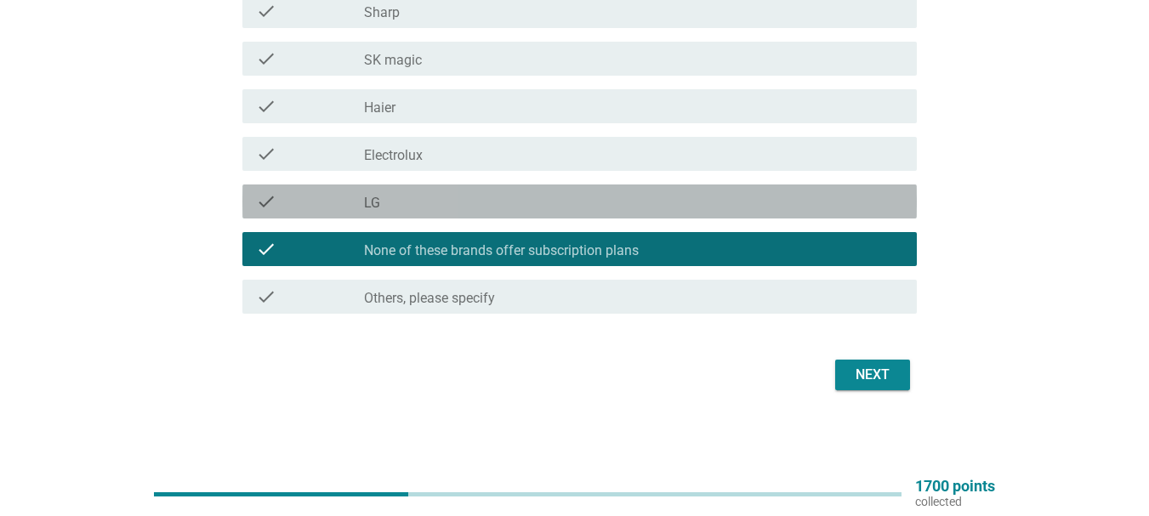
click at [633, 191] on div "check_box_outline_blank LG" at bounding box center [633, 201] width 539 height 20
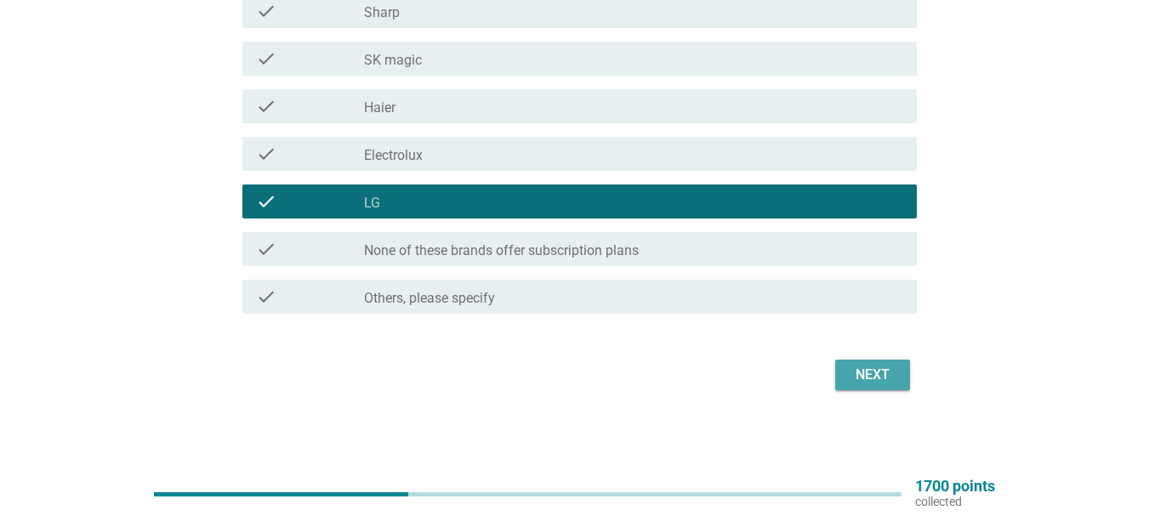
click at [867, 375] on div "Next" at bounding box center [873, 375] width 48 height 20
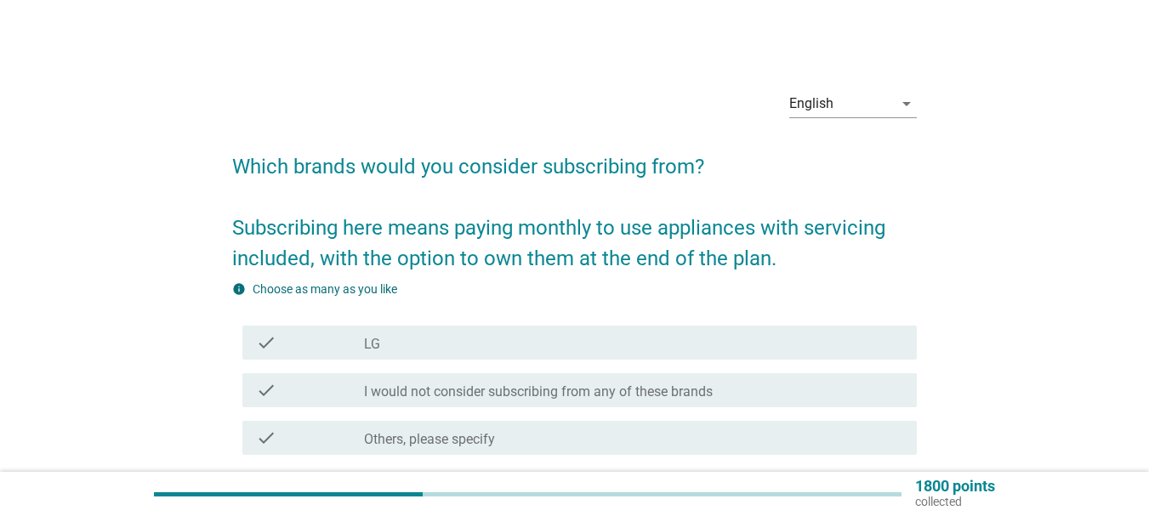
scroll to position [141, 0]
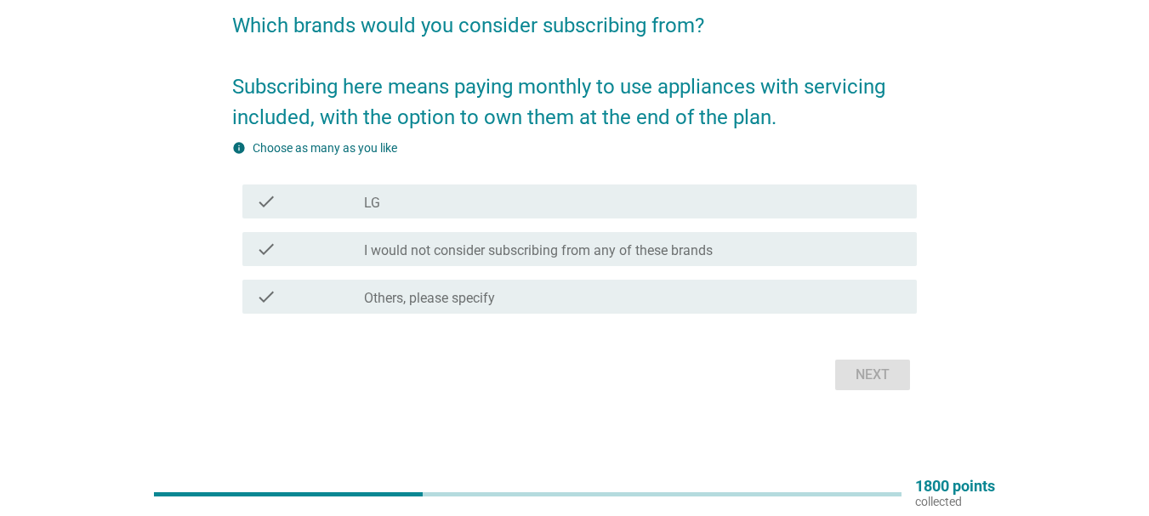
click at [403, 264] on div "check check_box_outline_blank I would not consider subscribing from any of thes…" at bounding box center [579, 249] width 674 height 34
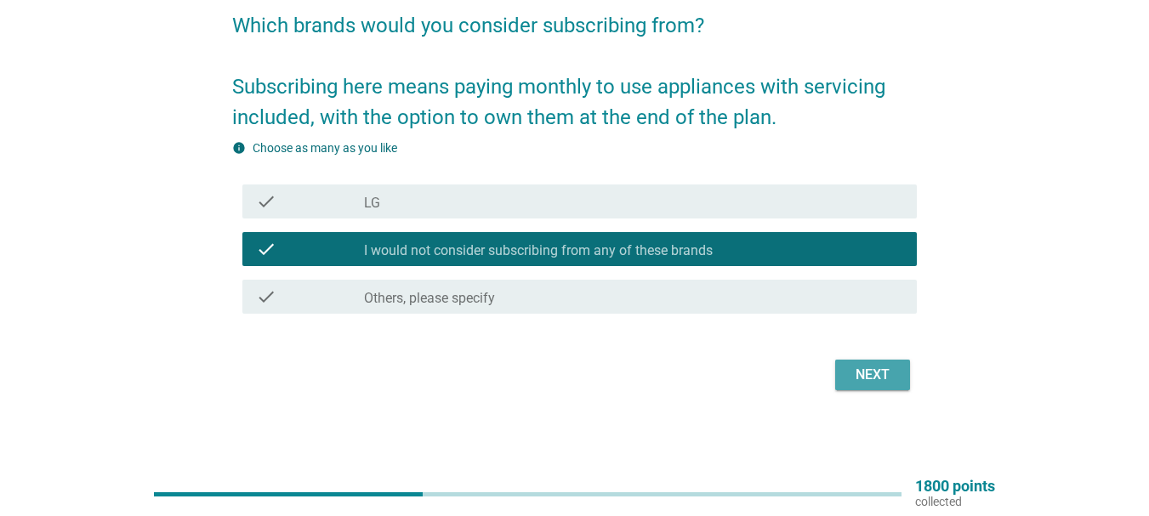
click at [856, 390] on button "Next" at bounding box center [872, 375] width 75 height 31
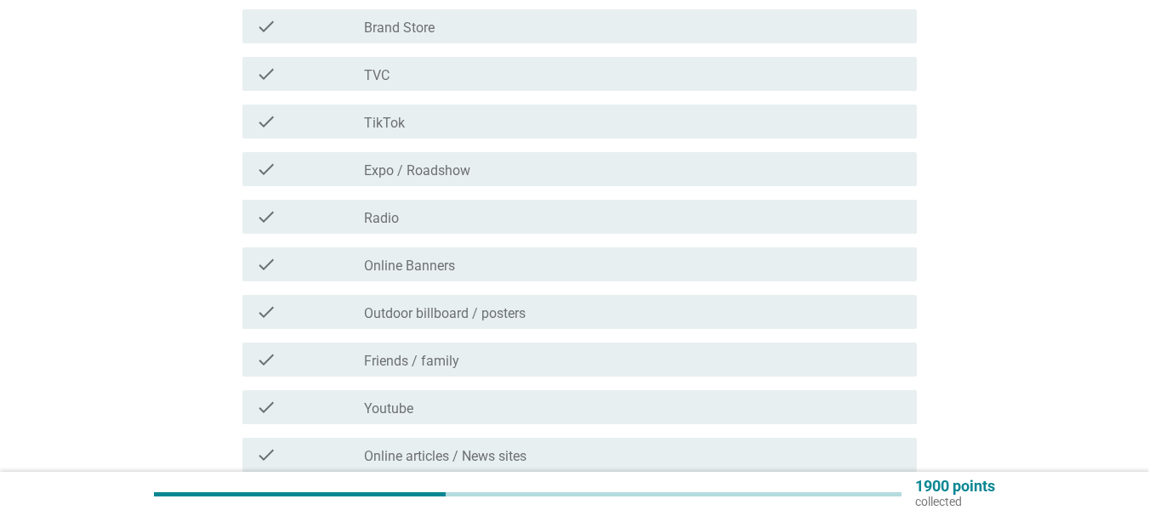
scroll to position [425, 0]
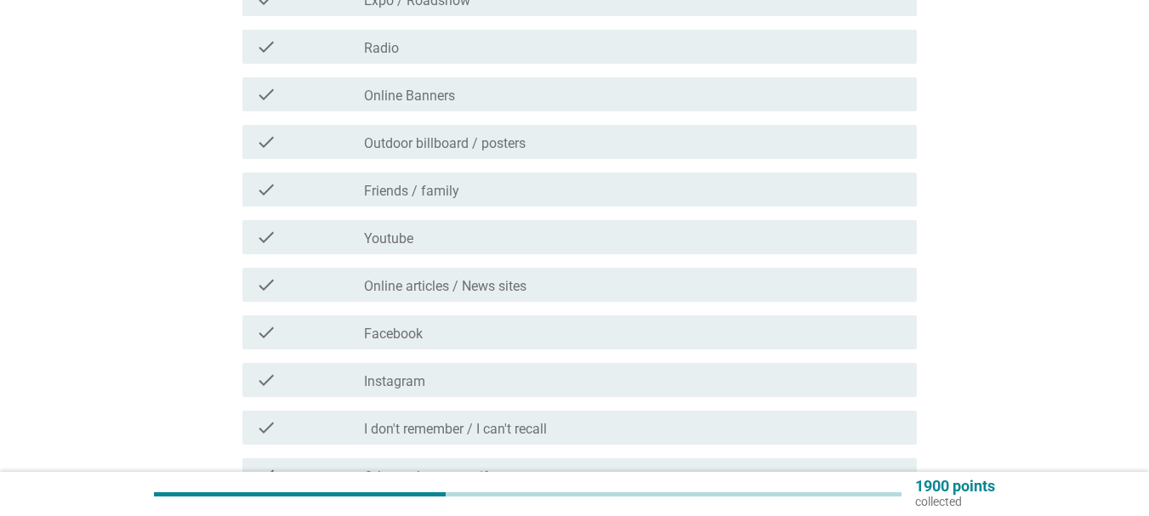
click at [612, 121] on div "check check_box_outline_blank Outdoor billboard / posters" at bounding box center [574, 142] width 685 height 48
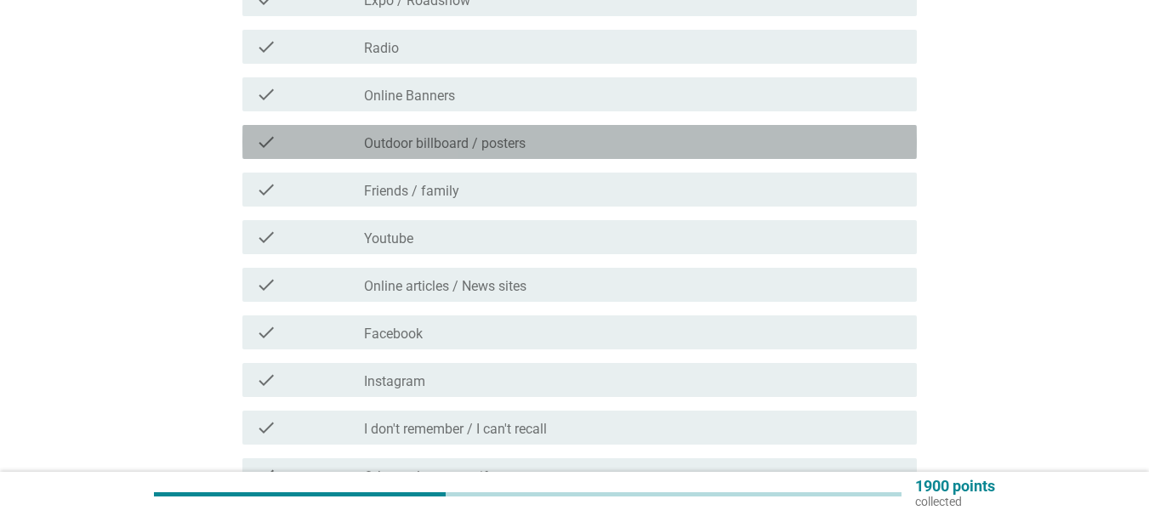
click at [614, 144] on div "check_box_outline_blank Outdoor billboard / posters" at bounding box center [633, 142] width 539 height 20
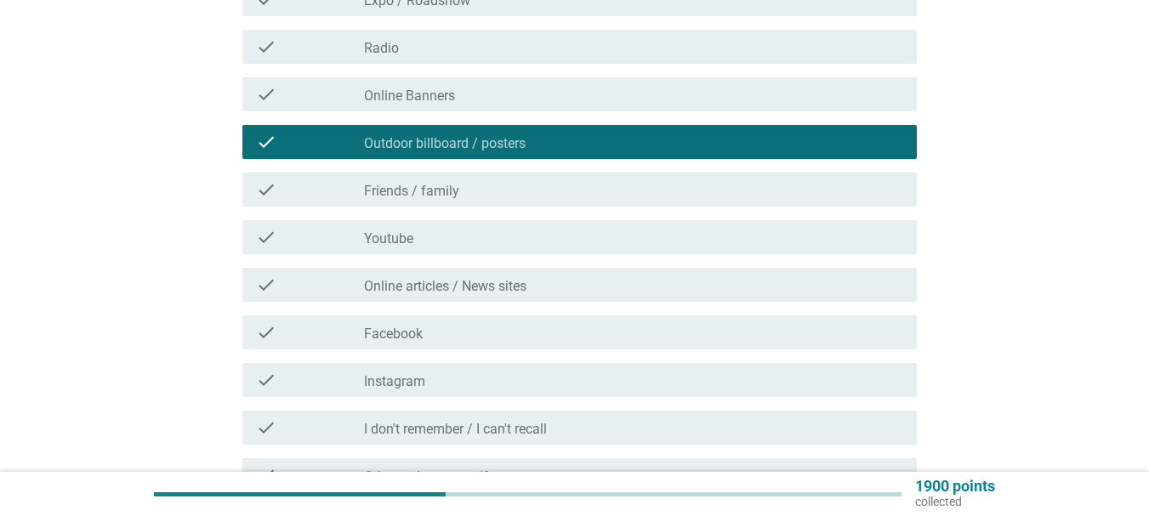
scroll to position [604, 0]
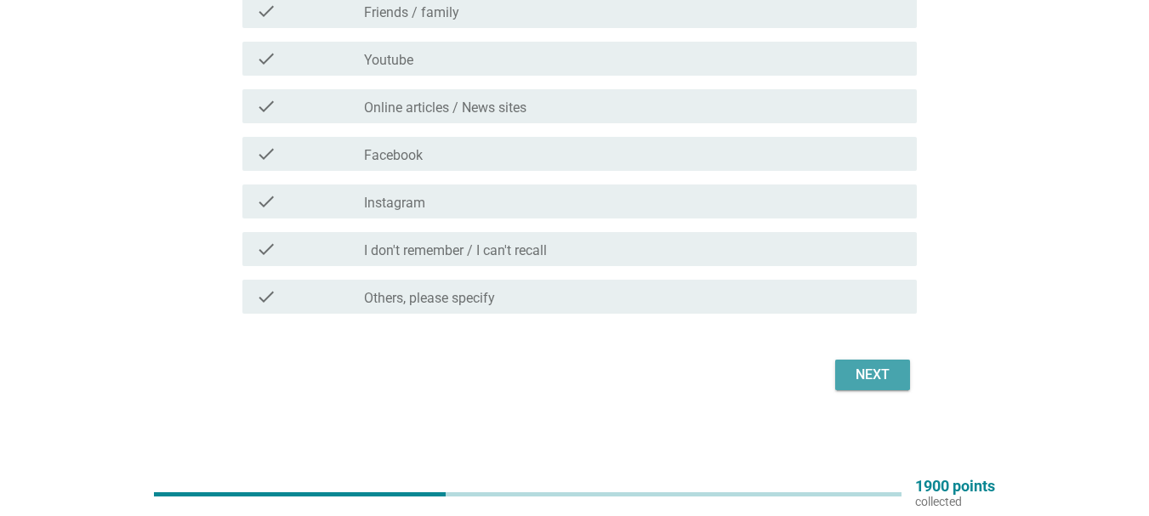
click at [850, 374] on div "Next" at bounding box center [873, 375] width 48 height 20
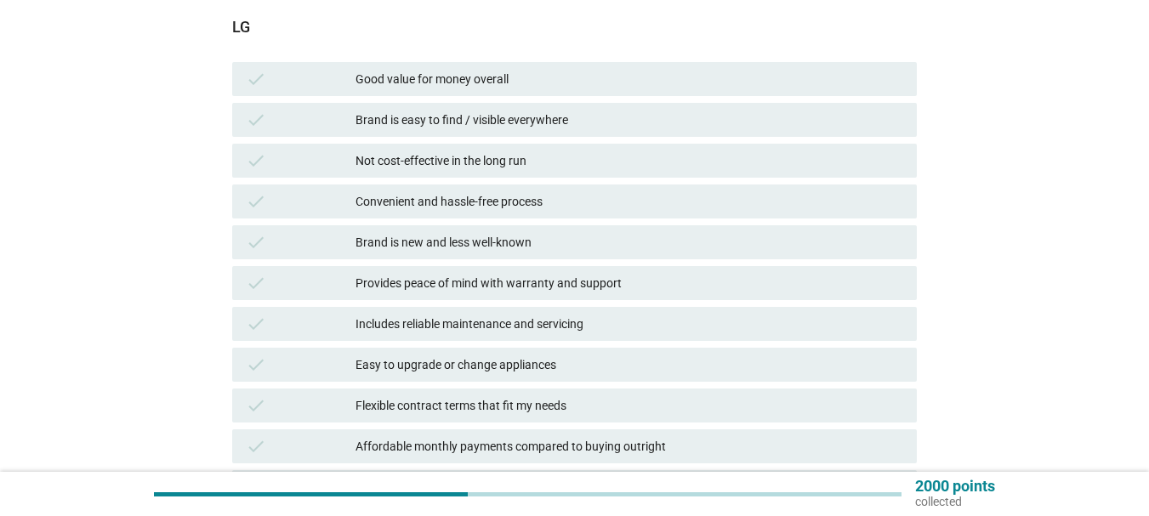
scroll to position [221, 0]
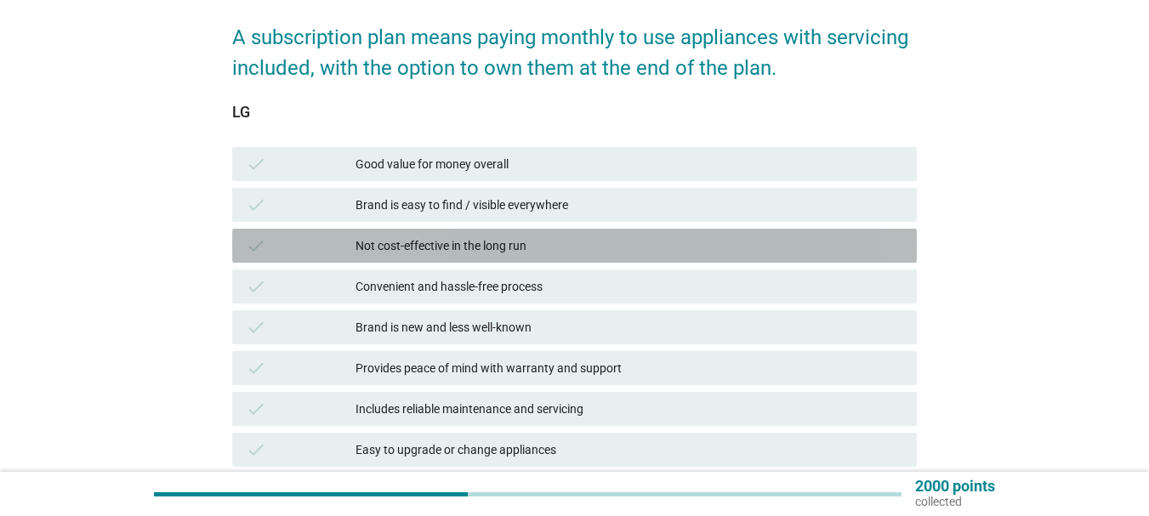
click at [592, 253] on div "Not cost-effective in the long run" at bounding box center [630, 246] width 548 height 20
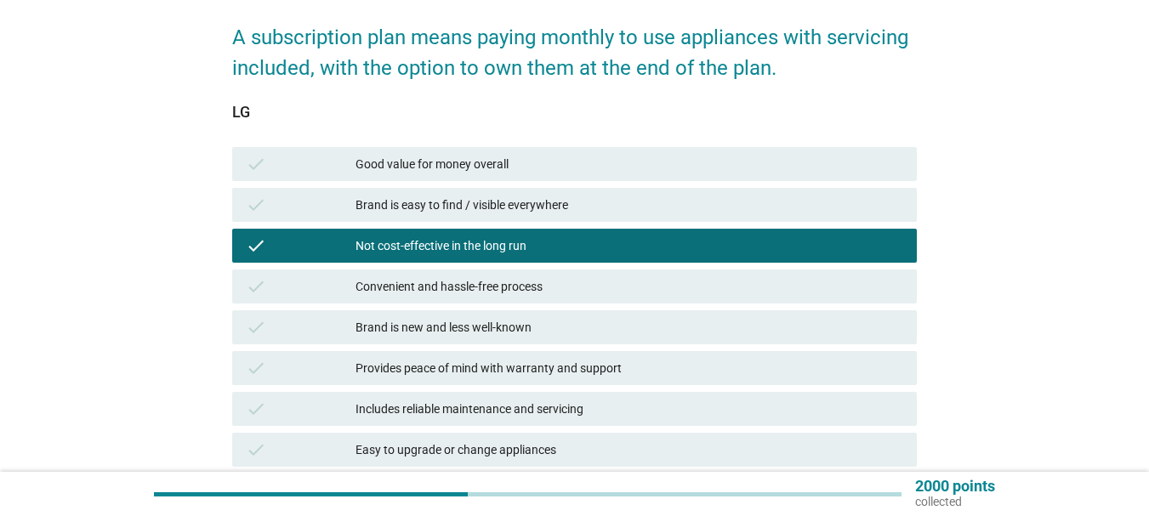
click at [592, 253] on div "Not cost-effective in the long run" at bounding box center [630, 246] width 548 height 20
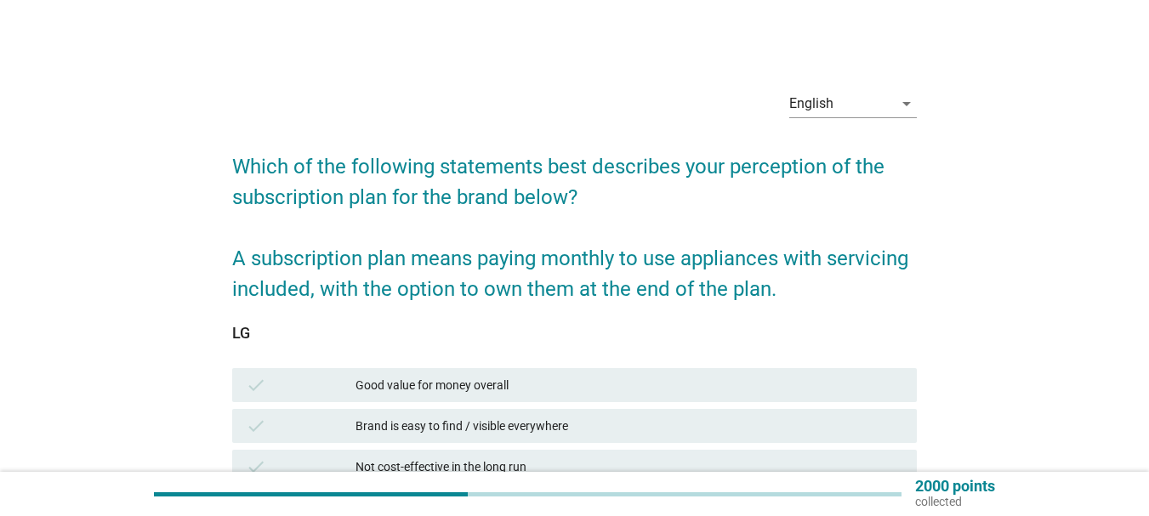
scroll to position [340, 0]
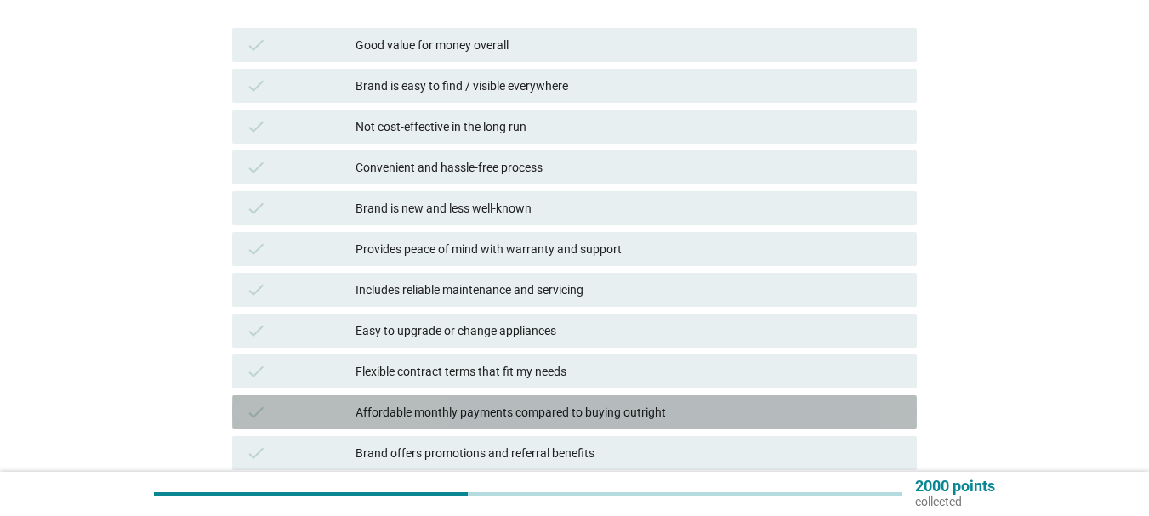
click at [612, 424] on div "check Affordable monthly payments compared to buying outright" at bounding box center [574, 412] width 685 height 34
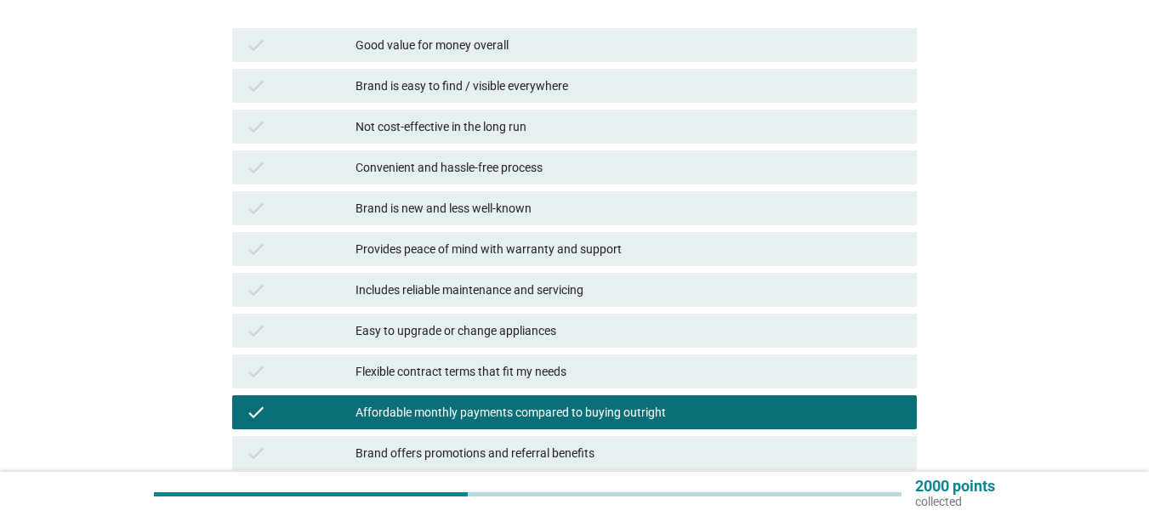
scroll to position [595, 0]
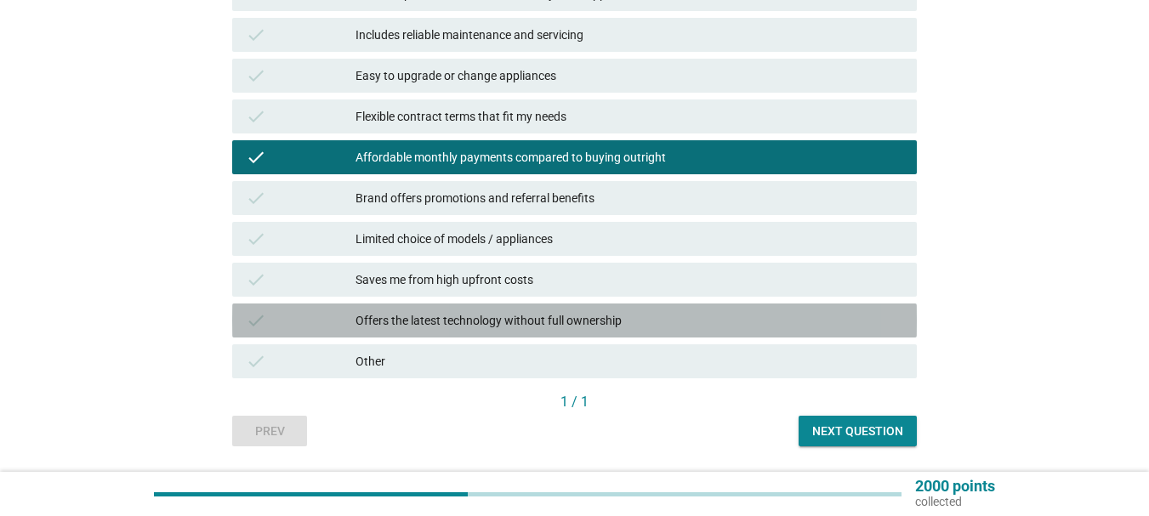
click at [674, 327] on div "Offers the latest technology without full ownership" at bounding box center [630, 320] width 548 height 20
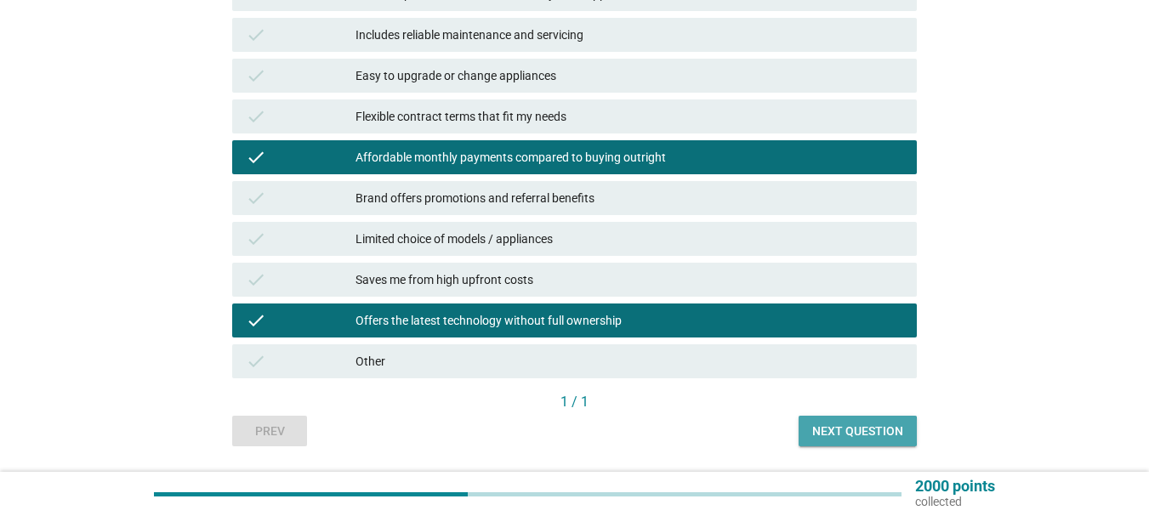
click at [862, 441] on button "Next question" at bounding box center [858, 431] width 118 height 31
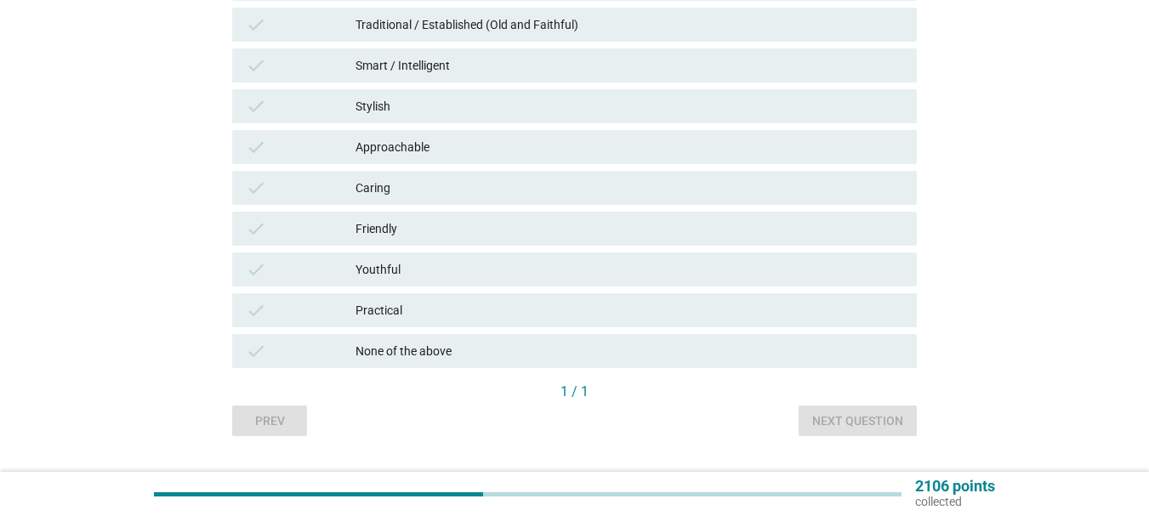
scroll to position [0, 0]
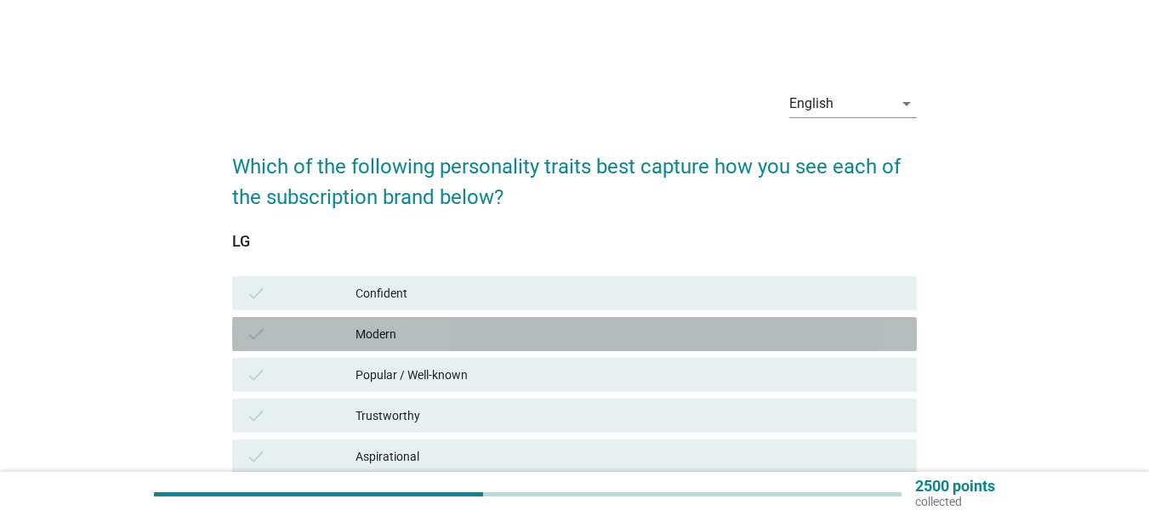
click at [492, 337] on div "Modern" at bounding box center [630, 334] width 548 height 20
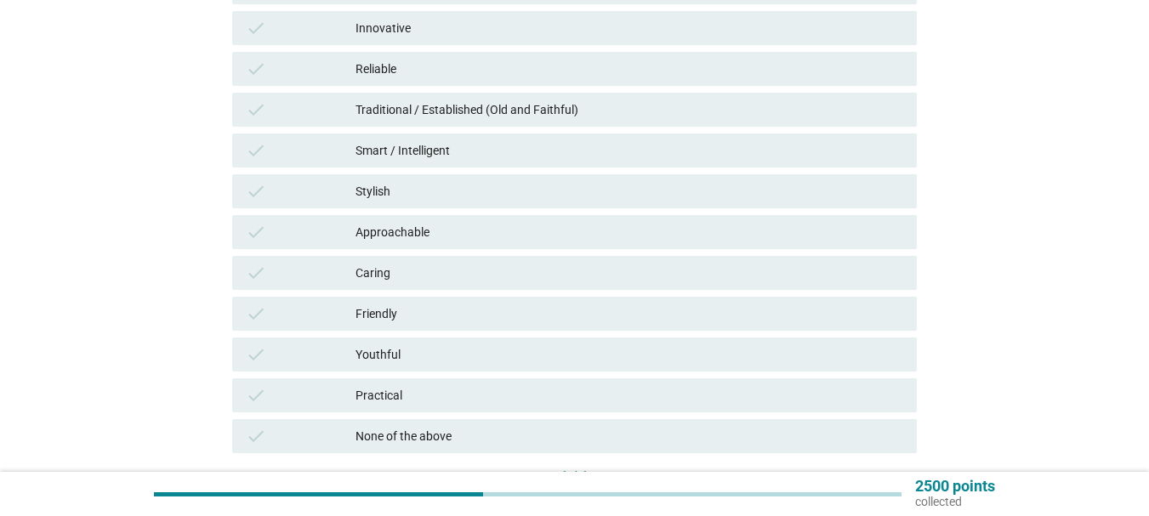
scroll to position [636, 0]
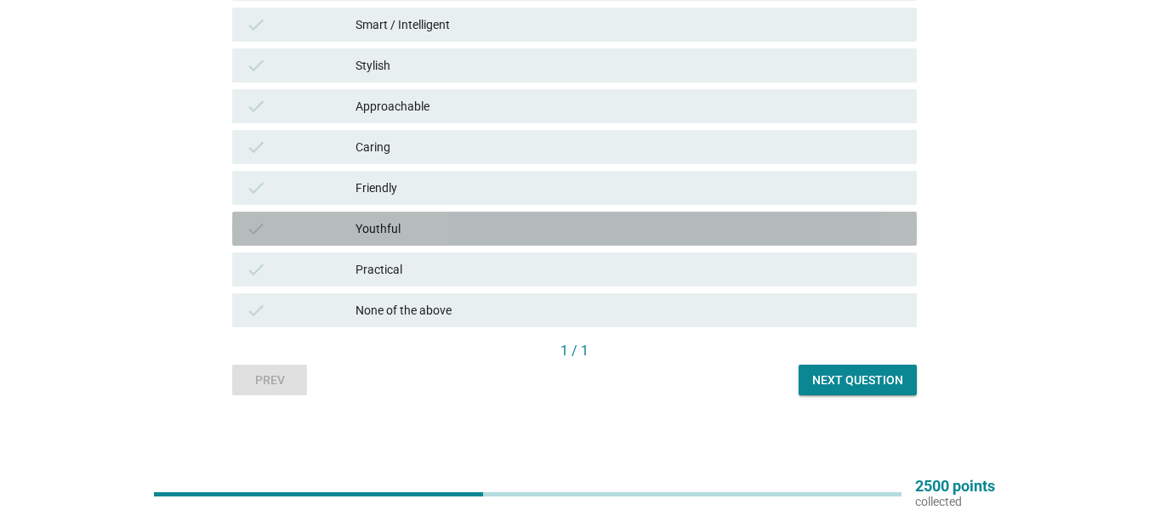
click at [498, 230] on div "Youthful" at bounding box center [630, 229] width 548 height 20
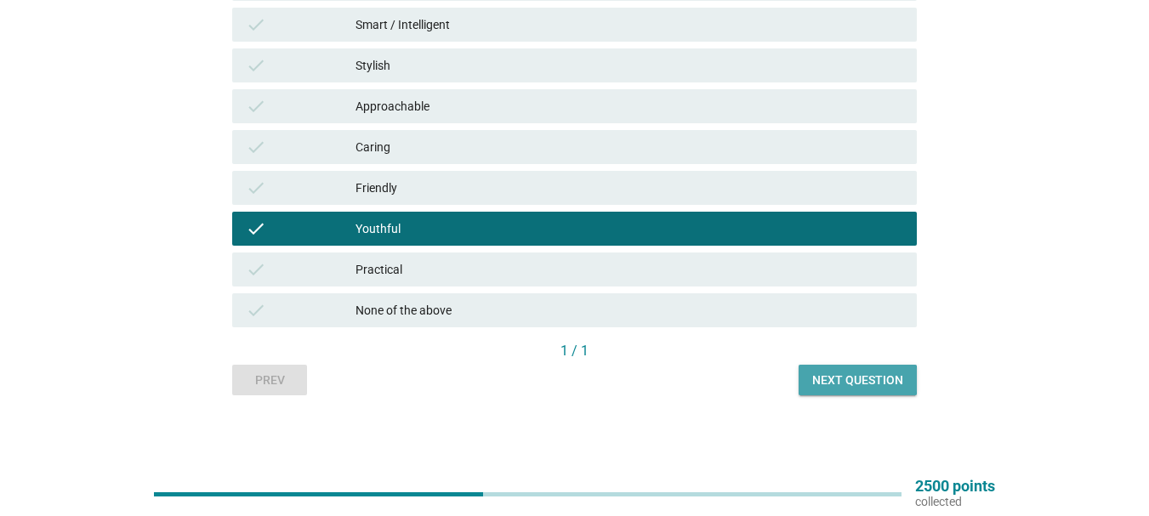
click at [840, 381] on div "Next question" at bounding box center [857, 381] width 91 height 18
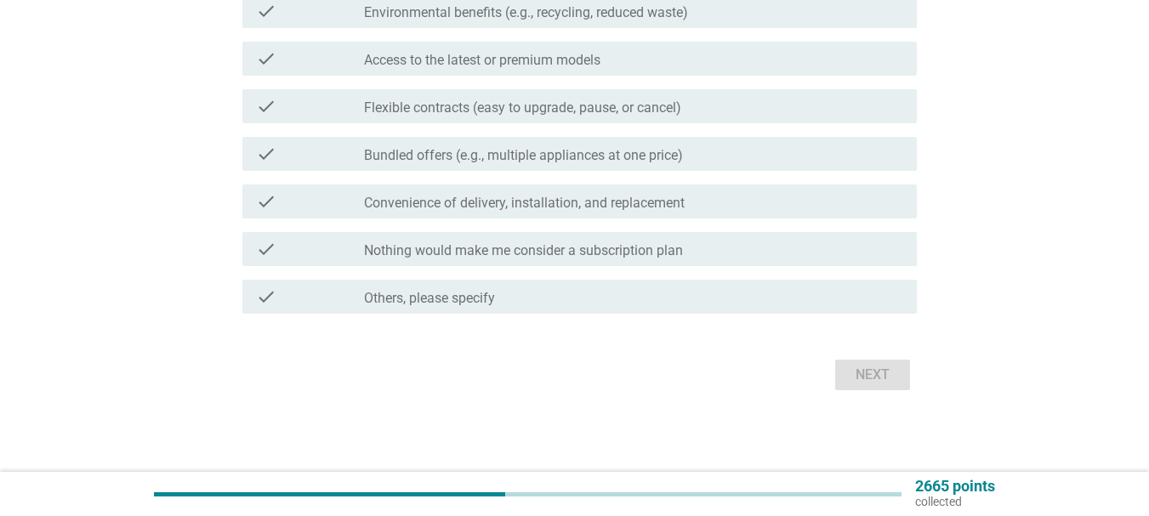
scroll to position [0, 0]
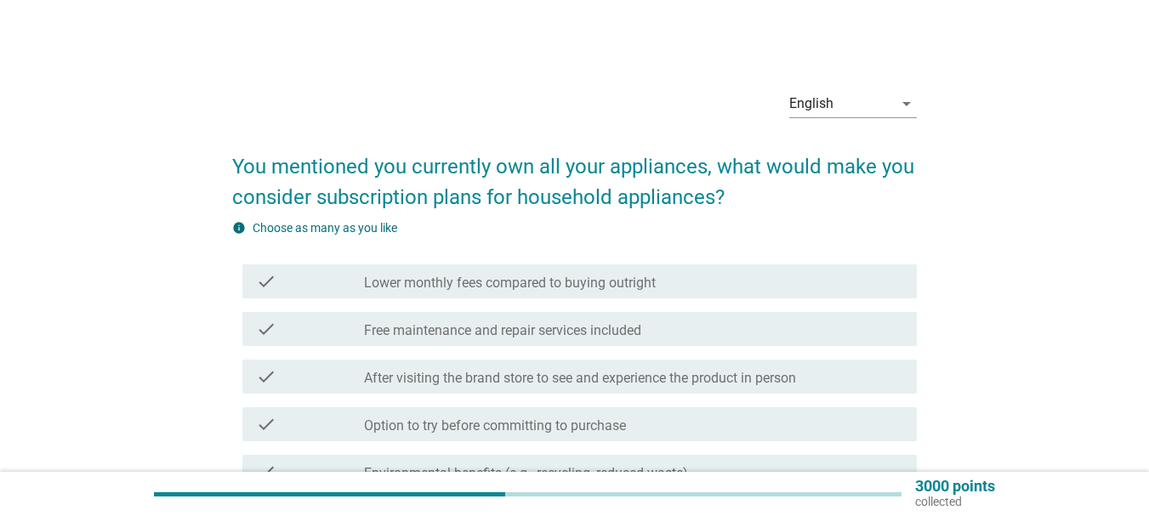
click at [551, 276] on label "Lower monthly fees compared to buying outright" at bounding box center [510, 283] width 292 height 17
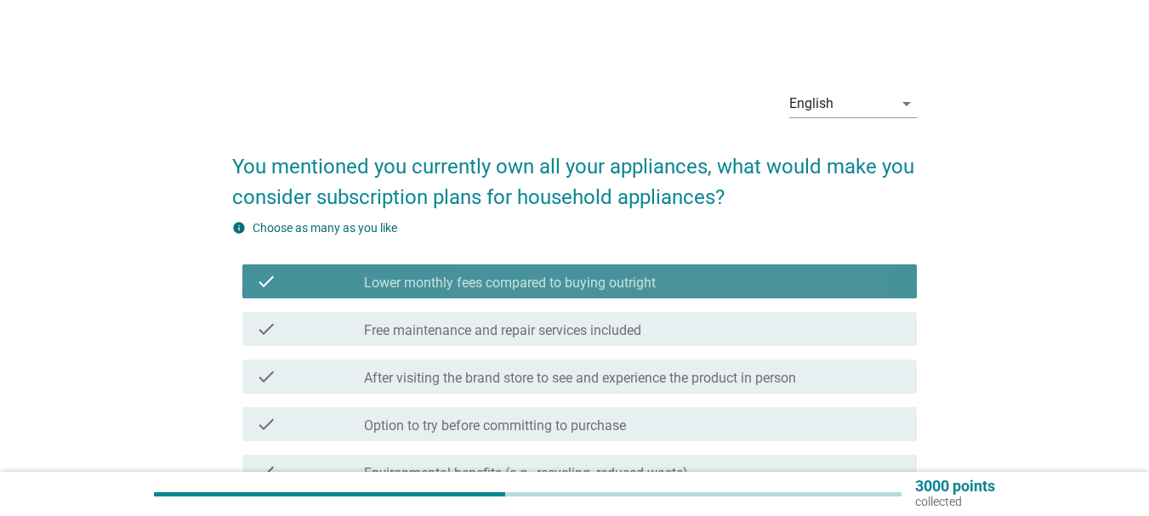
click at [551, 276] on label "Lower monthly fees compared to buying outright" at bounding box center [510, 283] width 292 height 17
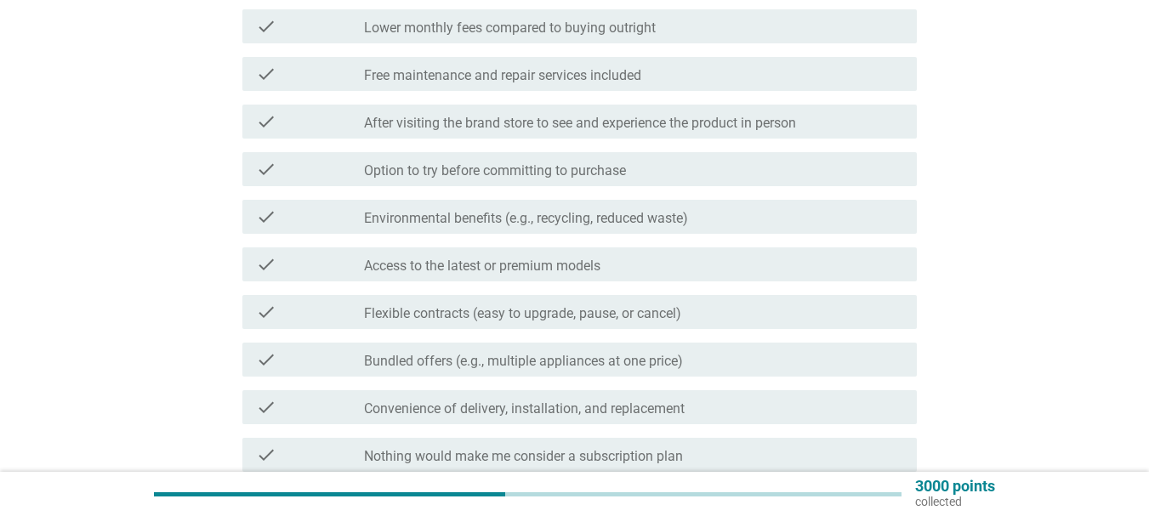
scroll to position [461, 0]
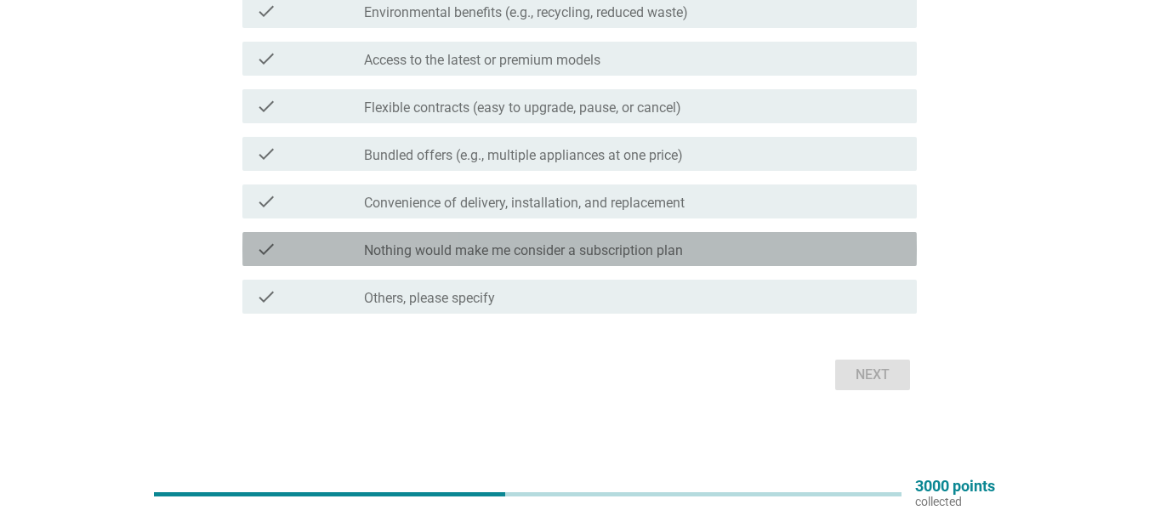
click at [555, 260] on div "check check_box_outline_blank Nothing would make me consider a subscription plan" at bounding box center [579, 249] width 674 height 34
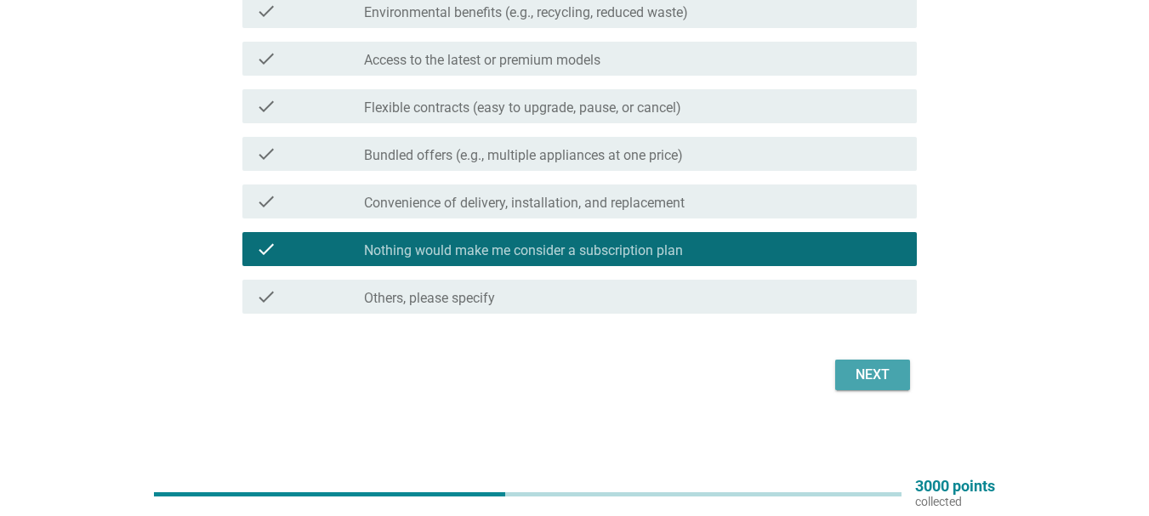
click at [890, 379] on div "Next" at bounding box center [873, 375] width 48 height 20
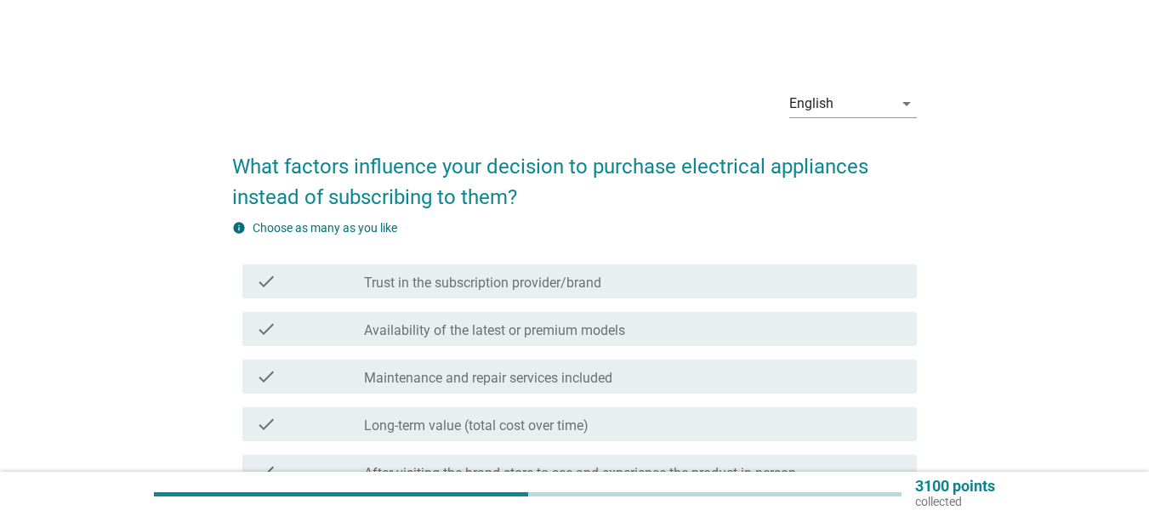
click at [448, 231] on div "info Choose as many as you like" at bounding box center [574, 228] width 685 height 18
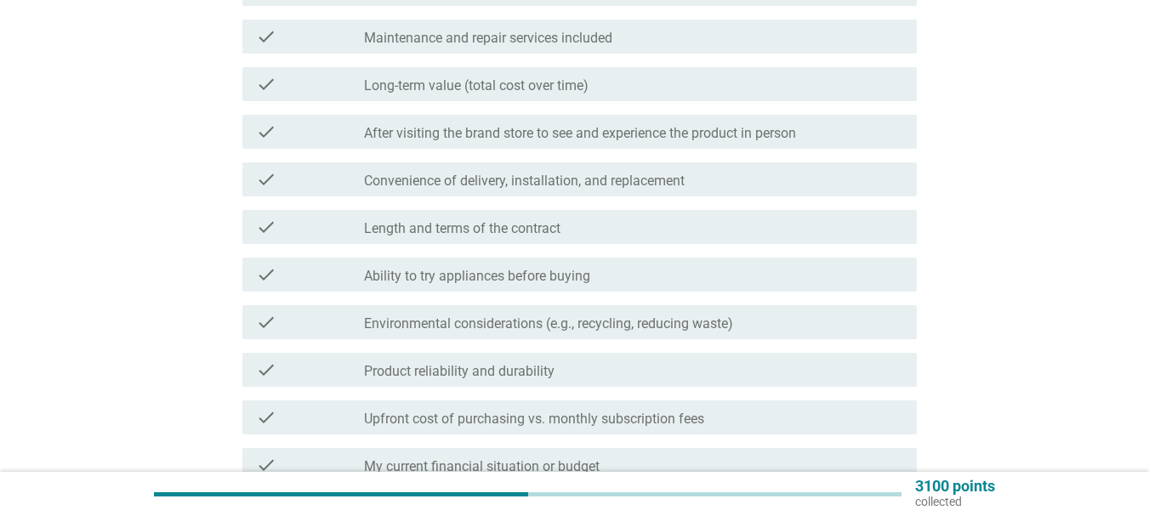
scroll to position [604, 0]
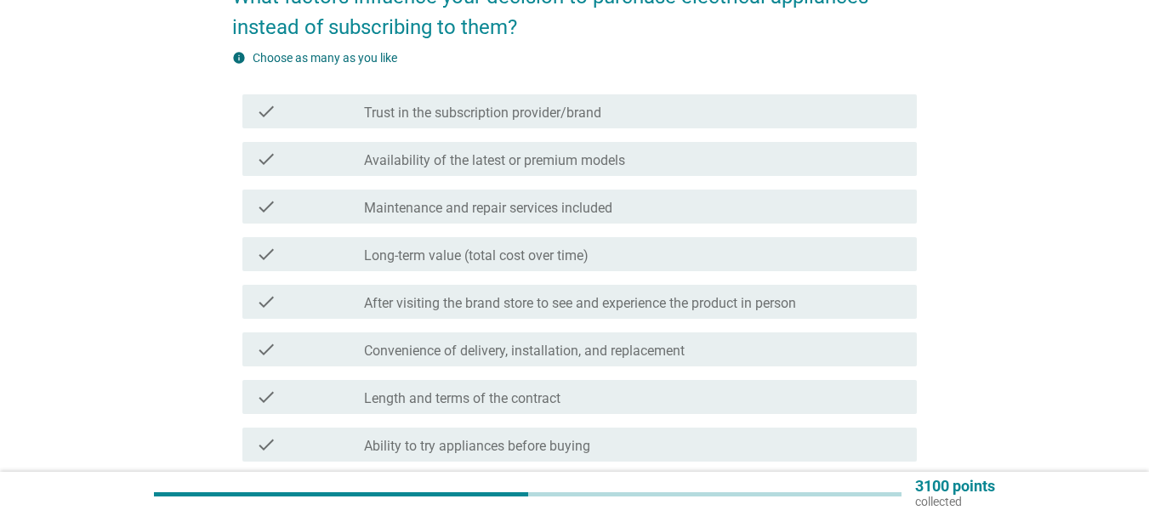
scroll to position [255, 0]
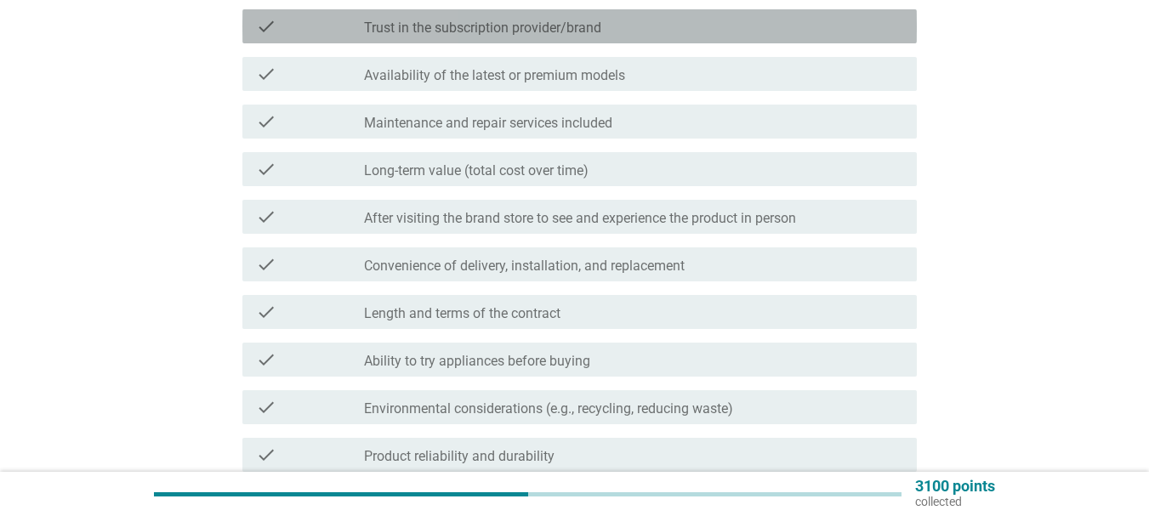
click at [654, 35] on div "check_box_outline_blank Trust in the subscription provider/brand" at bounding box center [633, 26] width 539 height 20
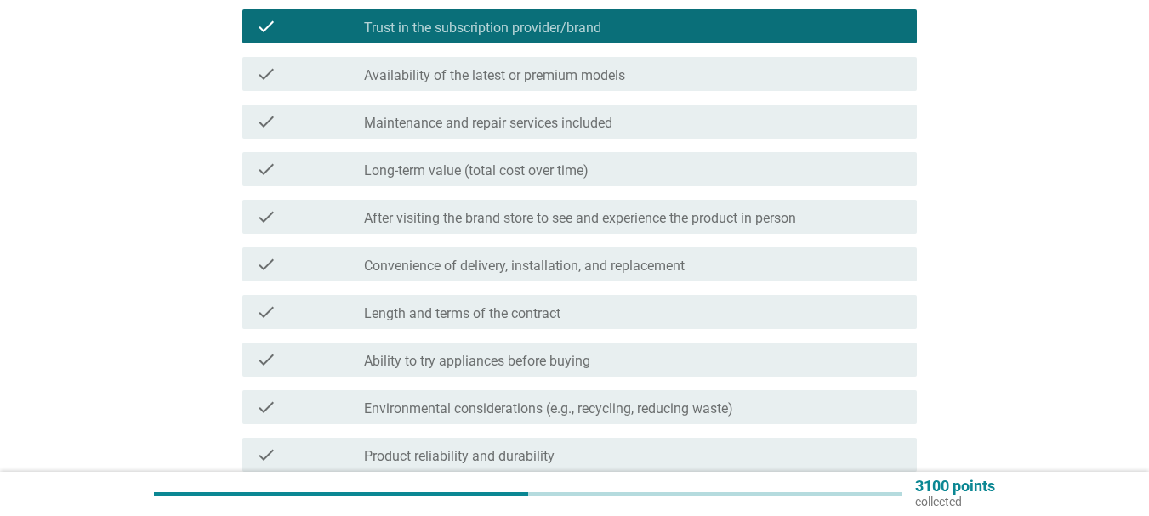
click at [587, 351] on div "check_box_outline_blank Ability to try appliances before buying" at bounding box center [633, 360] width 539 height 20
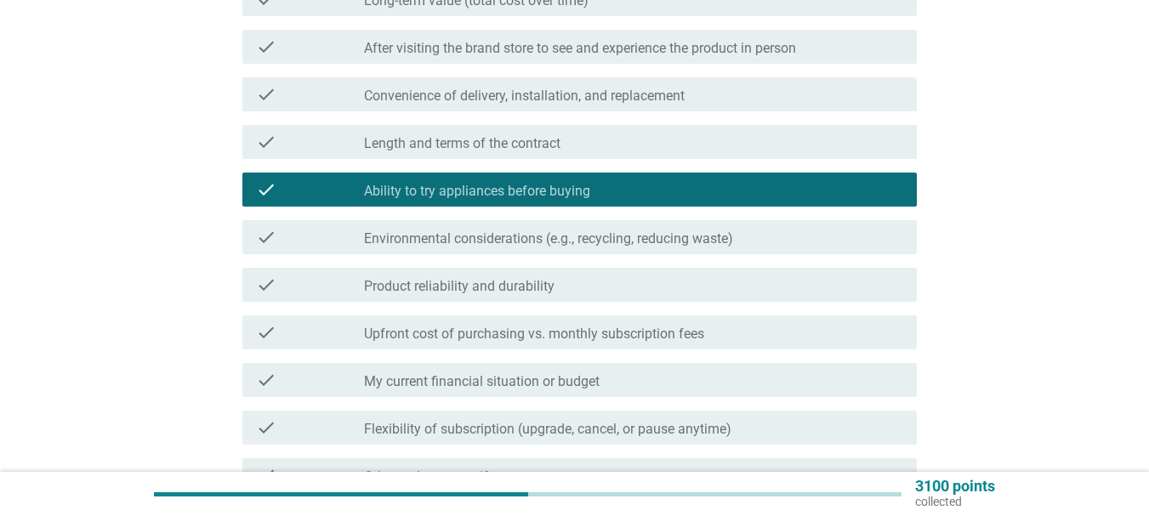
scroll to position [510, 0]
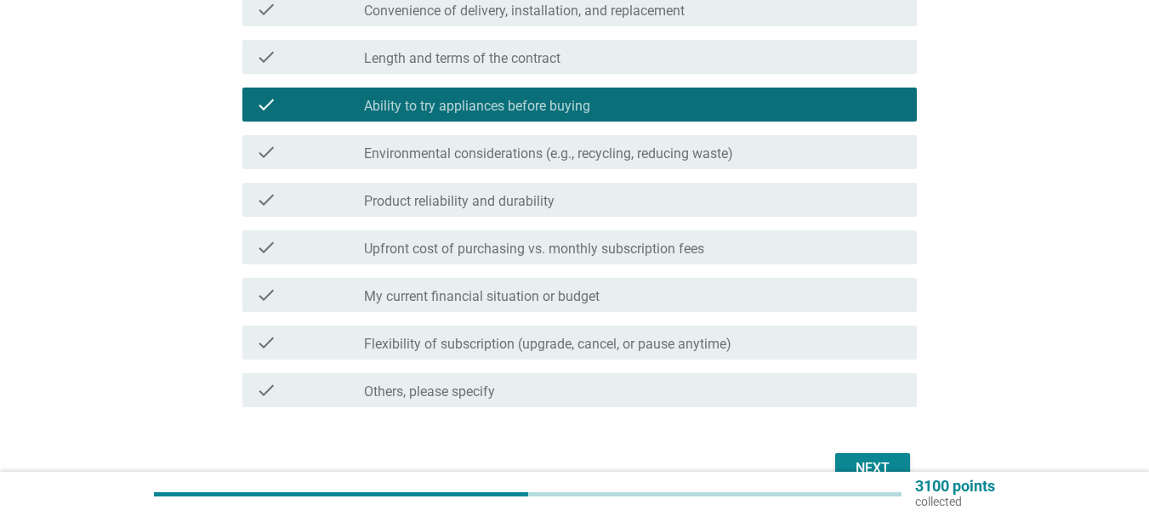
click at [585, 356] on div "check check_box_outline_blank Flexibility of subscription (upgrade, cancel, or …" at bounding box center [579, 343] width 674 height 34
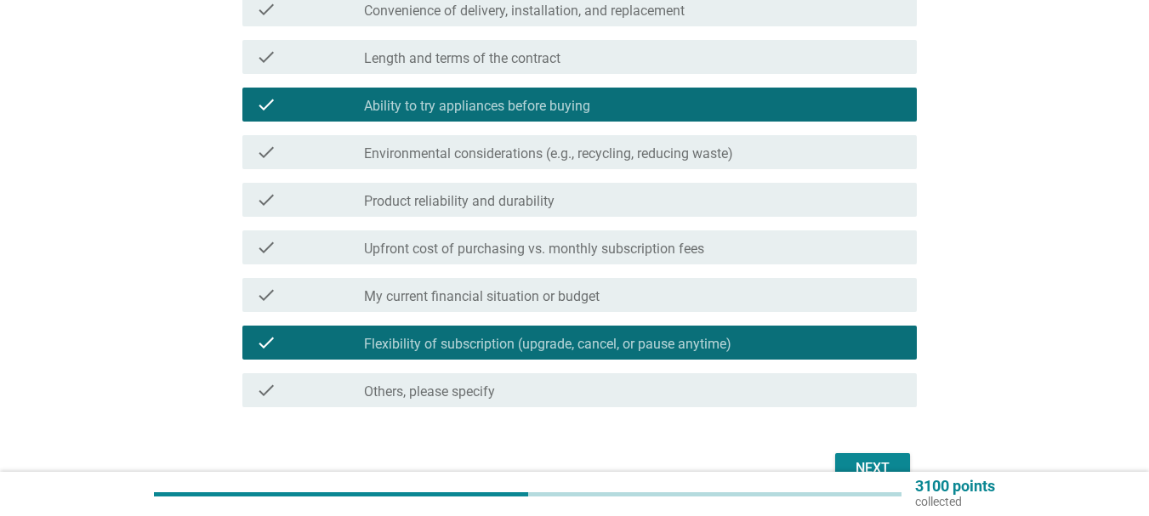
scroll to position [604, 0]
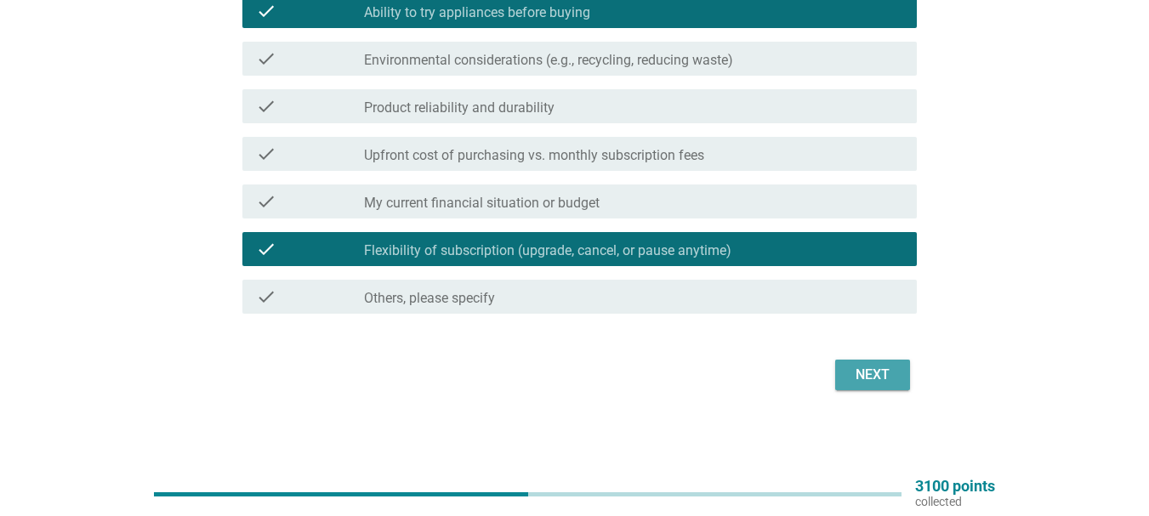
click at [901, 374] on button "Next" at bounding box center [872, 375] width 75 height 31
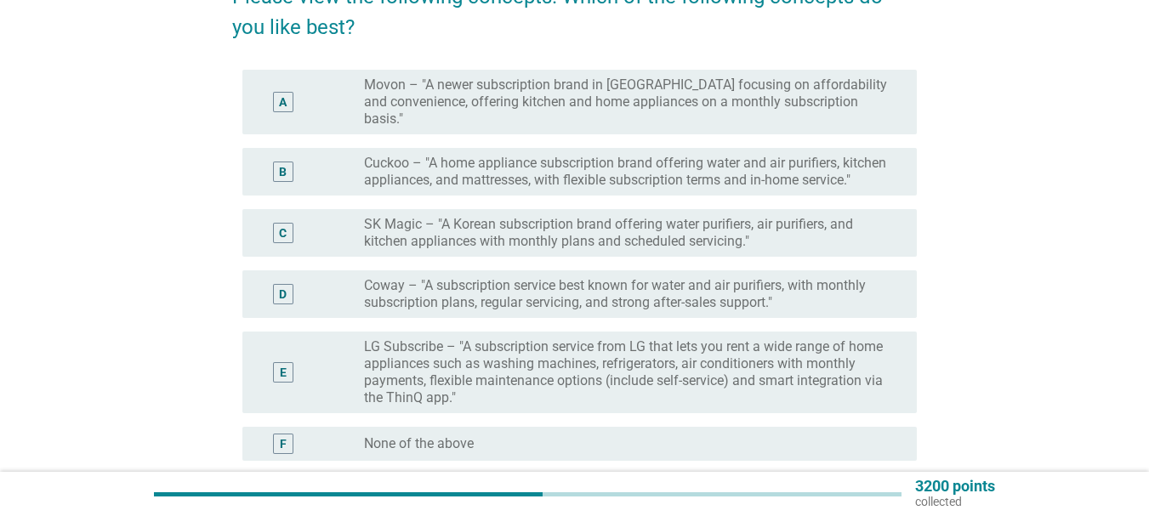
scroll to position [255, 0]
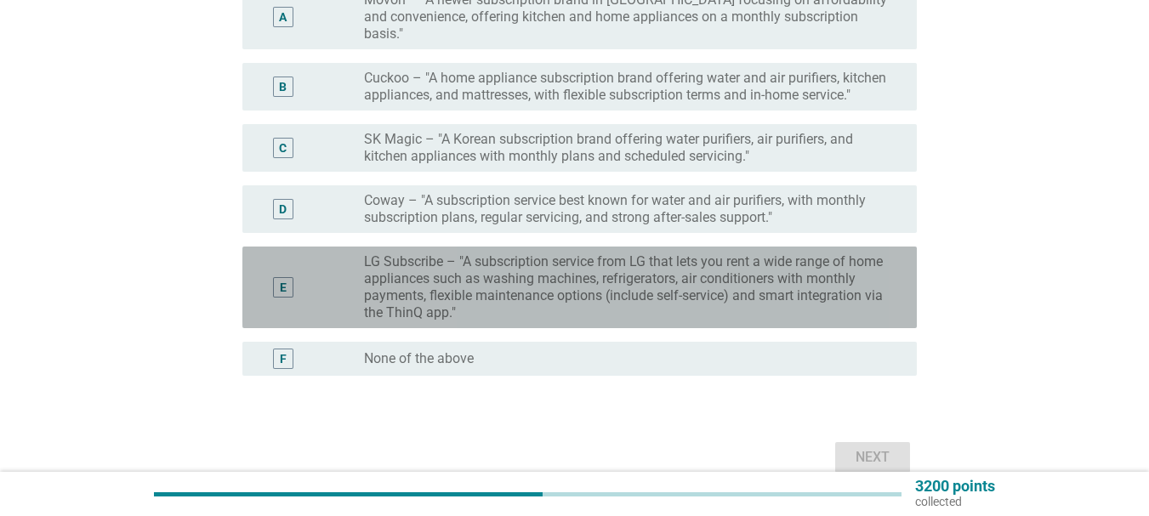
click at [580, 264] on label "LG Subscribe – "A subscription service from LG that lets you rent a wide range …" at bounding box center [627, 287] width 526 height 68
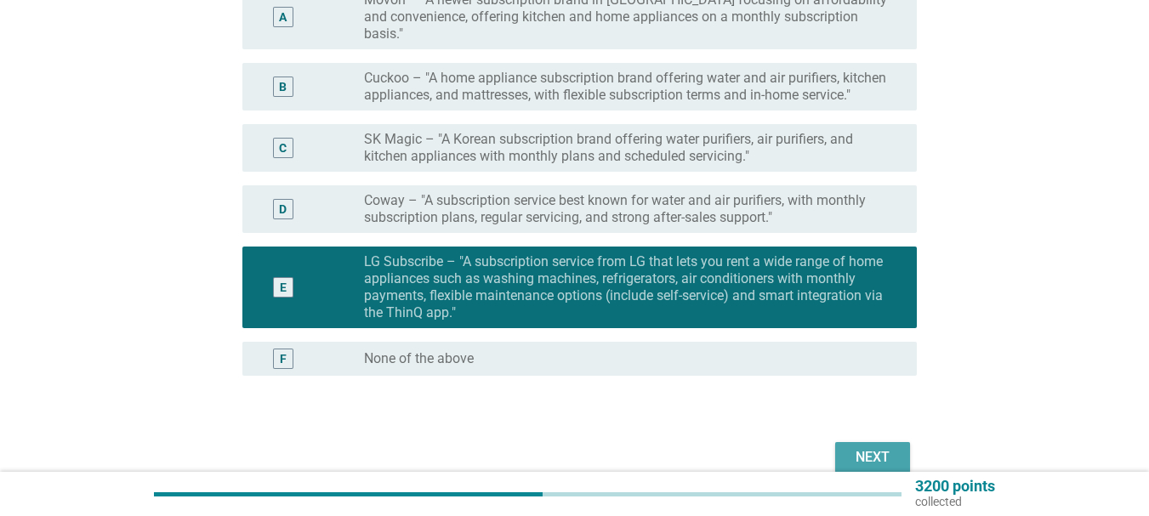
click at [860, 450] on div "Next" at bounding box center [873, 457] width 48 height 20
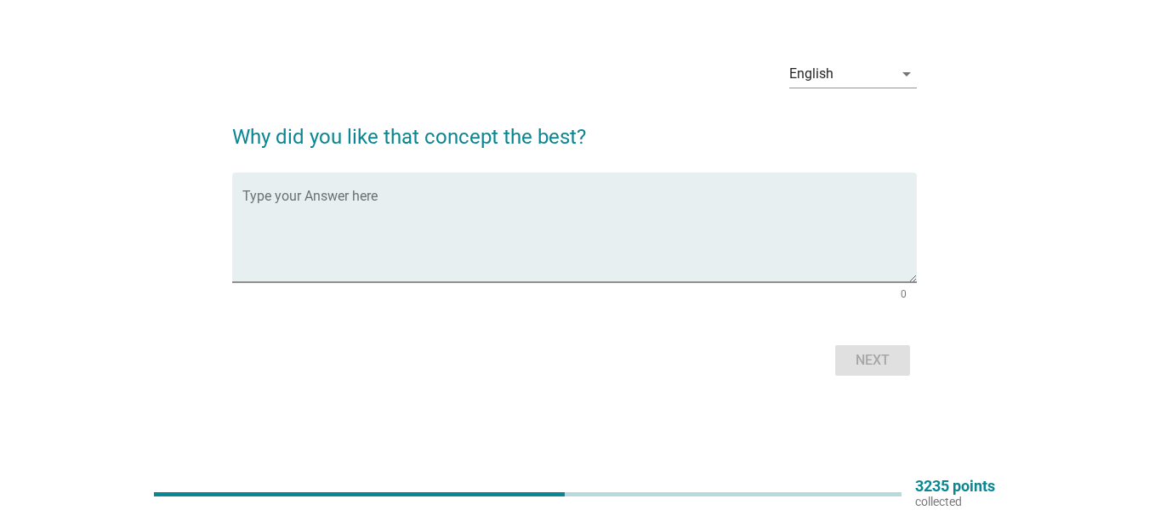
scroll to position [0, 0]
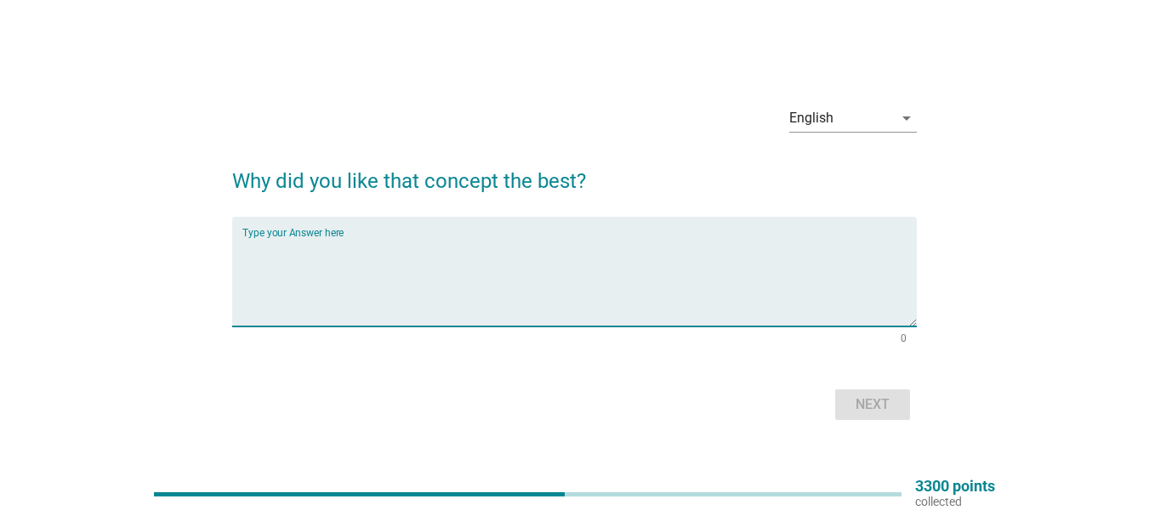
click at [521, 256] on textarea "Type your Answer here" at bounding box center [579, 281] width 674 height 89
type textarea "T"
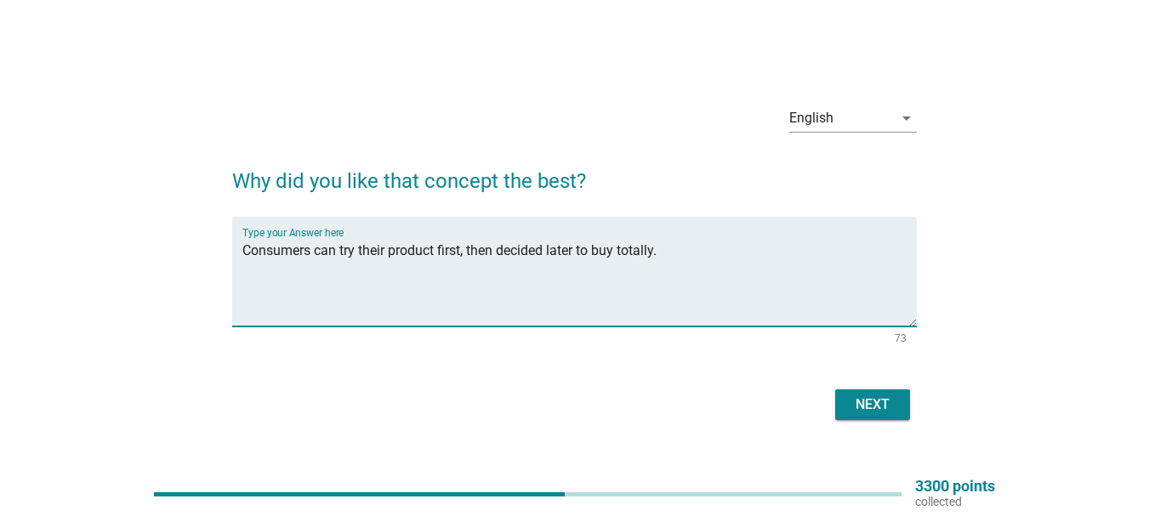
type textarea "Consumers can try their product first, then decided later to buy totally."
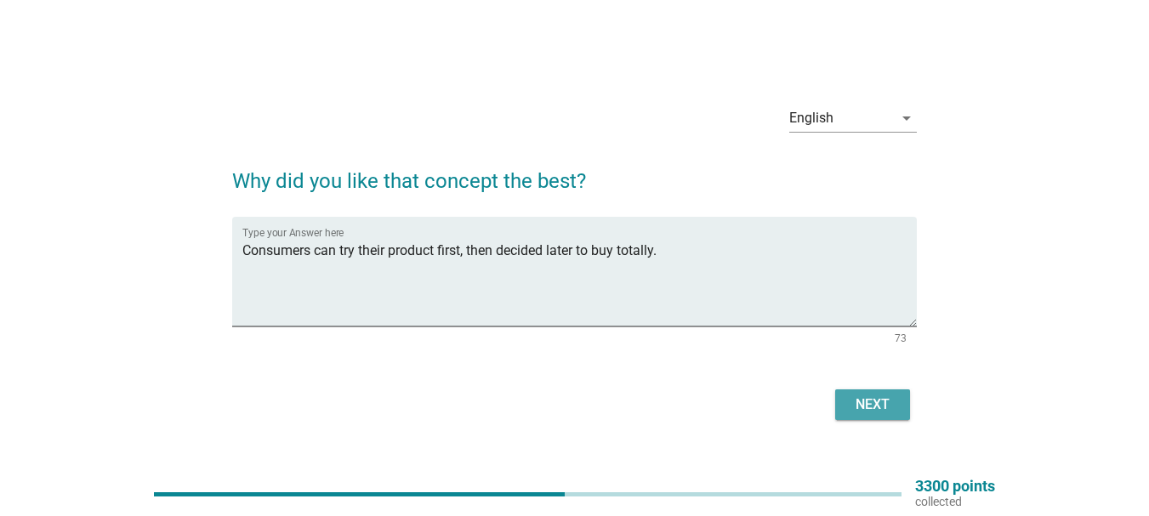
click at [862, 396] on div "Next" at bounding box center [873, 405] width 48 height 20
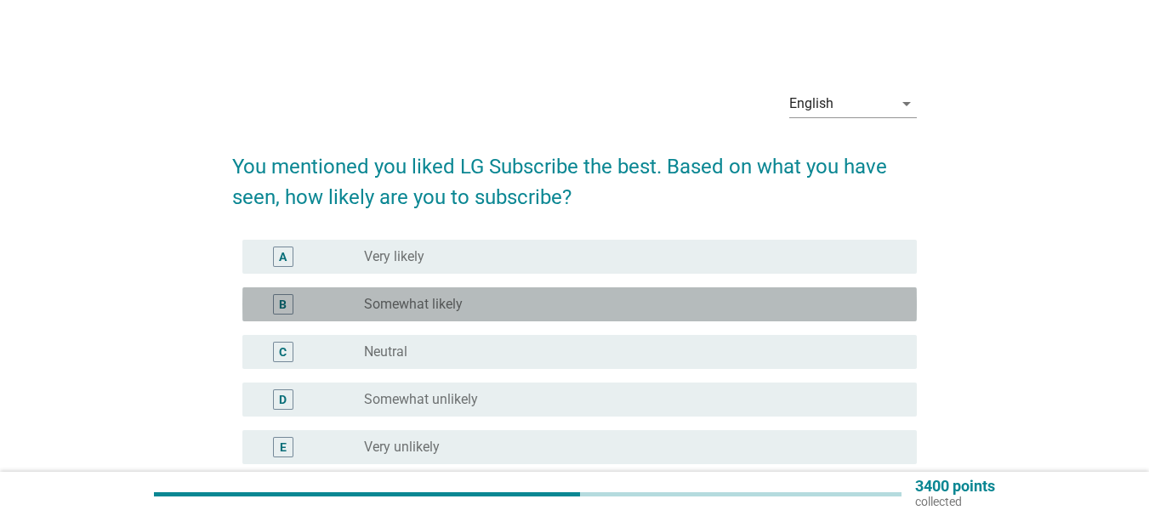
click at [513, 303] on div "radio_button_unchecked Somewhat likely" at bounding box center [627, 304] width 526 height 17
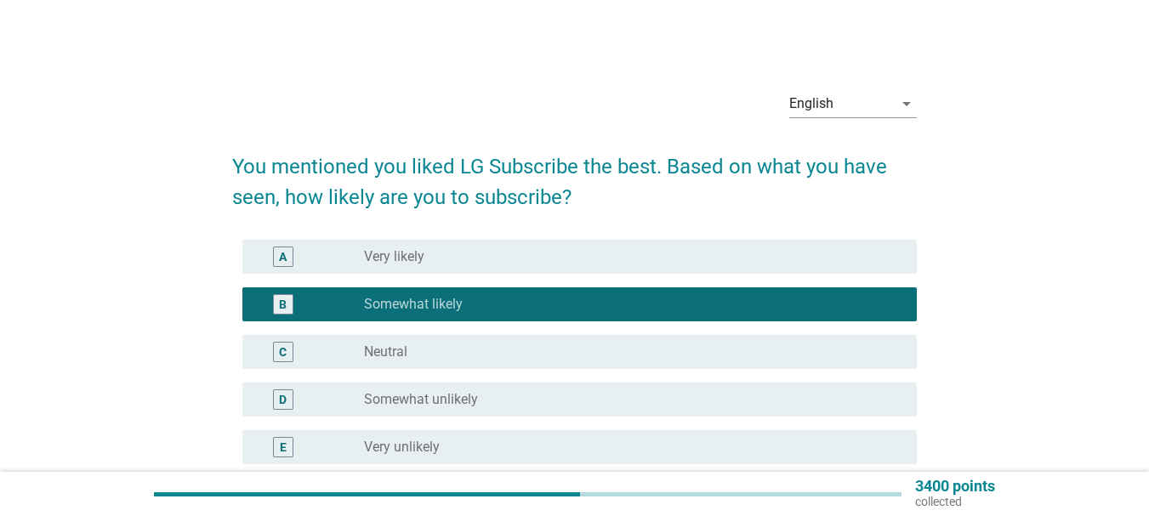
scroll to position [219, 0]
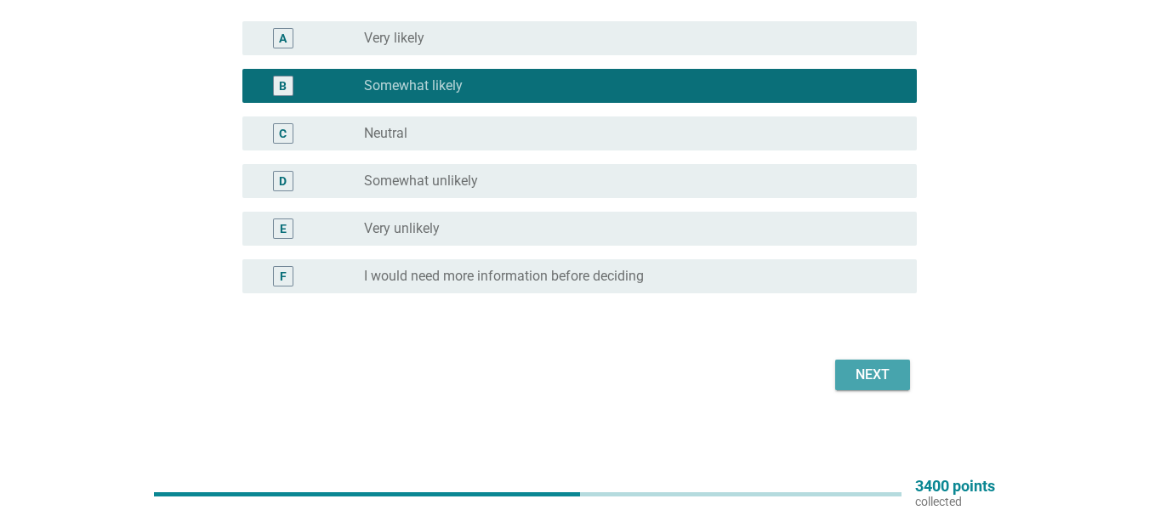
click at [909, 382] on button "Next" at bounding box center [872, 375] width 75 height 31
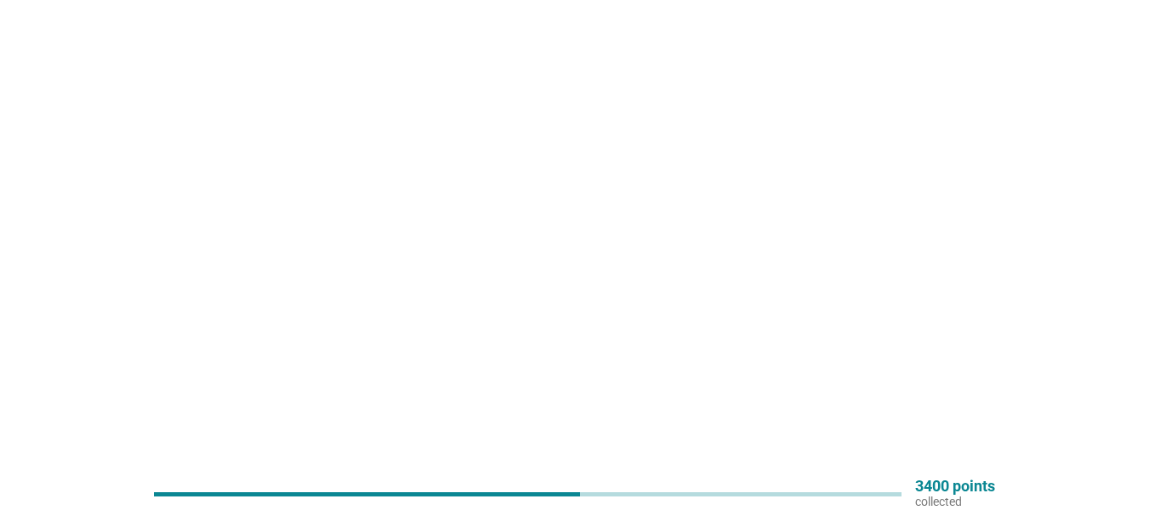
scroll to position [0, 0]
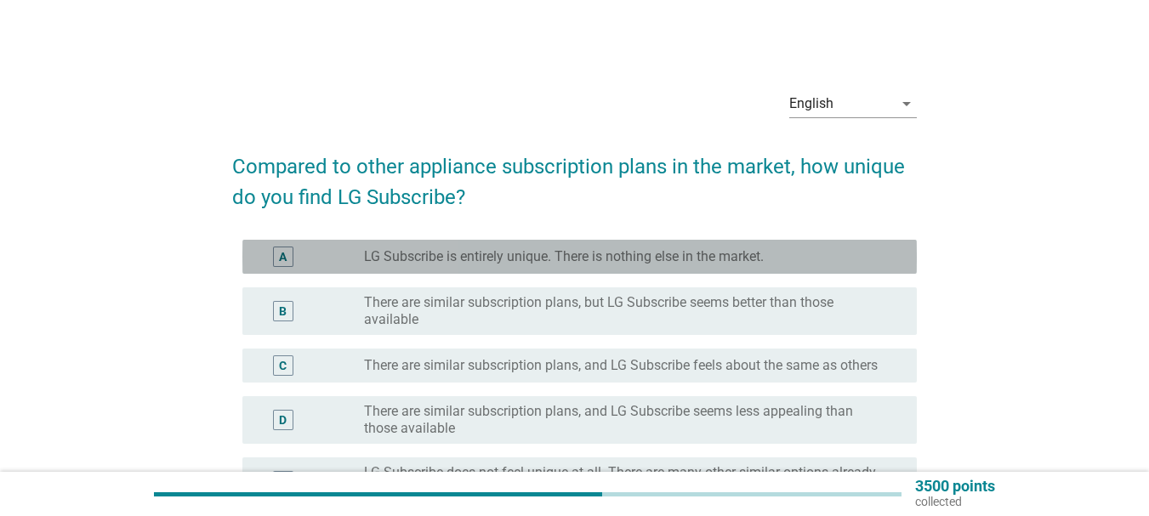
click at [692, 245] on div "A radio_button_unchecked LG Subscribe is entirely unique. There is nothing else…" at bounding box center [579, 257] width 674 height 34
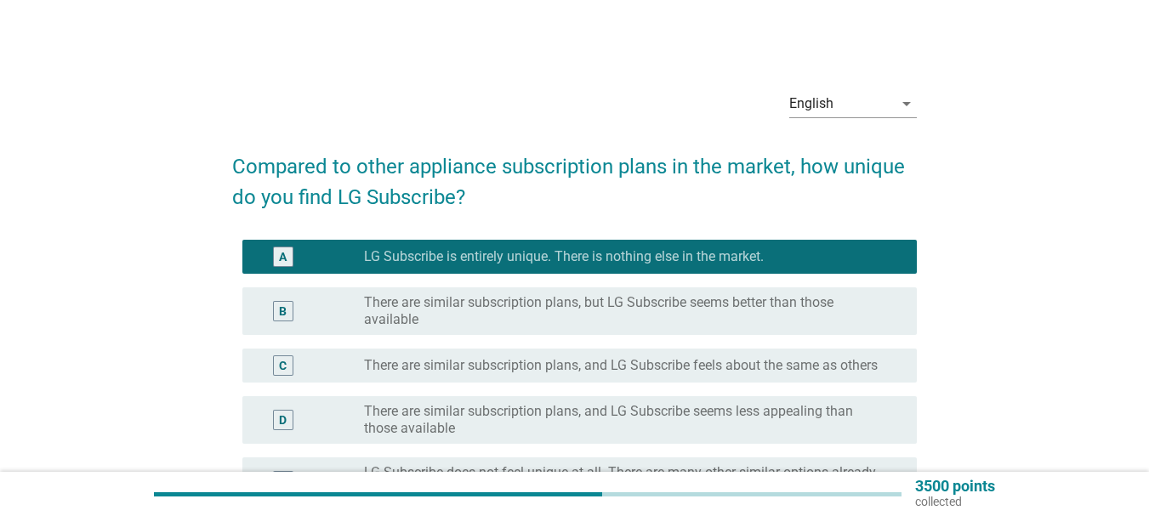
scroll to position [212, 0]
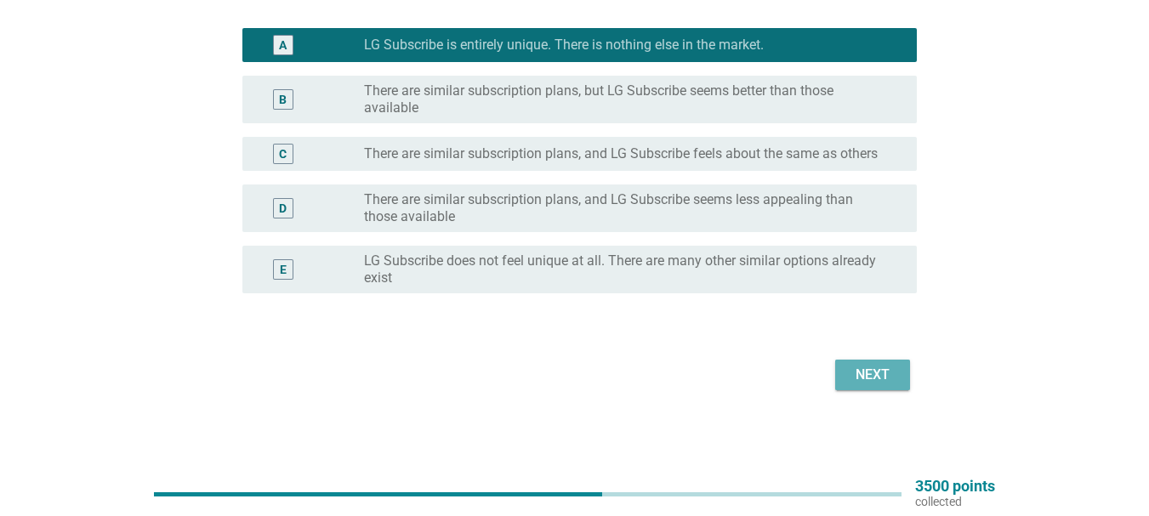
click at [877, 384] on div "Next" at bounding box center [873, 375] width 48 height 20
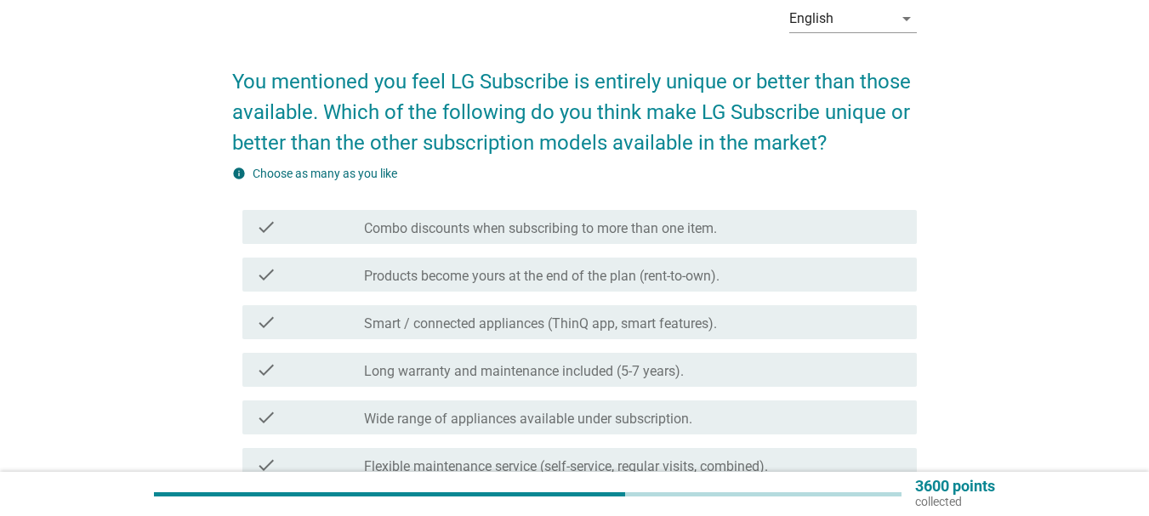
scroll to position [170, 0]
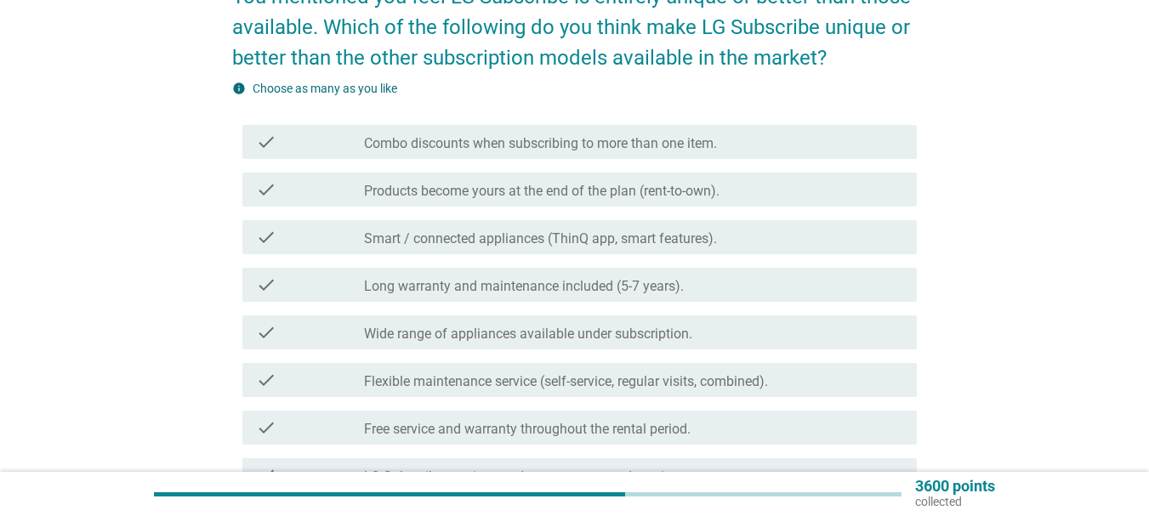
click at [789, 333] on div "check_box_outline_blank Wide range of appliances available under subscription." at bounding box center [633, 332] width 539 height 20
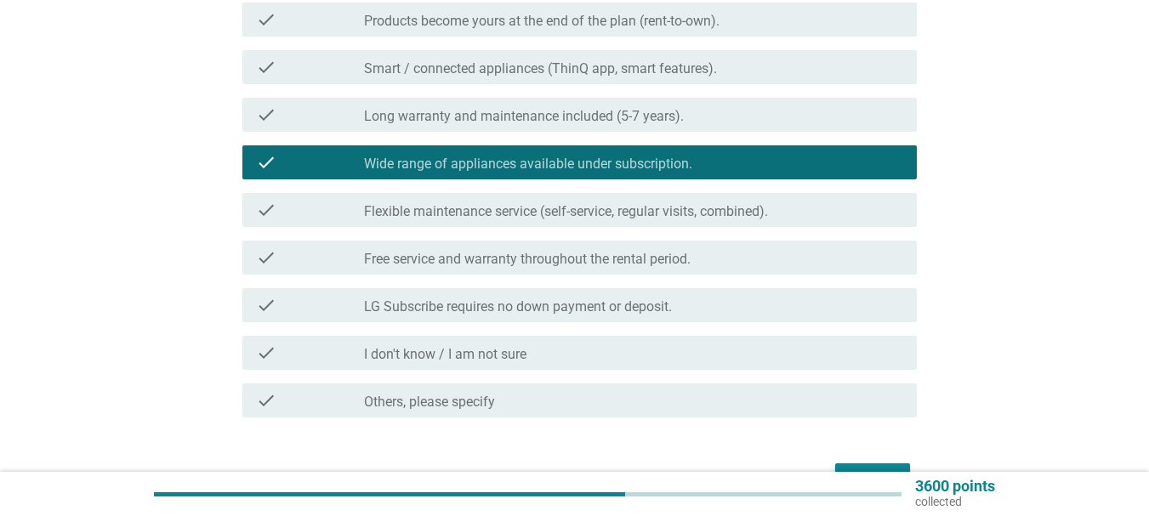
scroll to position [444, 0]
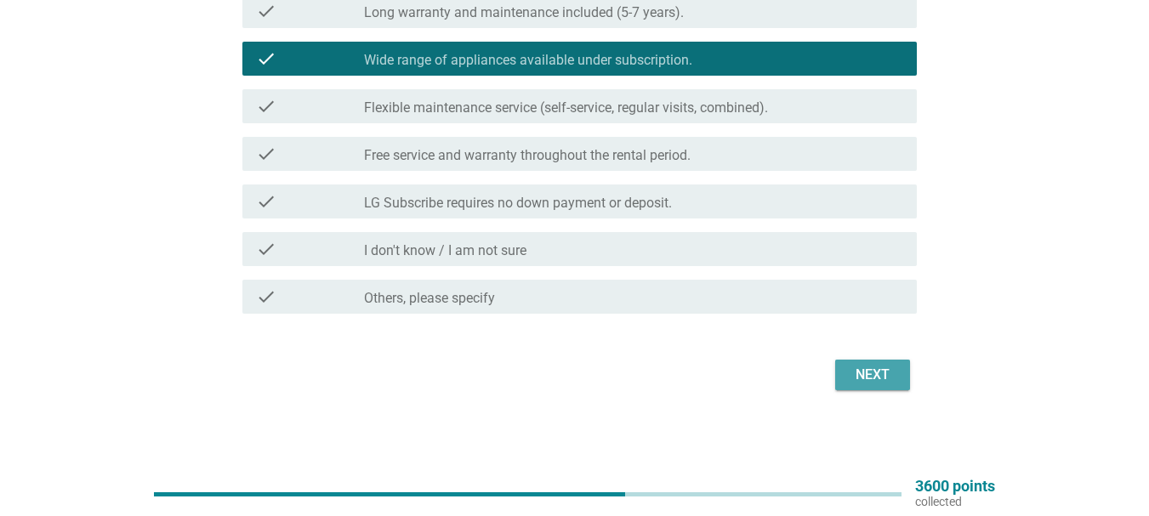
click at [874, 370] on div "Next" at bounding box center [873, 375] width 48 height 20
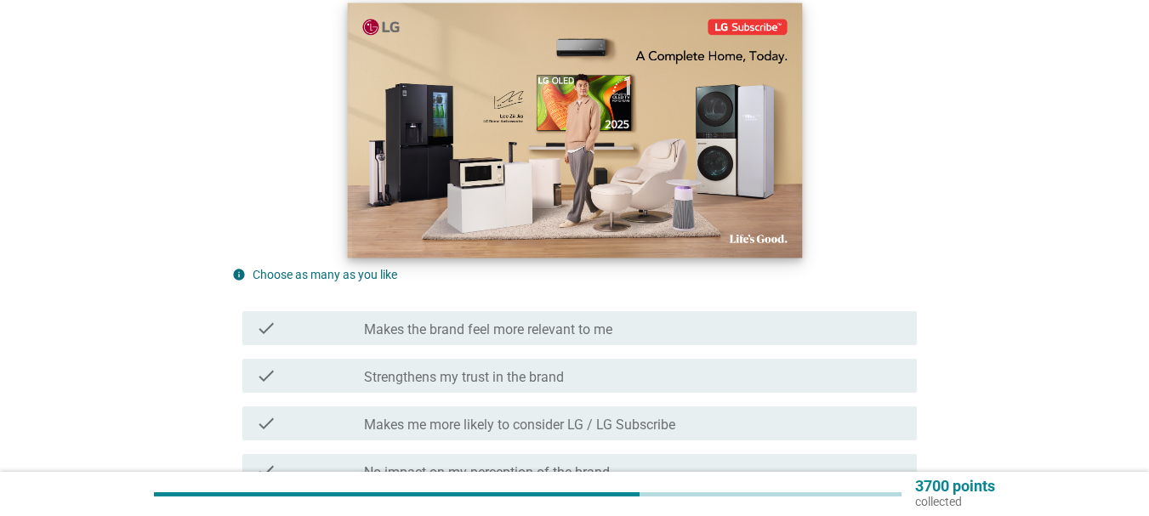
scroll to position [477, 0]
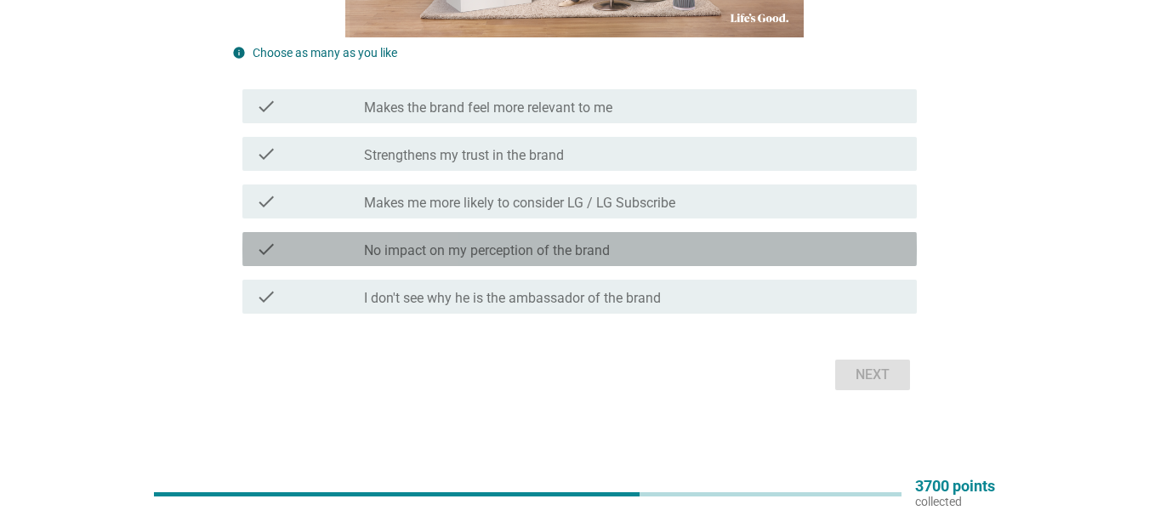
click at [609, 261] on div "check check_box_outline_blank No impact on my perception of the brand" at bounding box center [579, 249] width 674 height 34
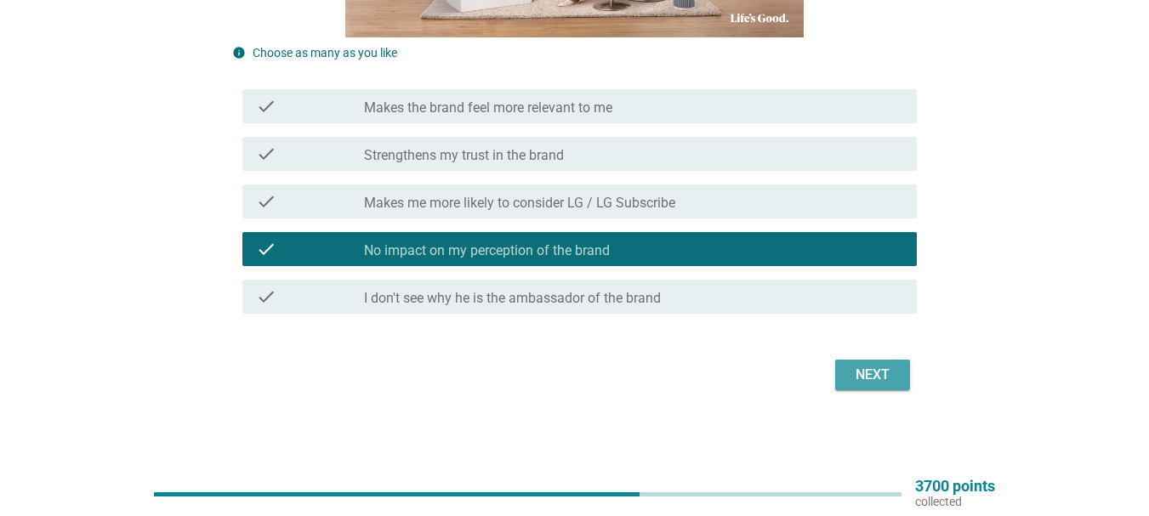
click at [864, 367] on div "Next" at bounding box center [873, 375] width 48 height 20
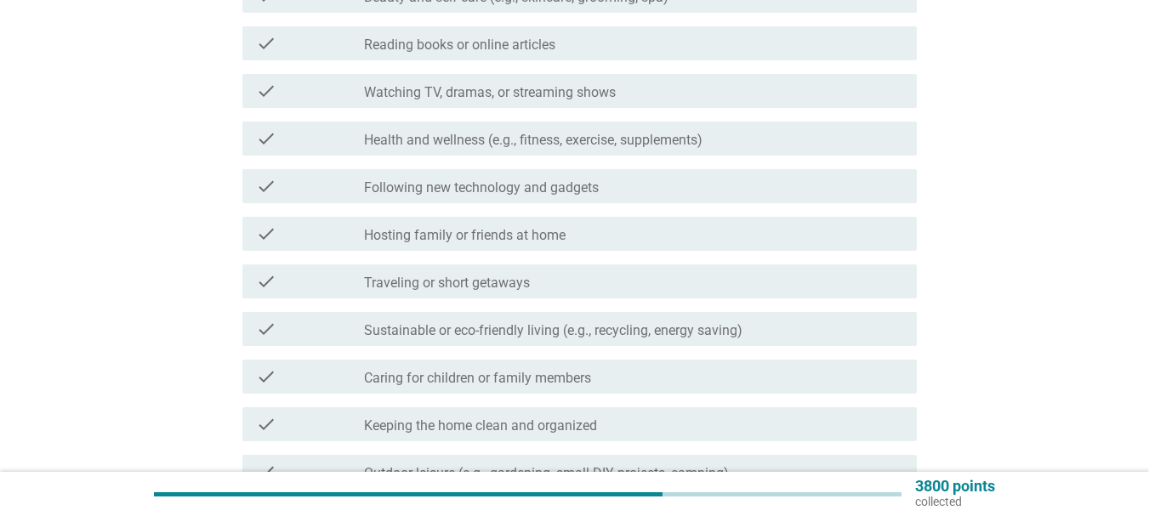
scroll to position [85, 0]
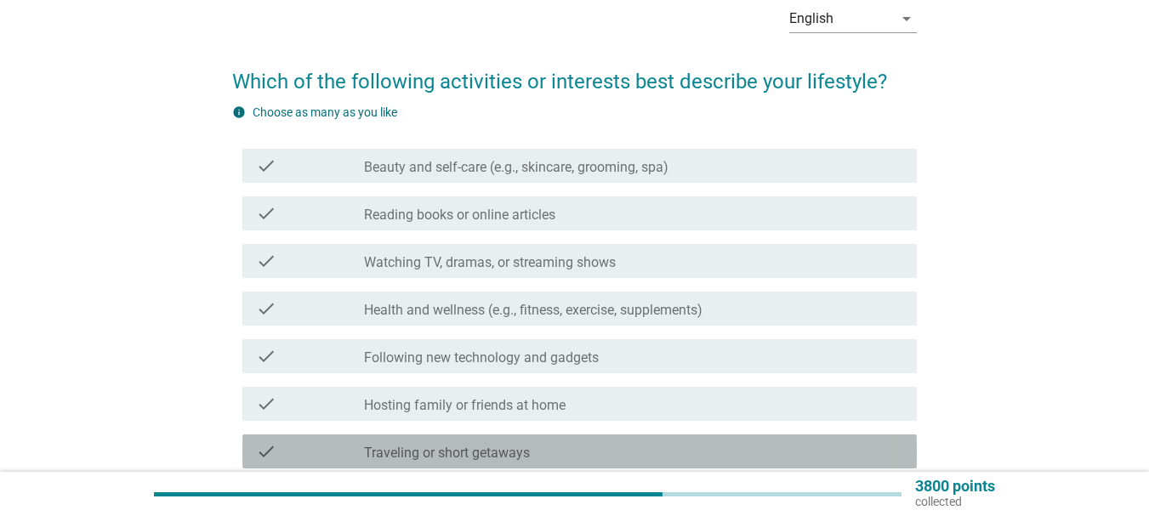
click at [535, 447] on div "check_box_outline_blank Traveling or short getaways" at bounding box center [633, 451] width 539 height 20
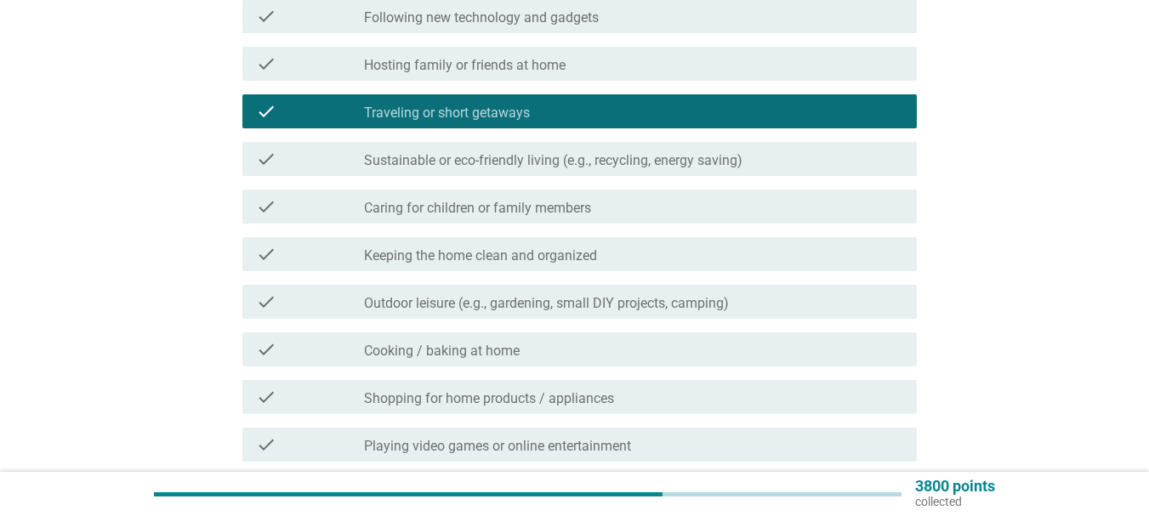
scroll to position [510, 0]
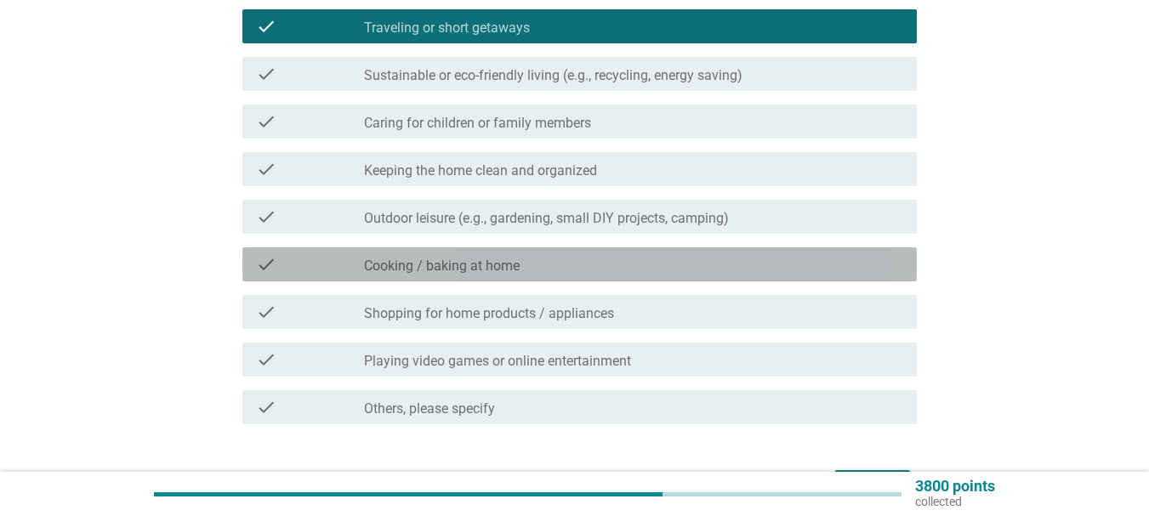
click at [566, 277] on div "check check_box_outline_blank Cooking / baking at home" at bounding box center [579, 264] width 674 height 34
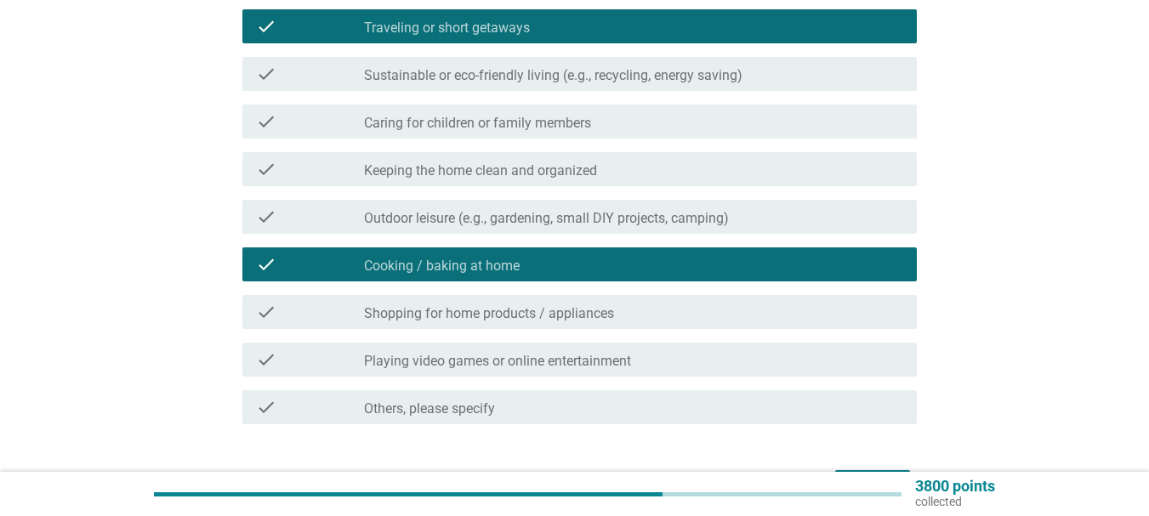
scroll to position [621, 0]
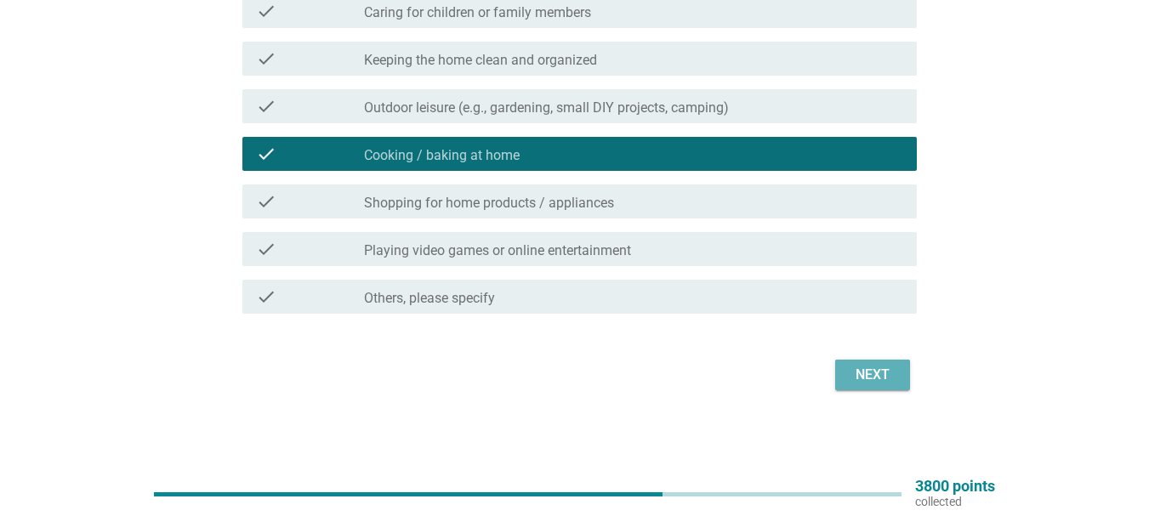
click at [845, 373] on button "Next" at bounding box center [872, 375] width 75 height 31
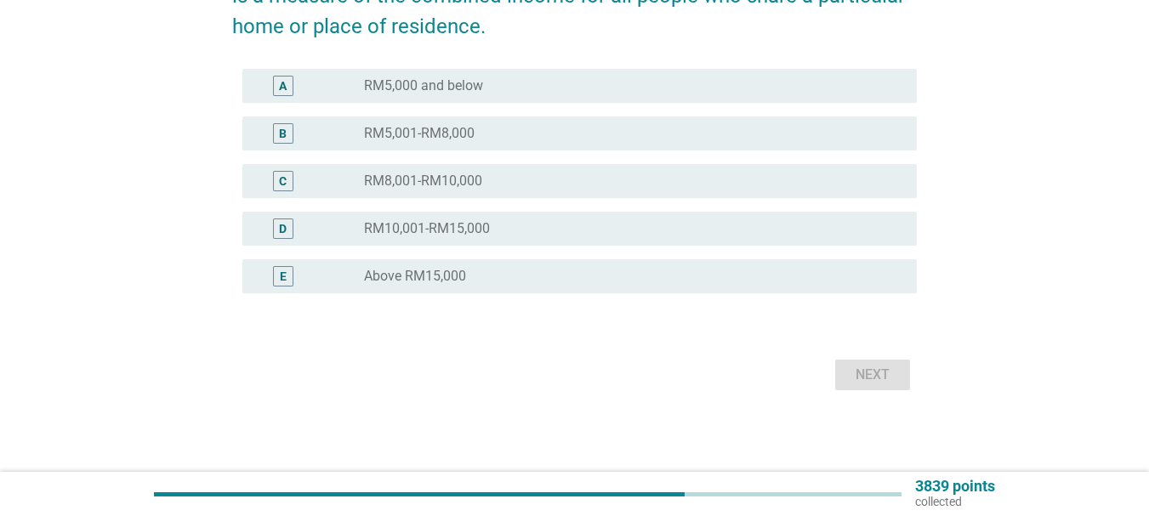
scroll to position [0, 0]
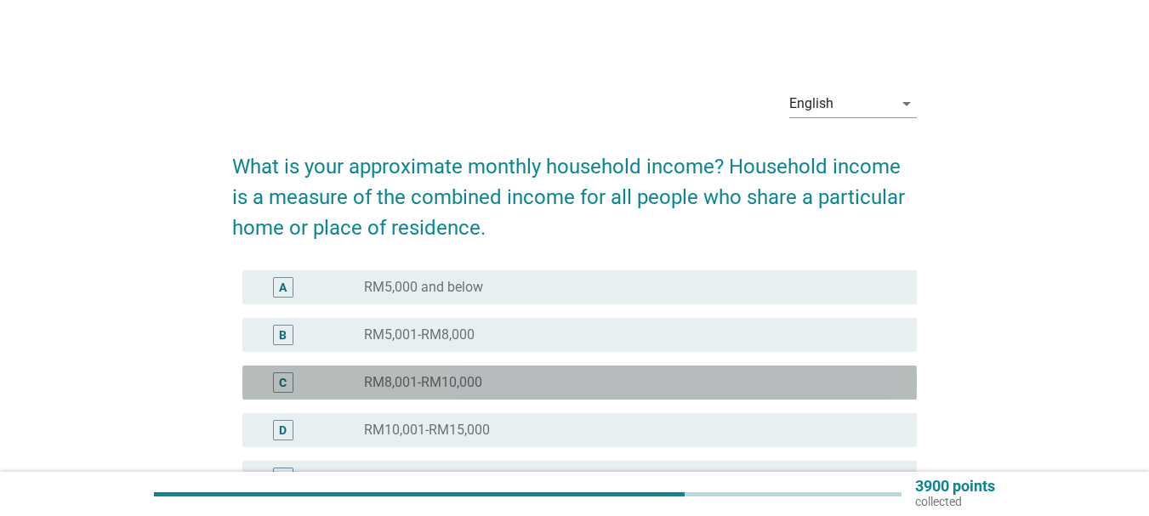
click at [457, 389] on label "RM8,001-RM10,000" at bounding box center [423, 382] width 118 height 17
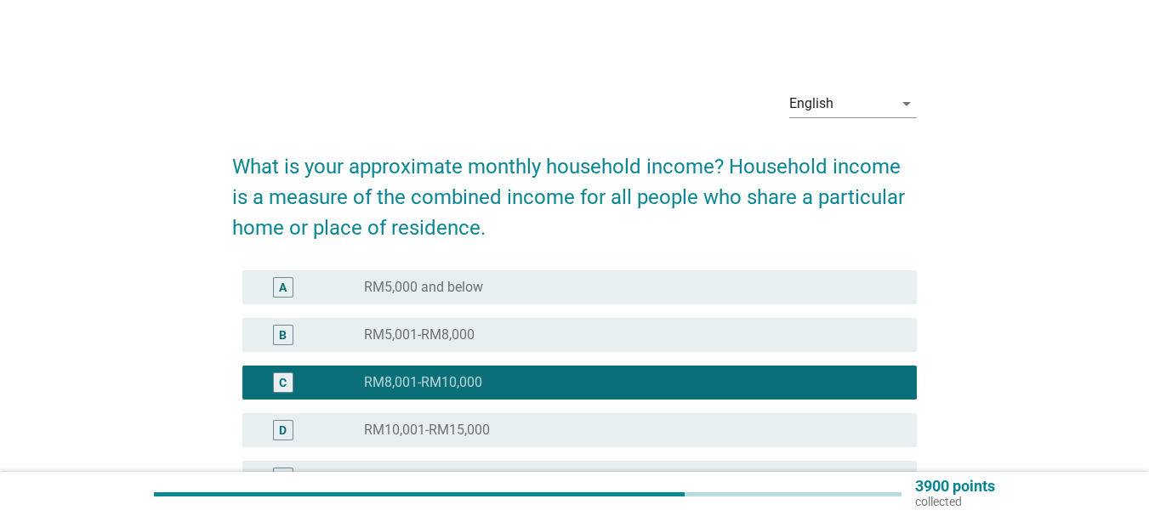
scroll to position [170, 0]
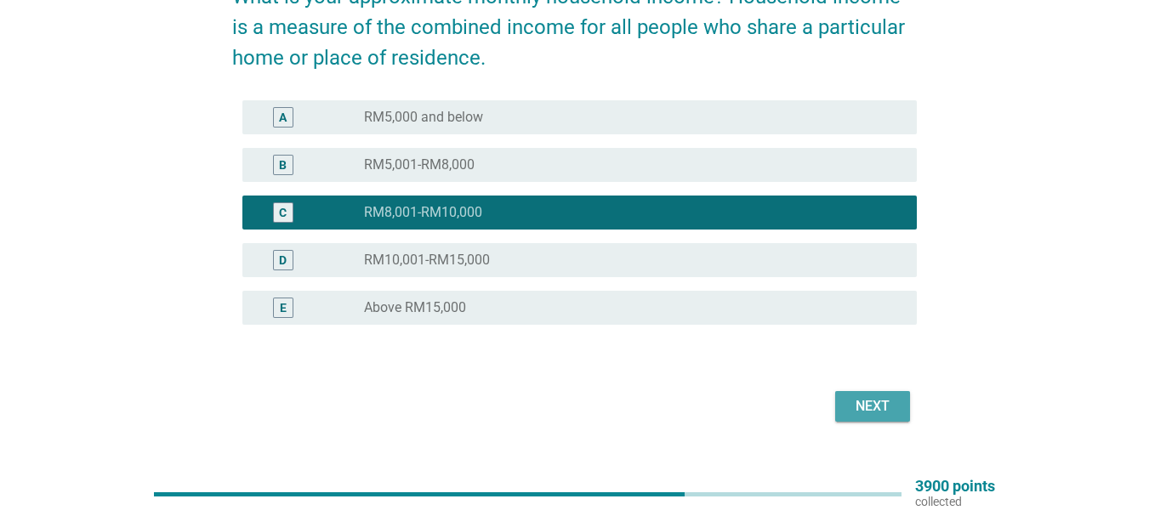
click at [856, 412] on div "Next" at bounding box center [873, 406] width 48 height 20
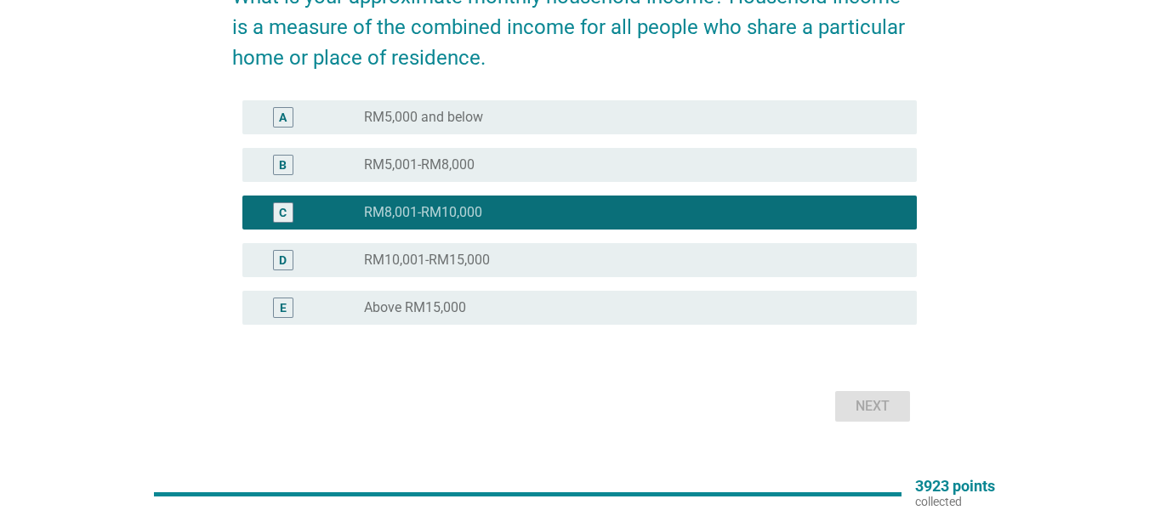
scroll to position [0, 0]
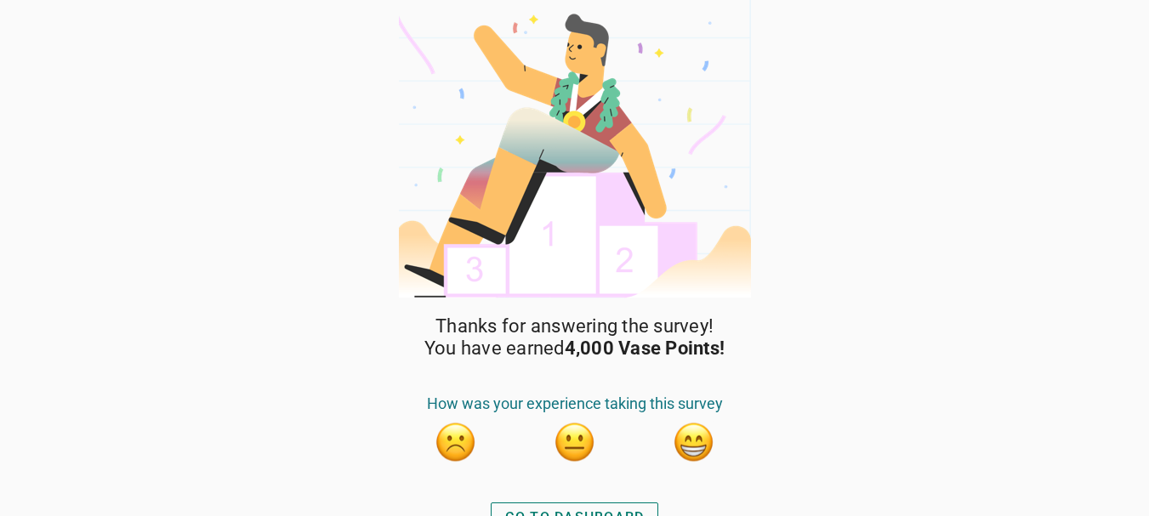
scroll to position [22, 0]
